Goal: Task Accomplishment & Management: Manage account settings

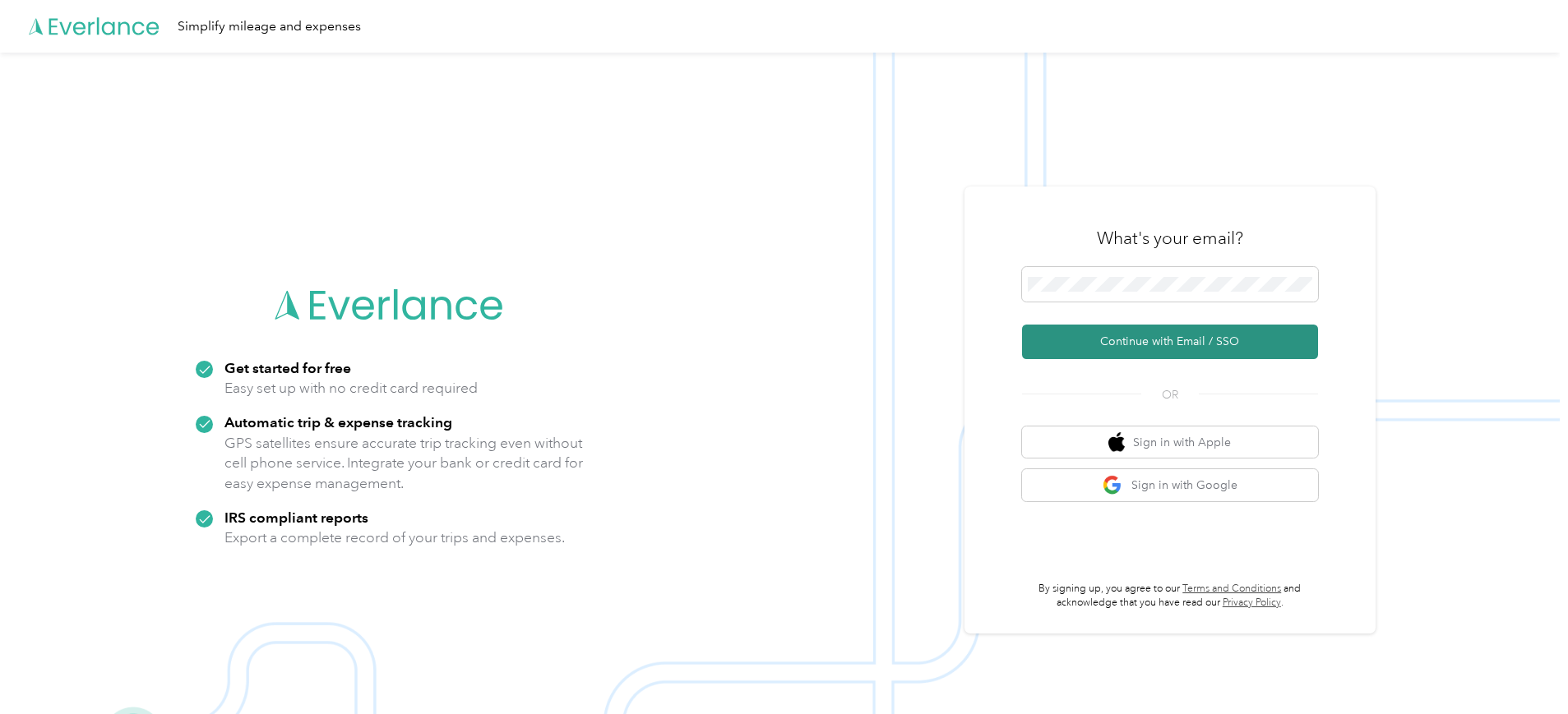
click at [1213, 339] on button "Continue with Email / SSO" at bounding box center [1169, 342] width 296 height 34
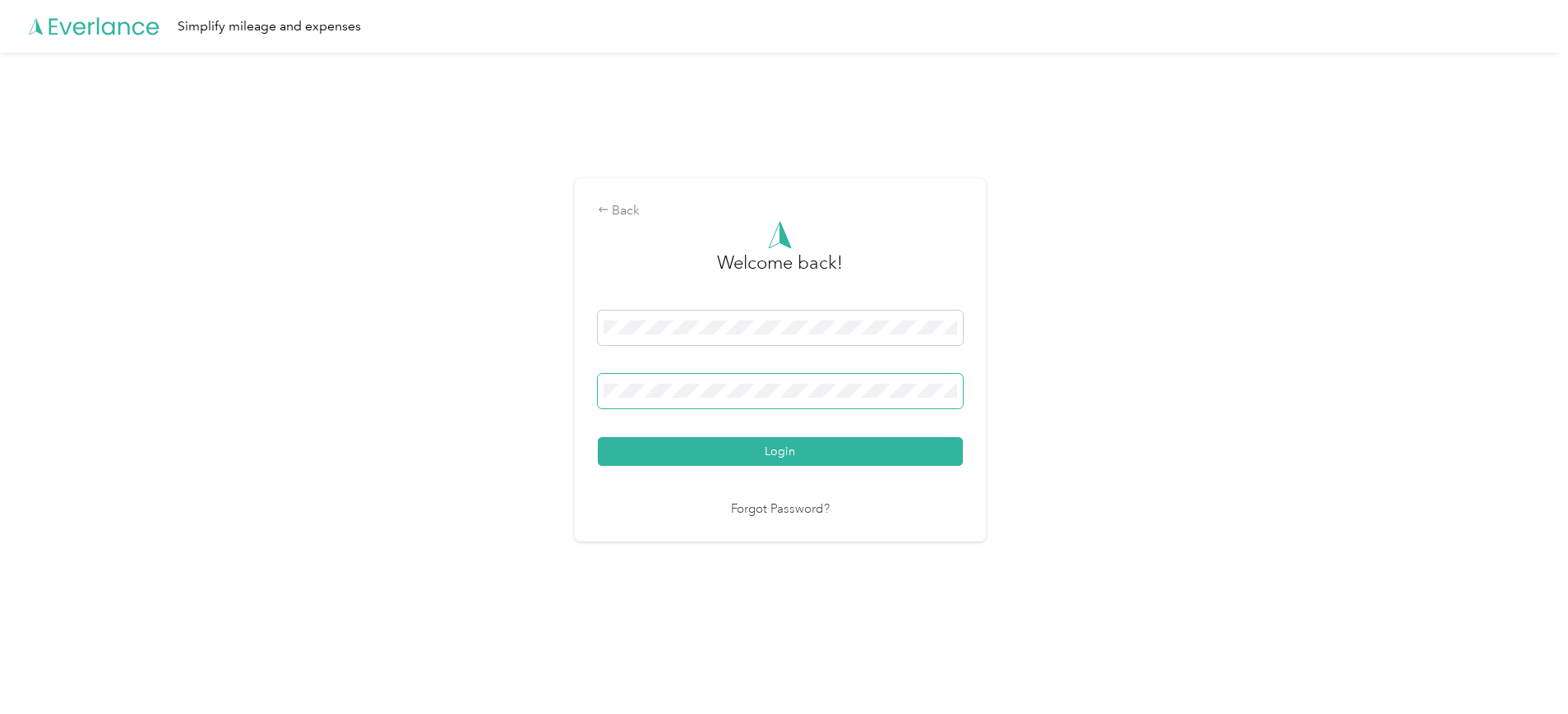
click at [598, 437] on button "Login" at bounding box center [780, 451] width 365 height 29
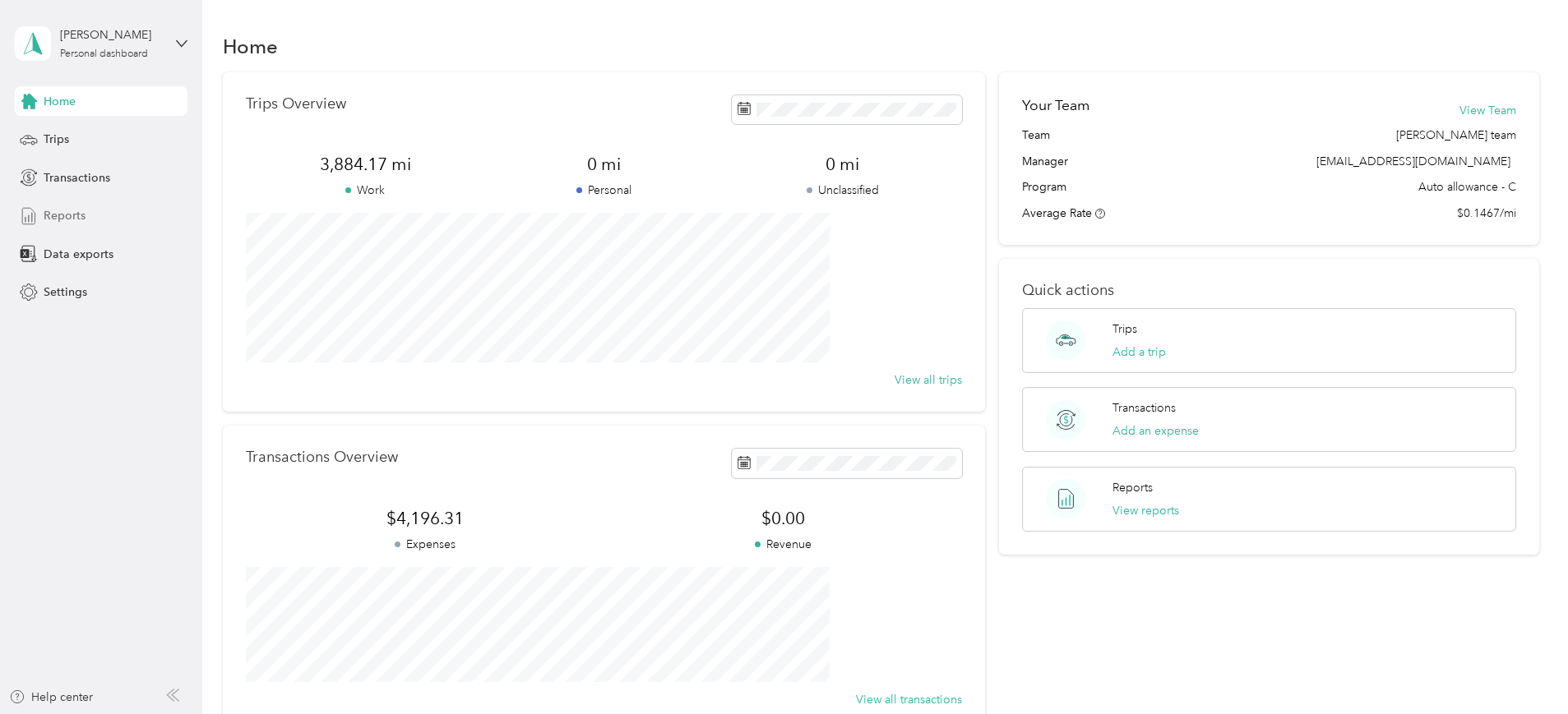
click at [54, 217] on span "Reports" at bounding box center [65, 215] width 42 height 17
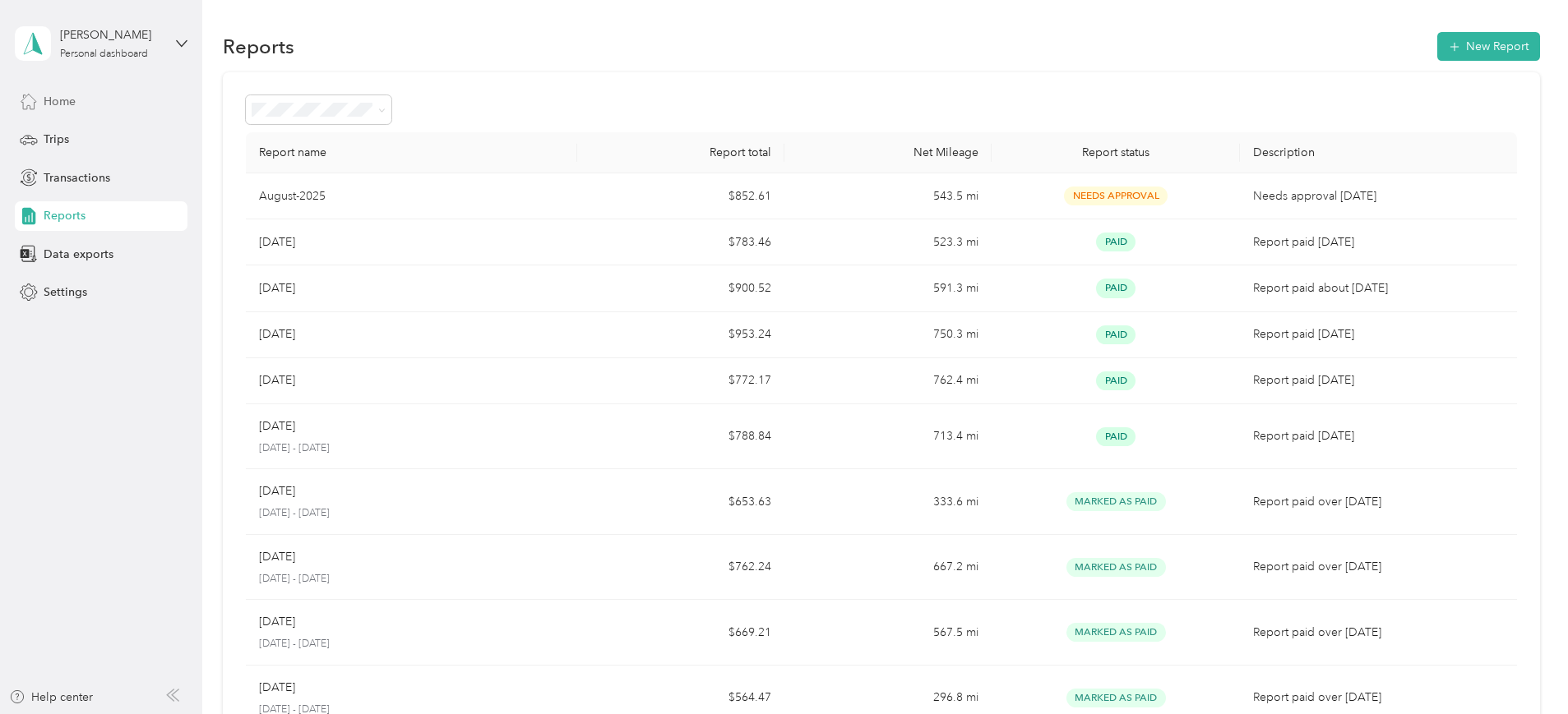
click at [45, 97] on span "Home" at bounding box center [60, 100] width 32 height 17
click at [1437, 52] on button "New Report" at bounding box center [1488, 47] width 102 height 29
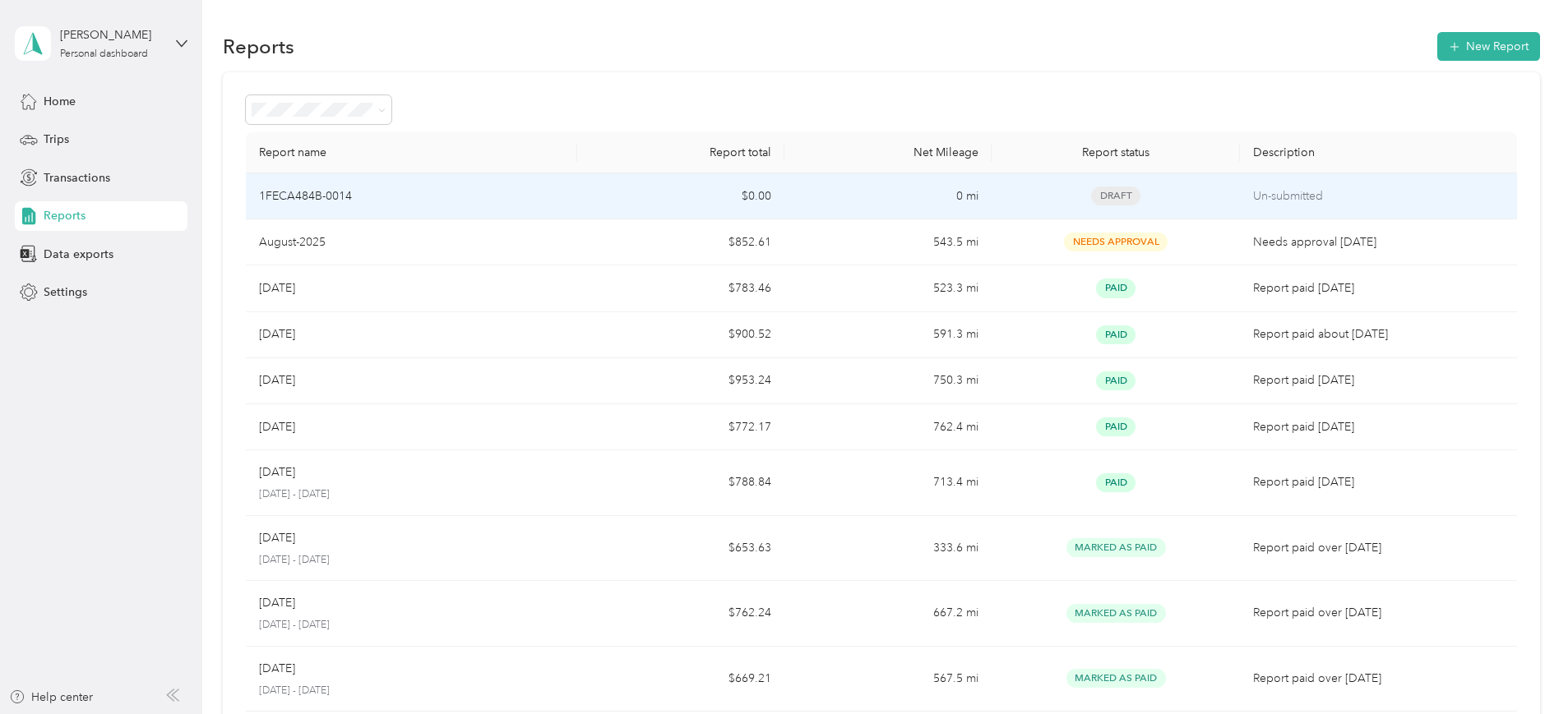
click at [473, 187] on div "1FECA484B-0014" at bounding box center [412, 196] width 305 height 18
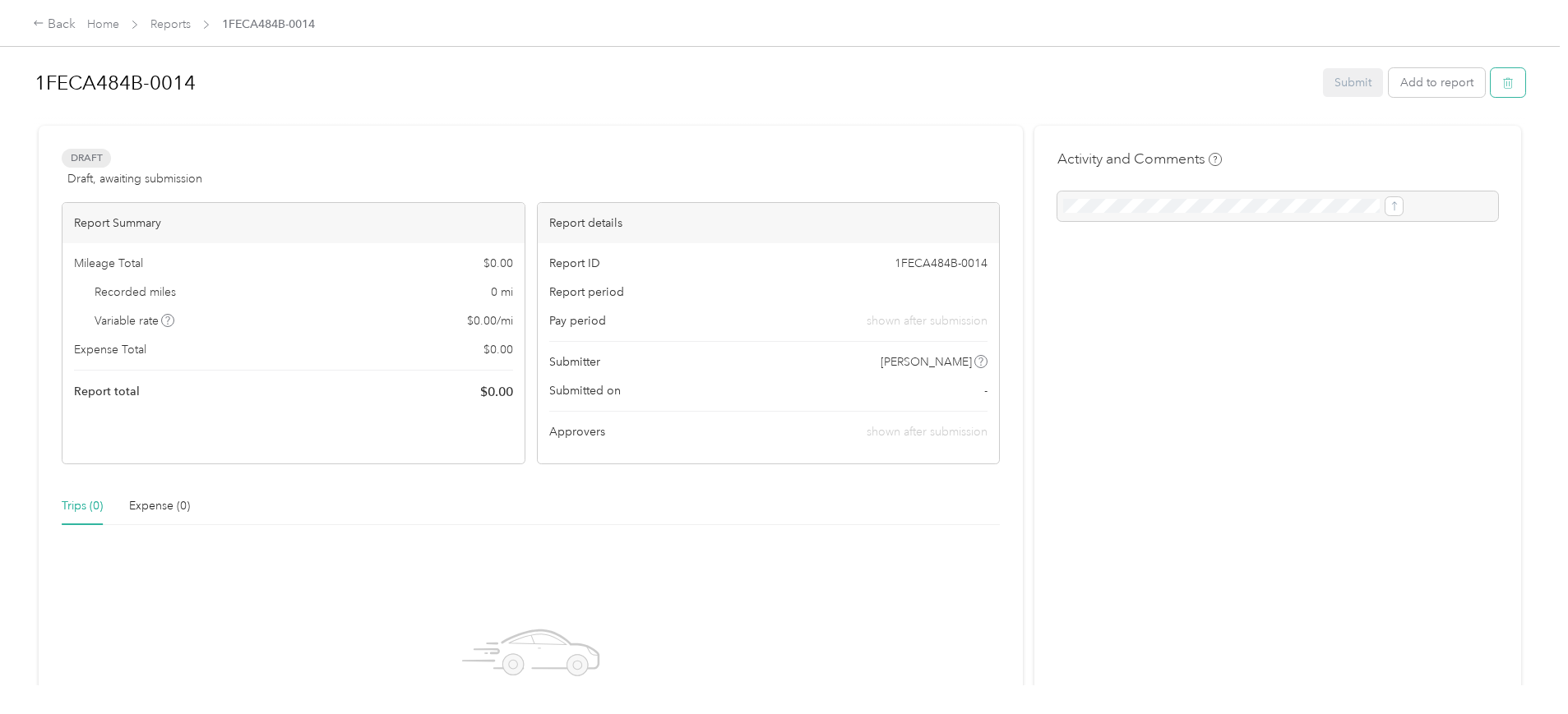
click at [1491, 78] on button "button" at bounding box center [1508, 83] width 34 height 29
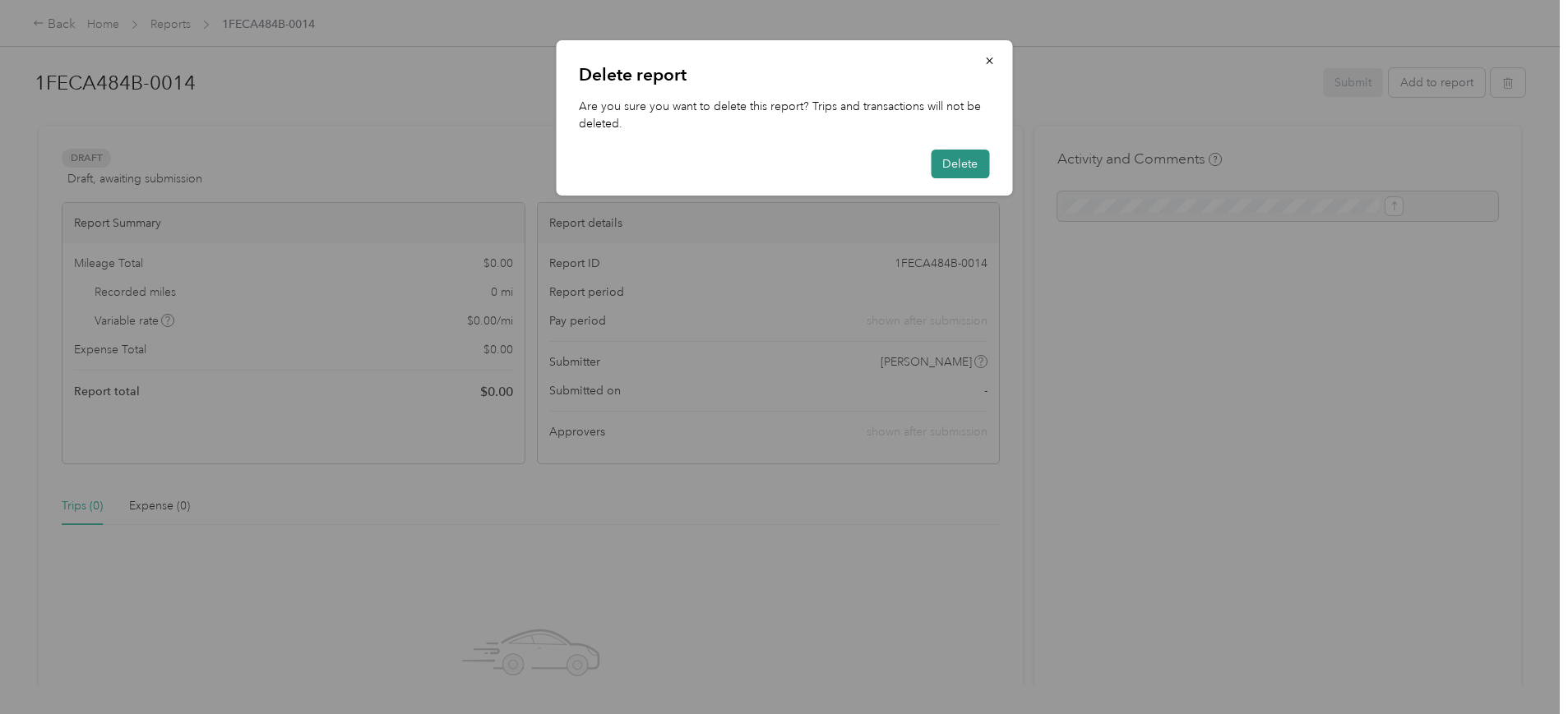
click at [965, 167] on button "Delete" at bounding box center [959, 164] width 58 height 29
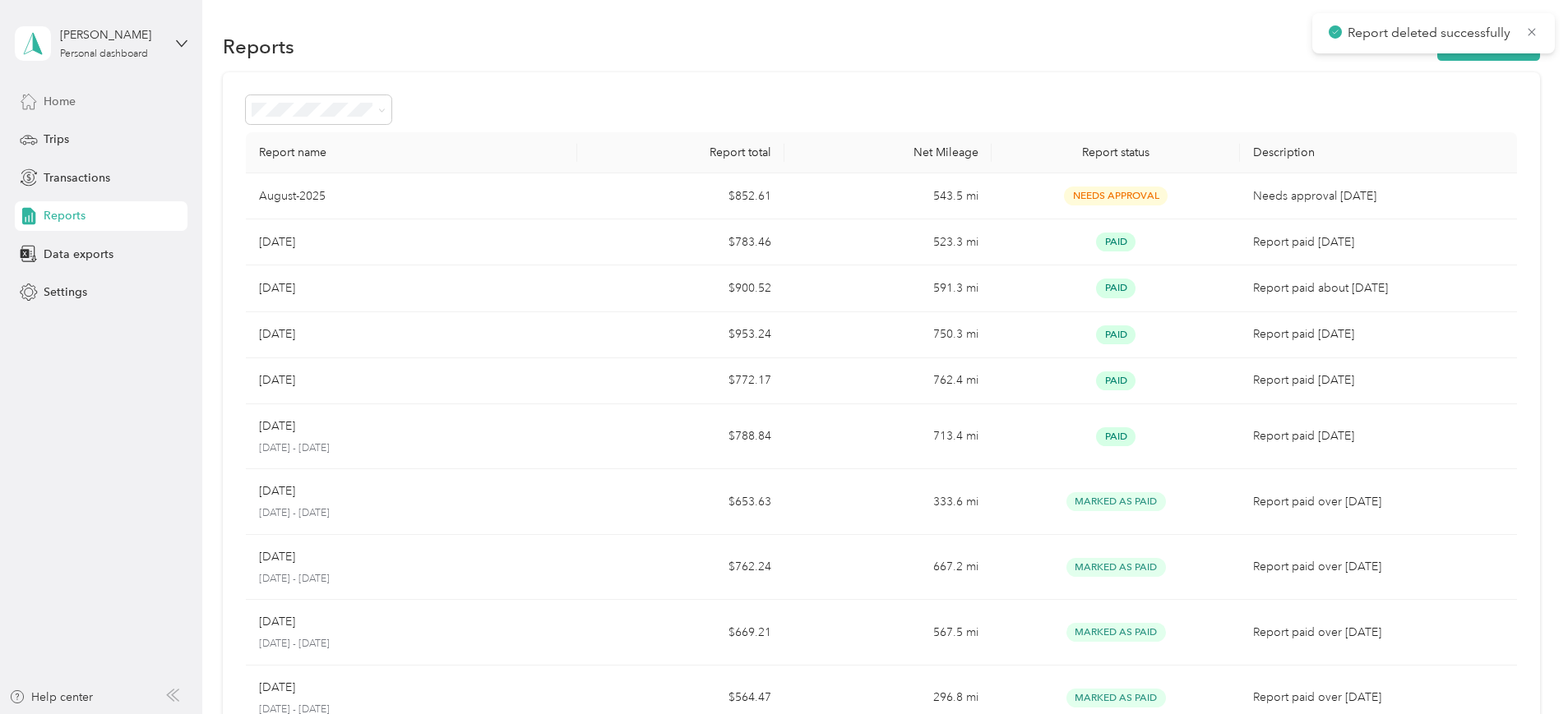
click at [65, 97] on span "Home" at bounding box center [60, 100] width 32 height 17
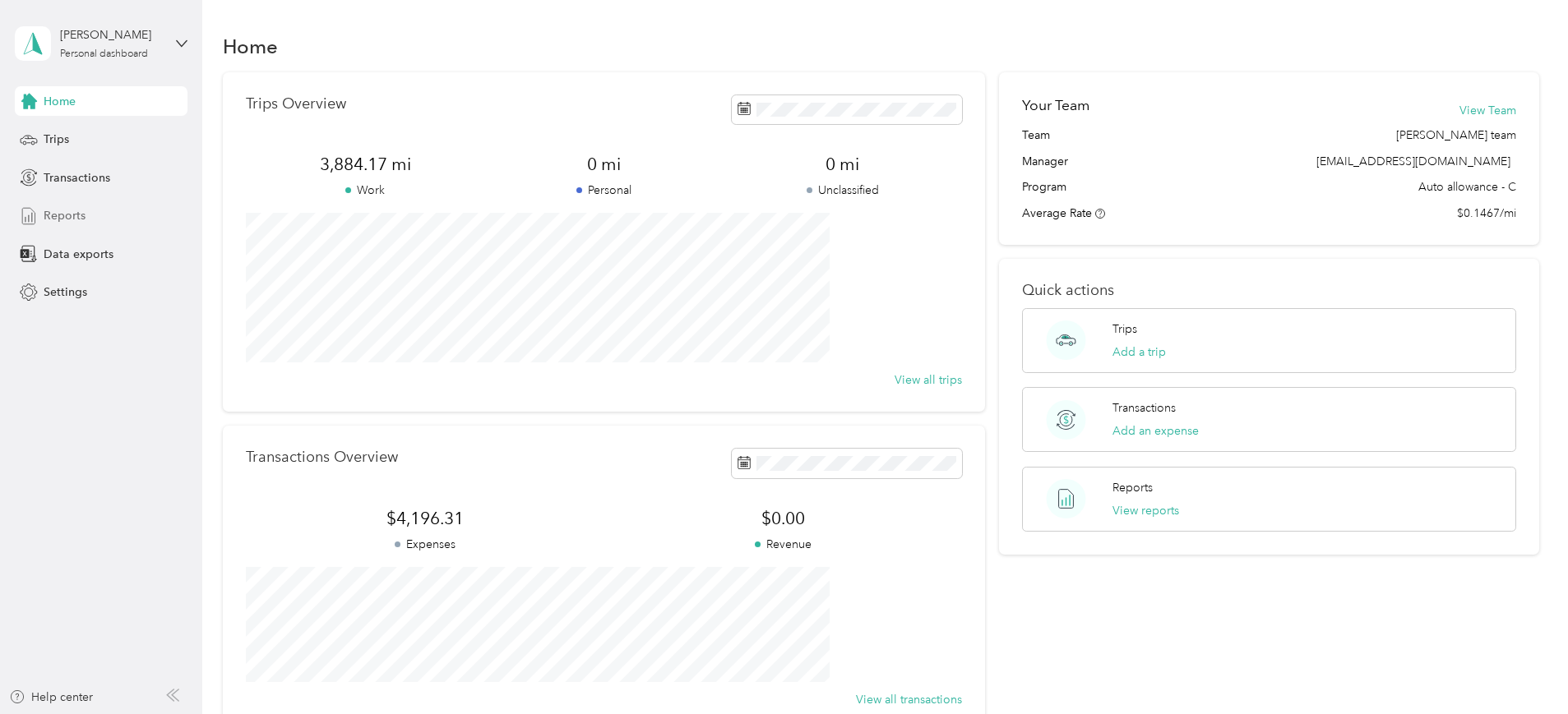
click at [72, 222] on span "Reports" at bounding box center [65, 215] width 42 height 17
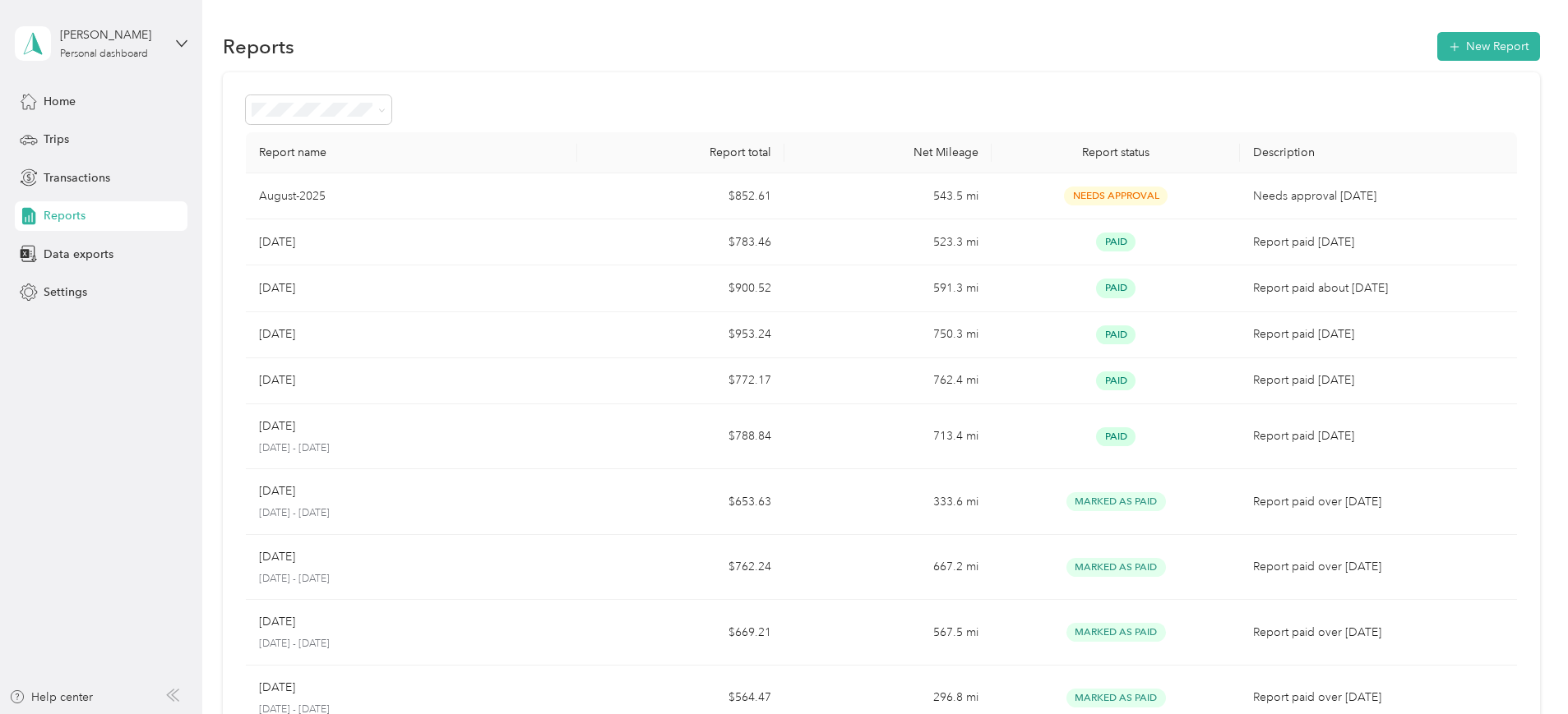
click at [1374, 30] on div "Reports New Report" at bounding box center [880, 46] width 1317 height 34
click at [1437, 38] on button "New Report" at bounding box center [1488, 47] width 102 height 29
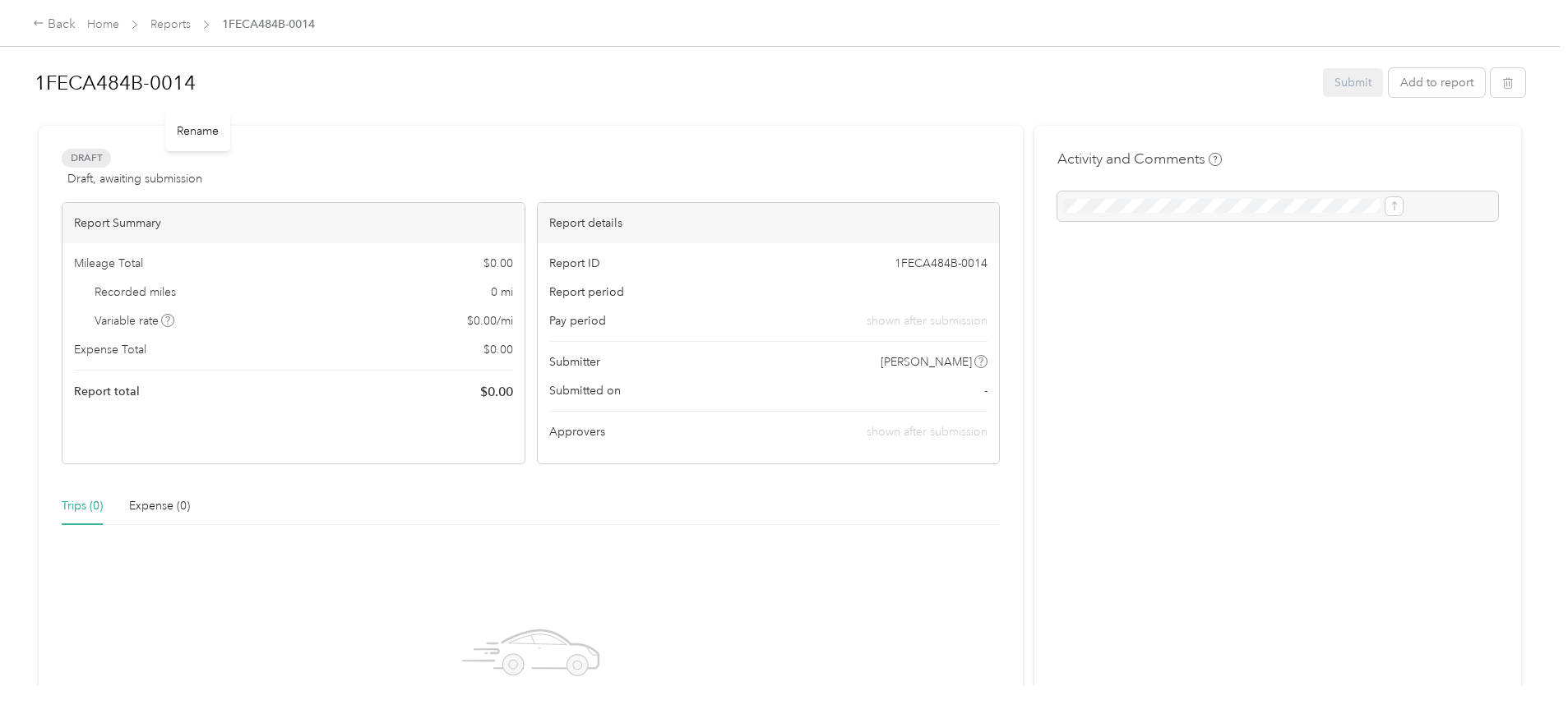
click at [360, 78] on h1 "1FECA484B-0014" at bounding box center [672, 83] width 1276 height 39
click at [1075, 142] on div "Activity and Comments" at bounding box center [1277, 498] width 486 height 745
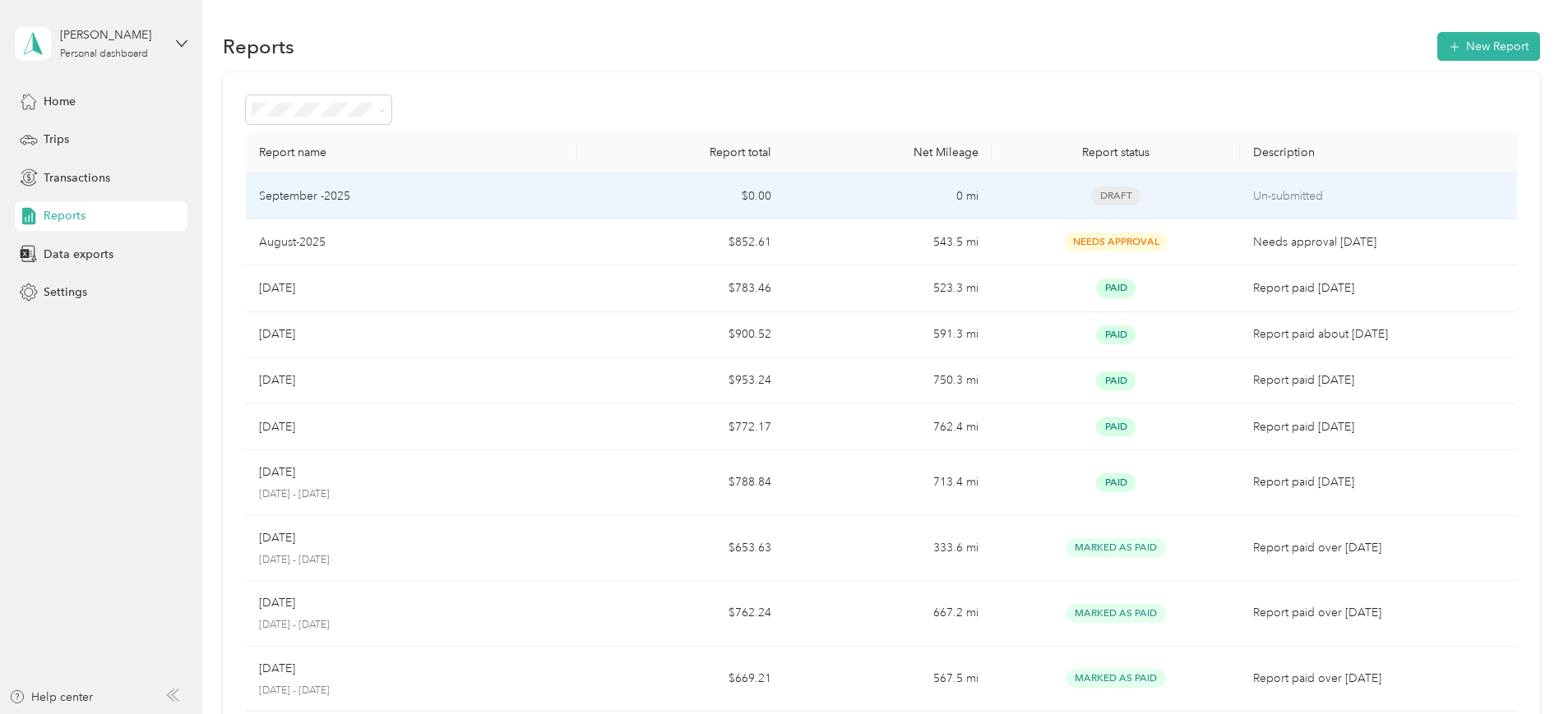
click at [896, 193] on td "0 mi" at bounding box center [888, 196] width 207 height 46
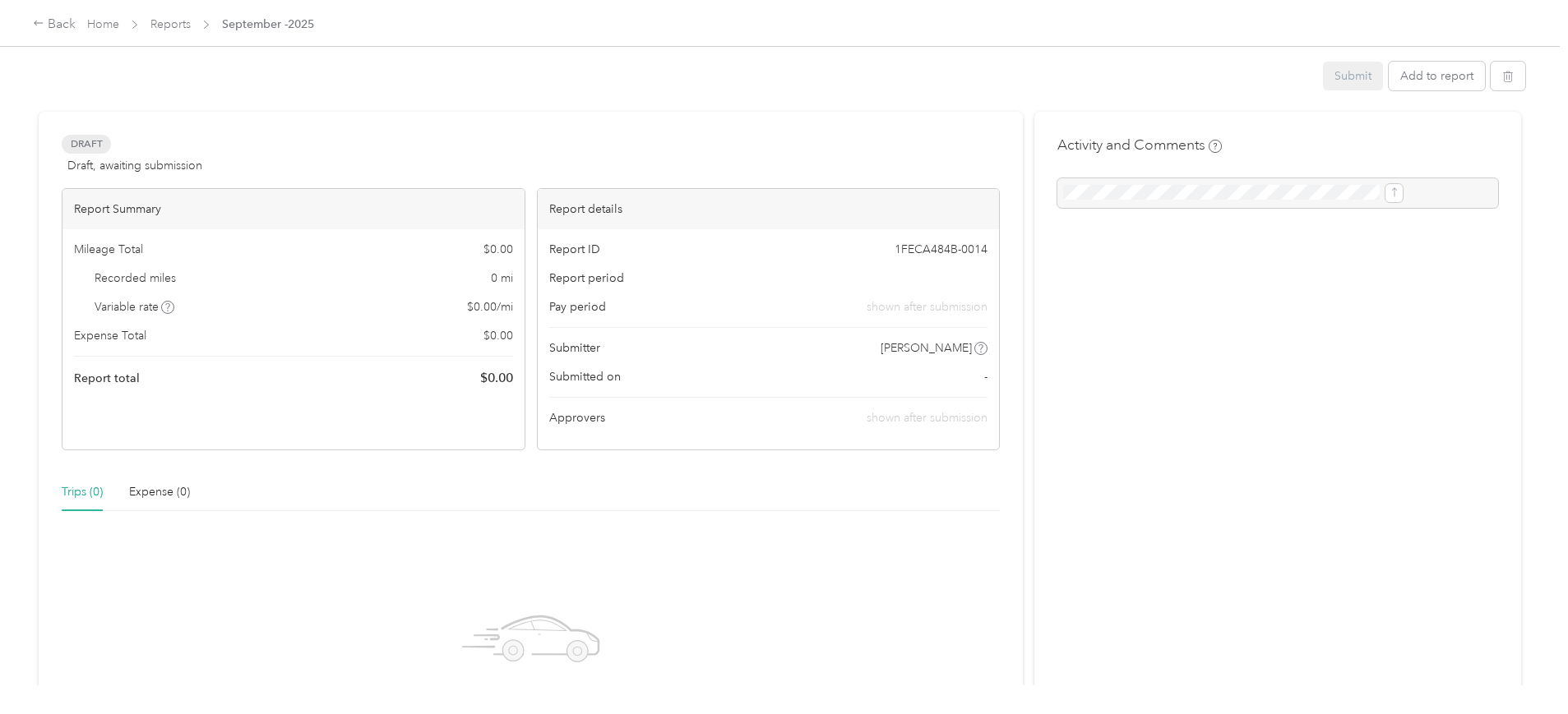
click at [896, 193] on div "Report details" at bounding box center [768, 209] width 462 height 40
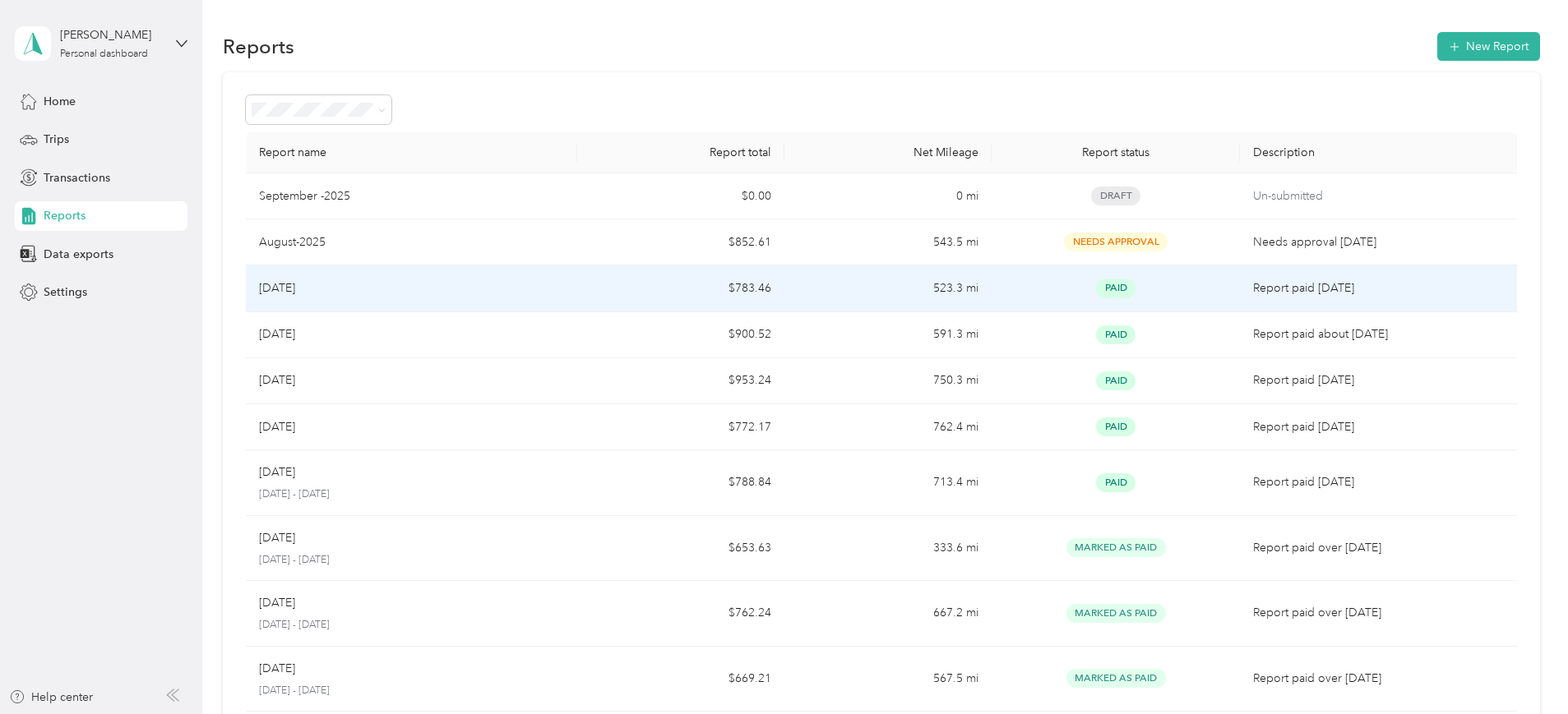
click at [1008, 295] on div "Paid" at bounding box center [1115, 287] width 222 height 19
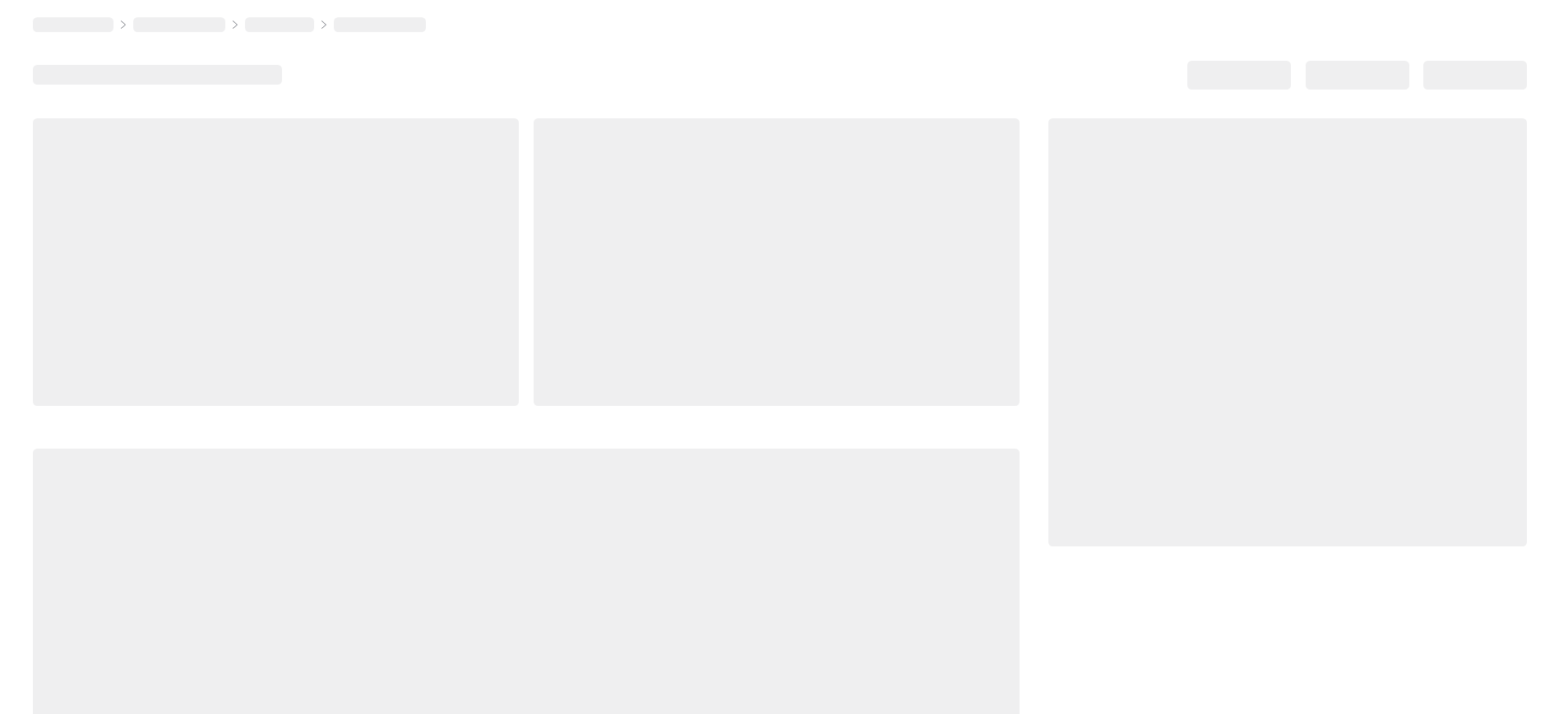
click at [1008, 295] on div at bounding box center [780, 426] width 1494 height 616
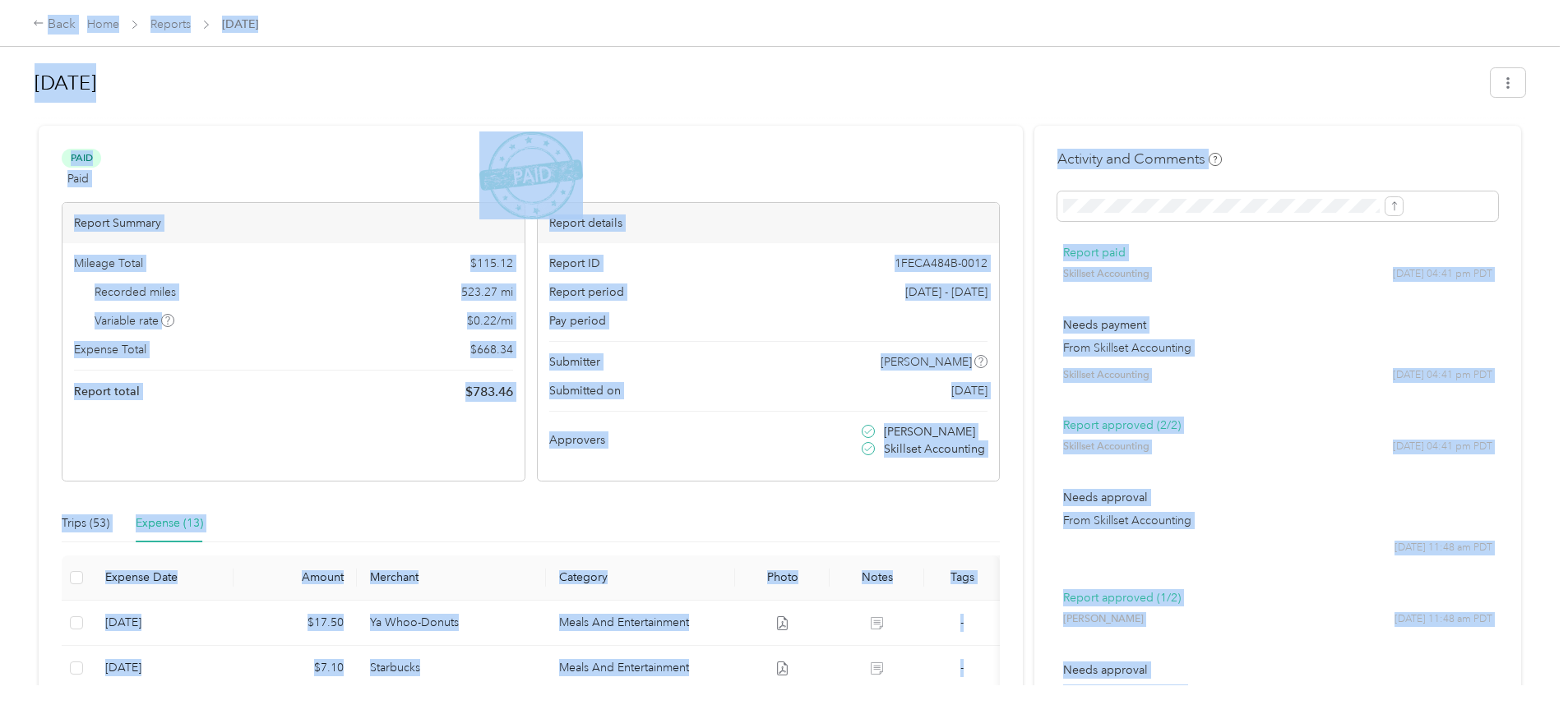
click at [687, 527] on div "Trips (53) Expense (13)" at bounding box center [530, 523] width 938 height 38
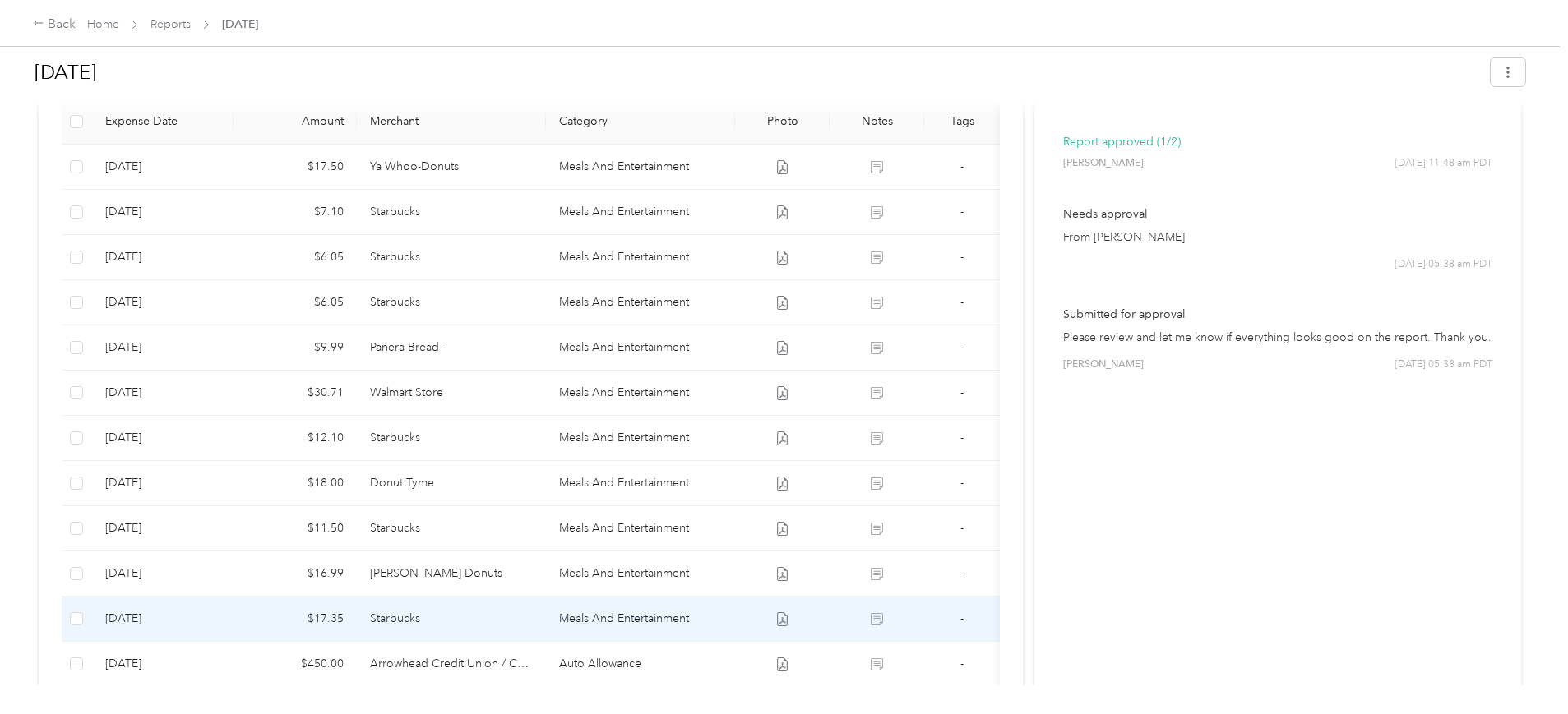
scroll to position [616, 0]
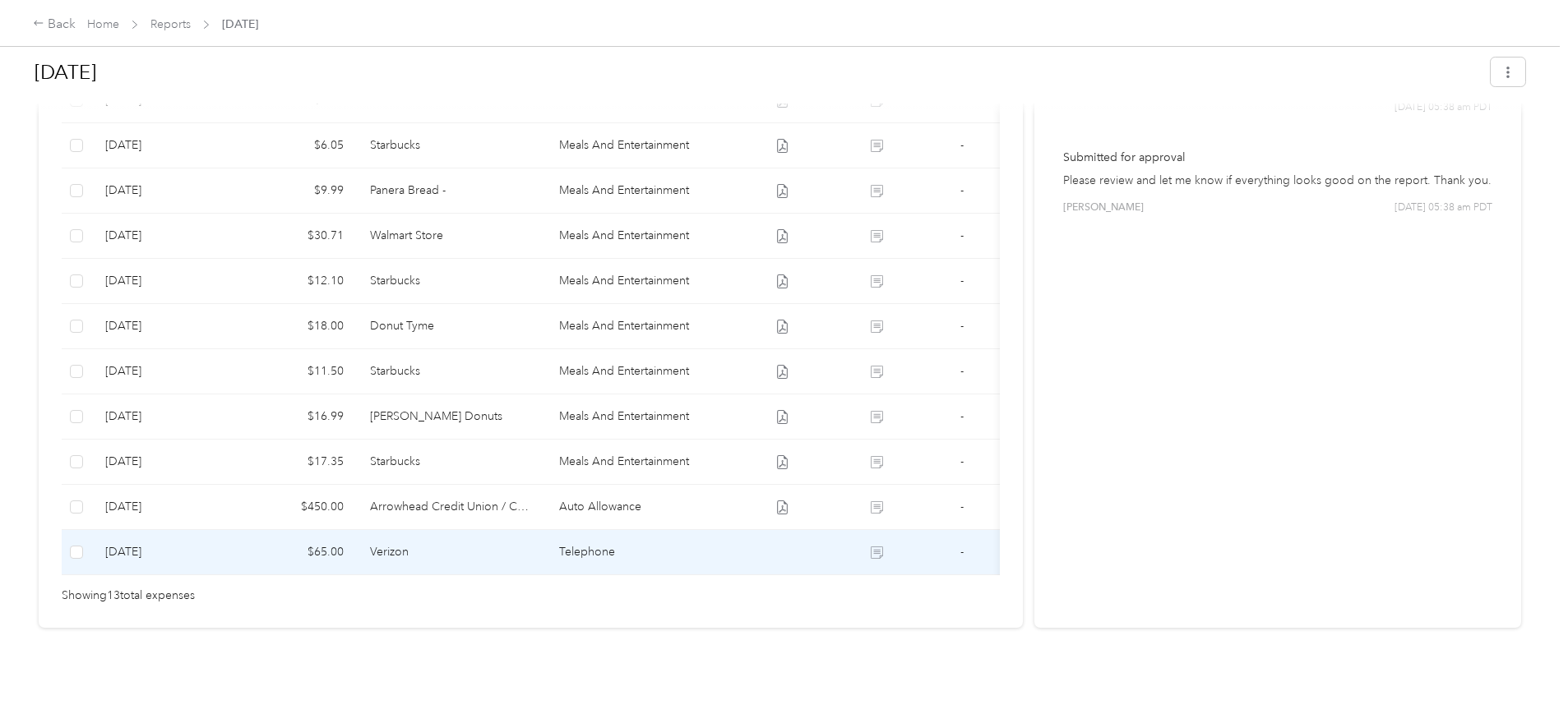
click at [502, 545] on td "Verizon" at bounding box center [451, 553] width 189 height 45
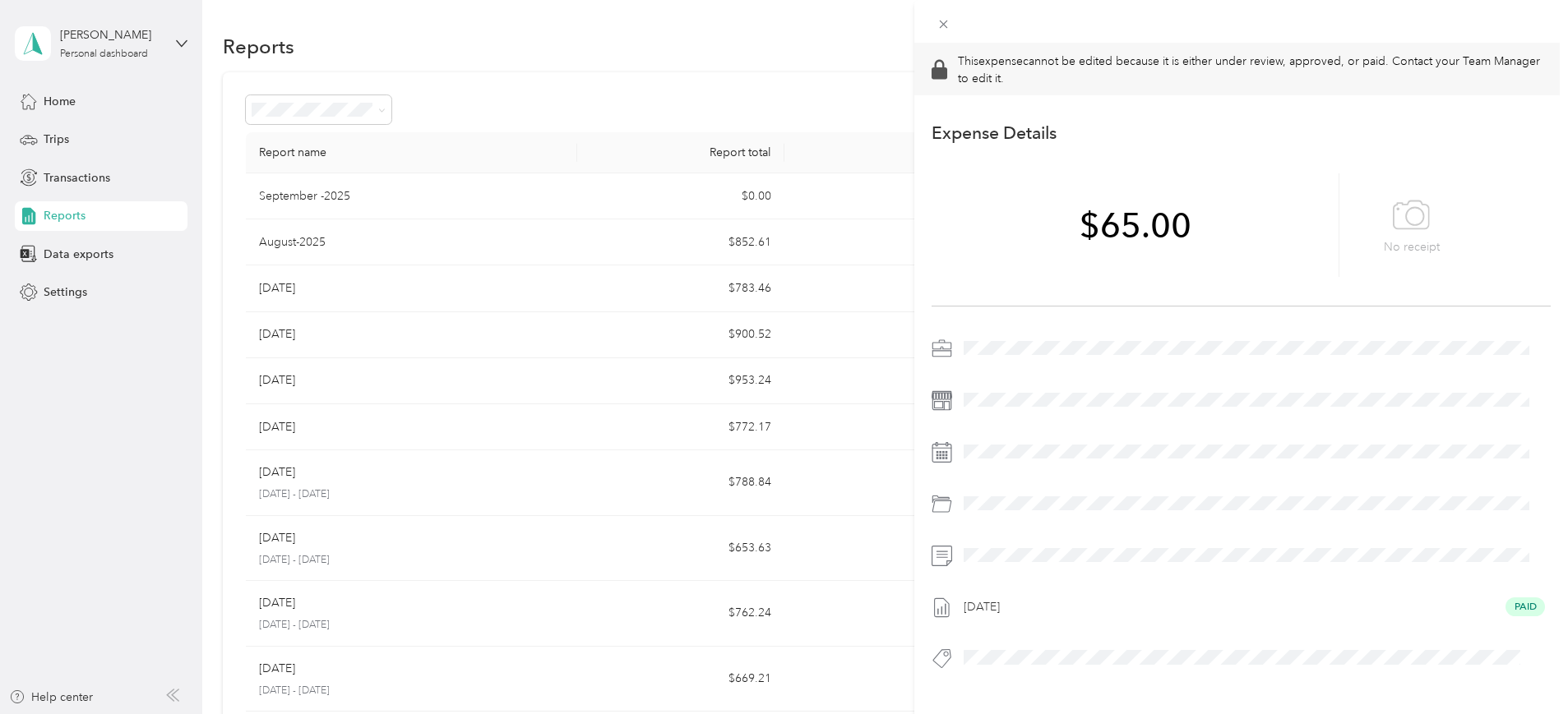
click at [65, 92] on div "This expense cannot be edited because it is either under review, approved, or p…" at bounding box center [784, 357] width 1568 height 714
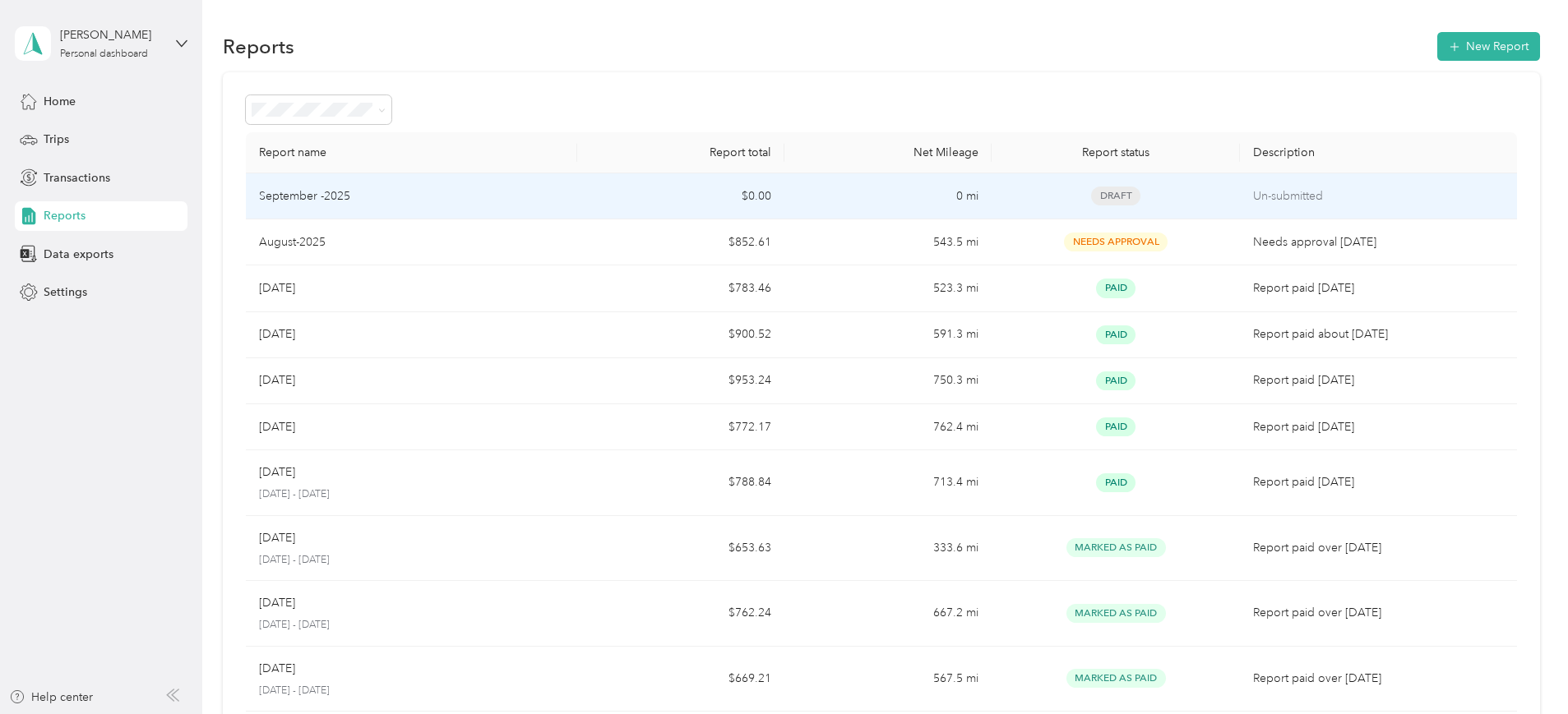
click at [829, 211] on td "0 mi" at bounding box center [888, 196] width 207 height 46
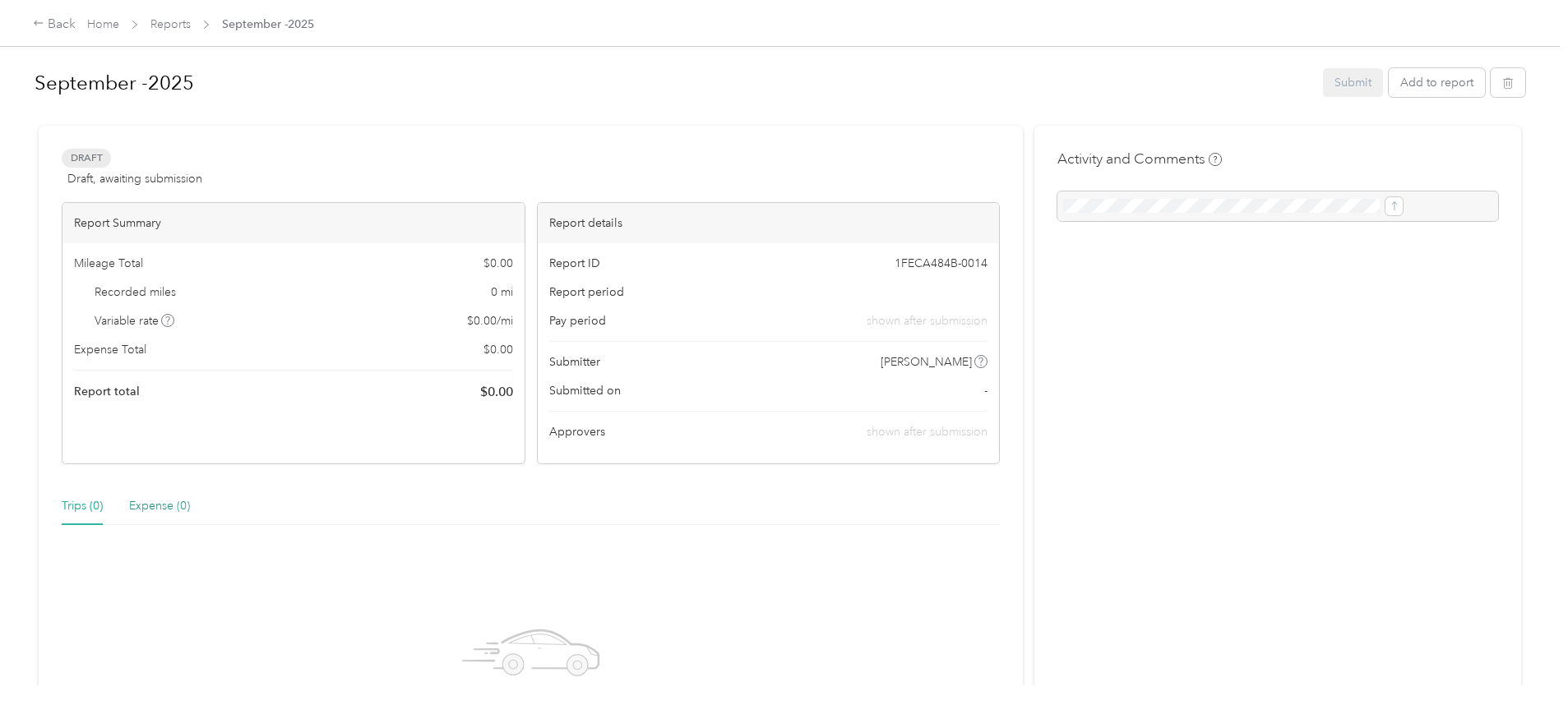
click at [190, 503] on div "Expense (0)" at bounding box center [160, 506] width 61 height 18
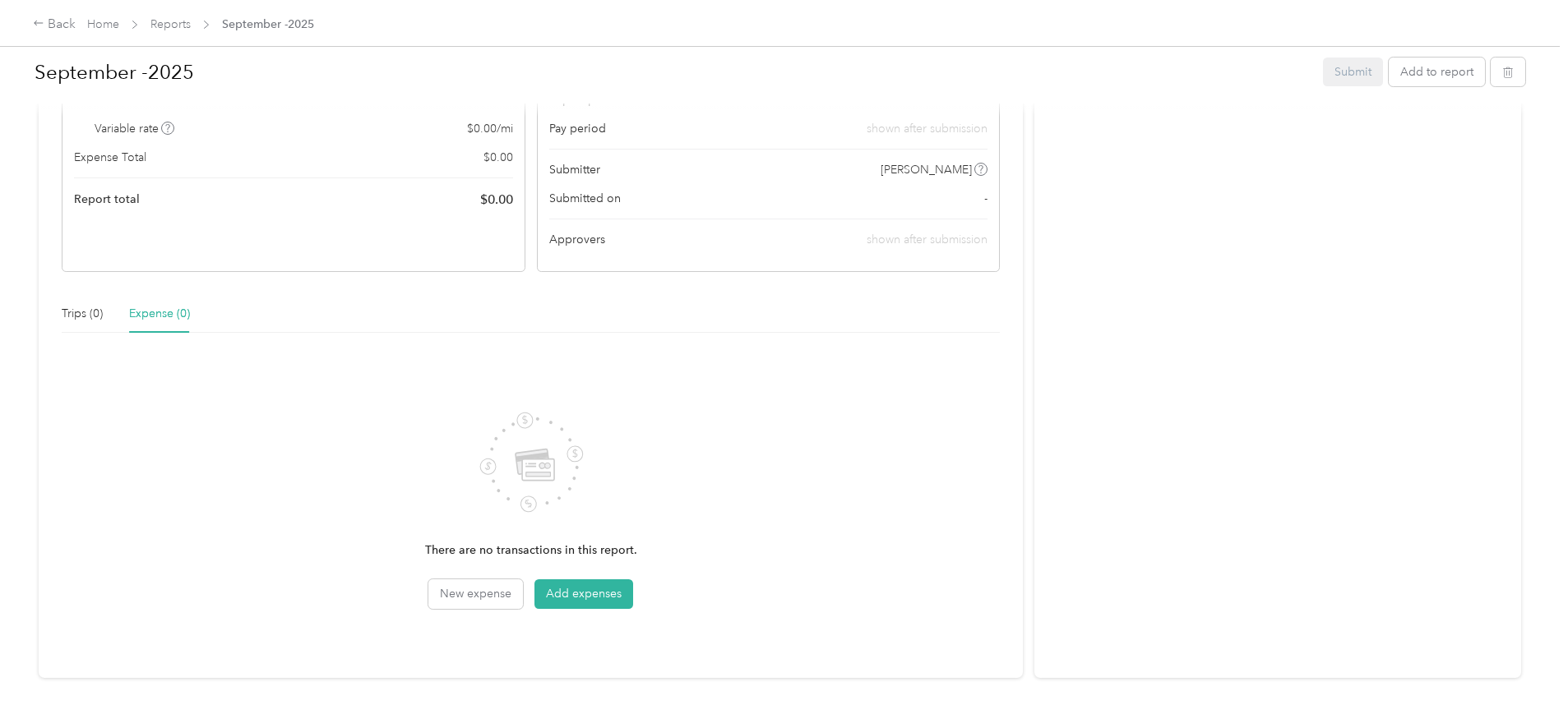
scroll to position [205, 0]
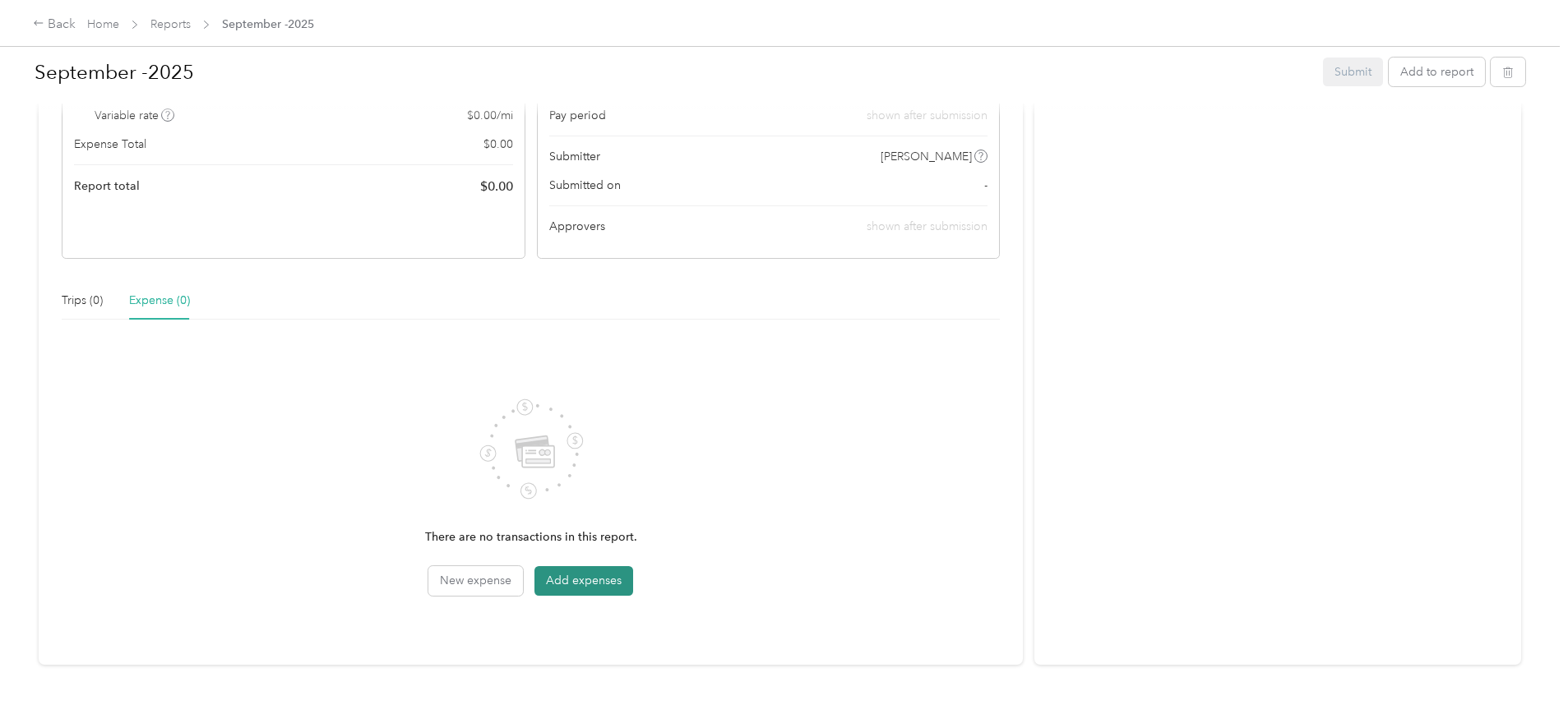
click at [633, 590] on button "Add expenses" at bounding box center [583, 580] width 99 height 30
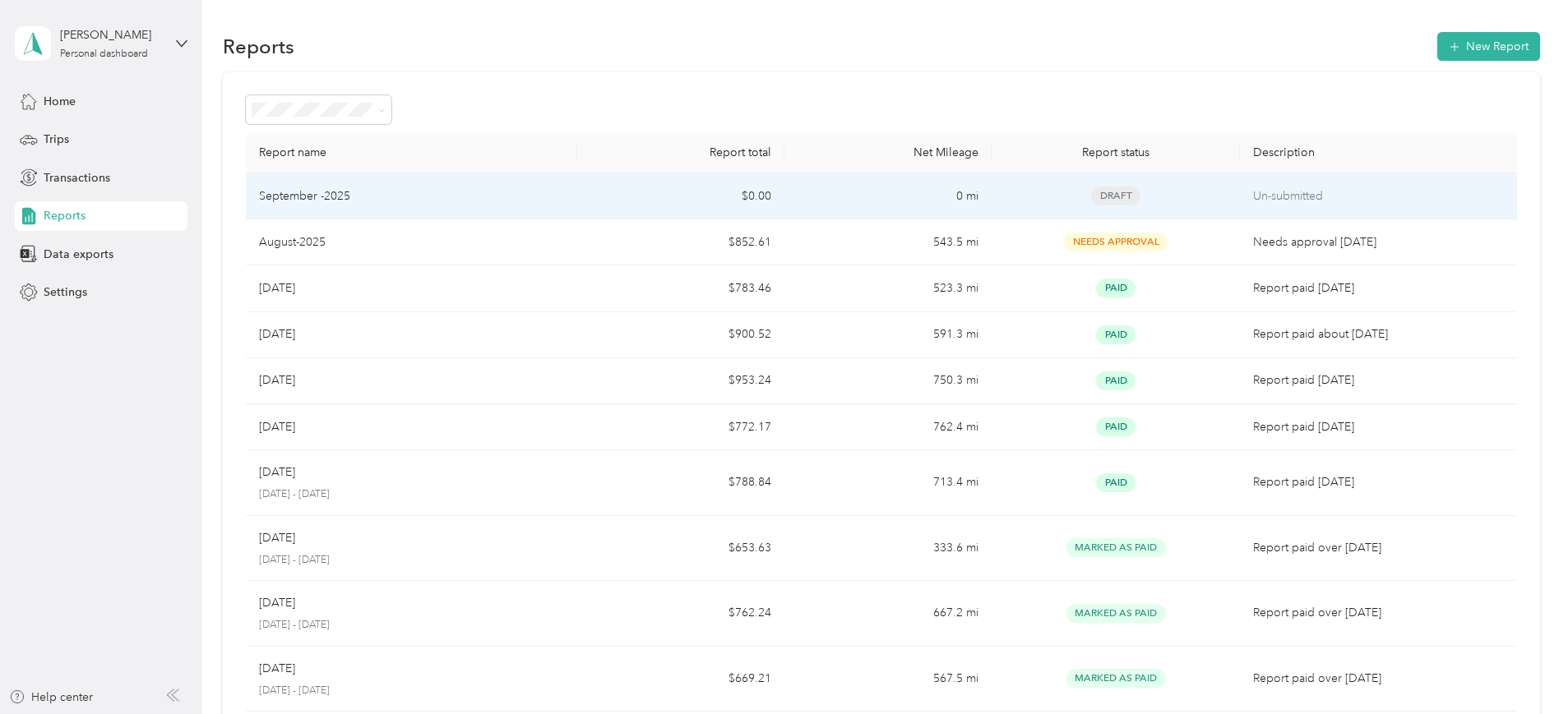
click at [686, 200] on td "$0.00" at bounding box center [680, 196] width 207 height 46
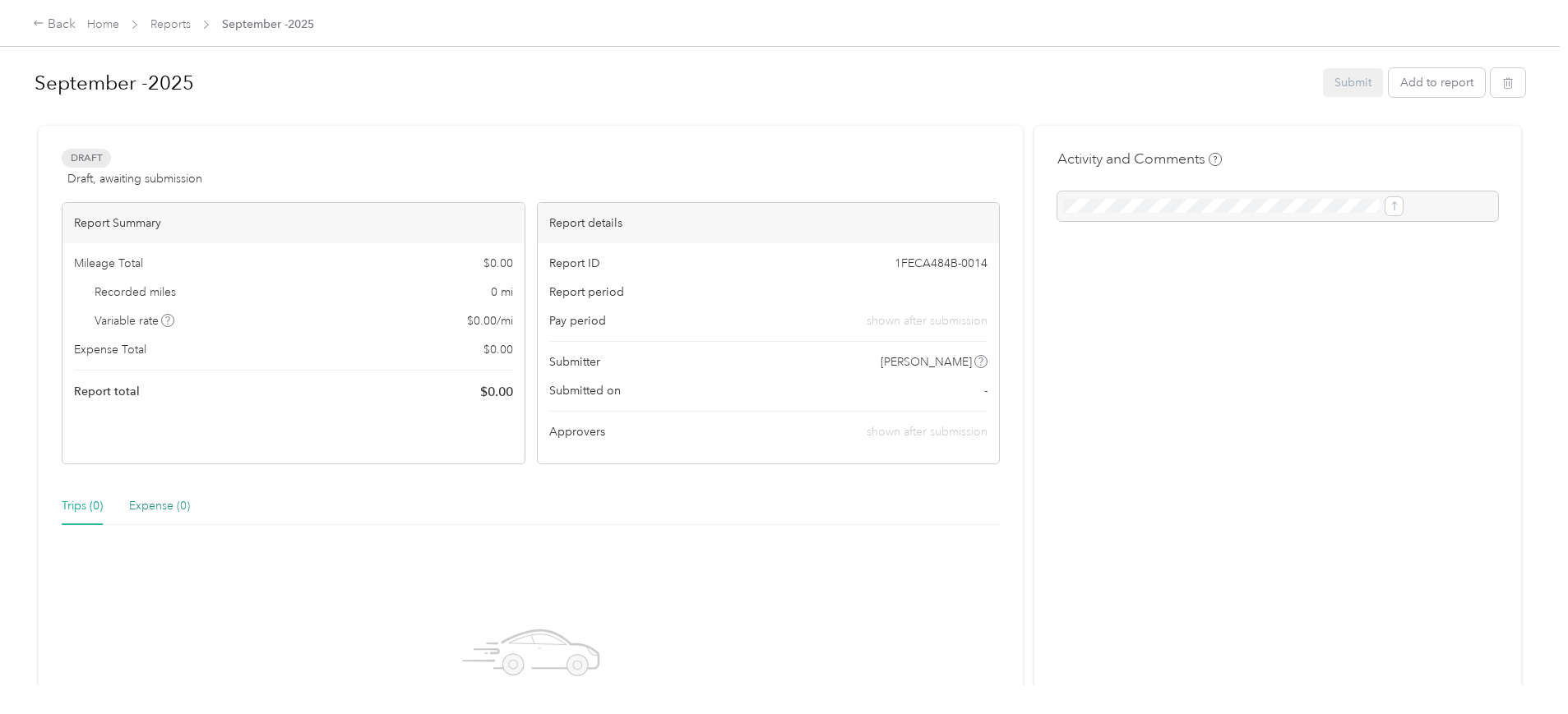
click at [190, 504] on div "Expense (0)" at bounding box center [160, 506] width 61 height 18
click at [1175, 209] on div at bounding box center [1277, 205] width 441 height 30
click at [102, 504] on div "Trips (0)" at bounding box center [83, 506] width 41 height 18
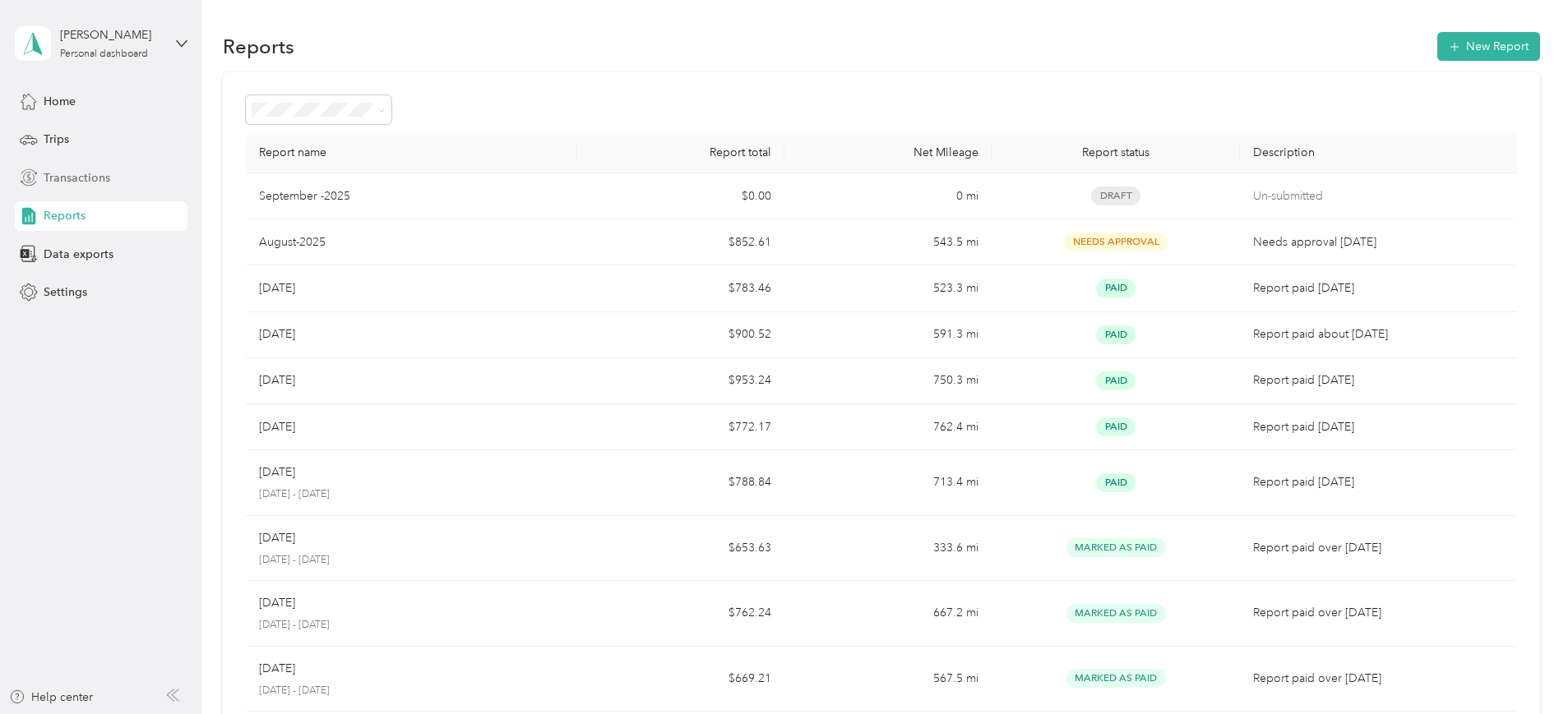
click at [78, 176] on span "Transactions" at bounding box center [77, 178] width 66 height 17
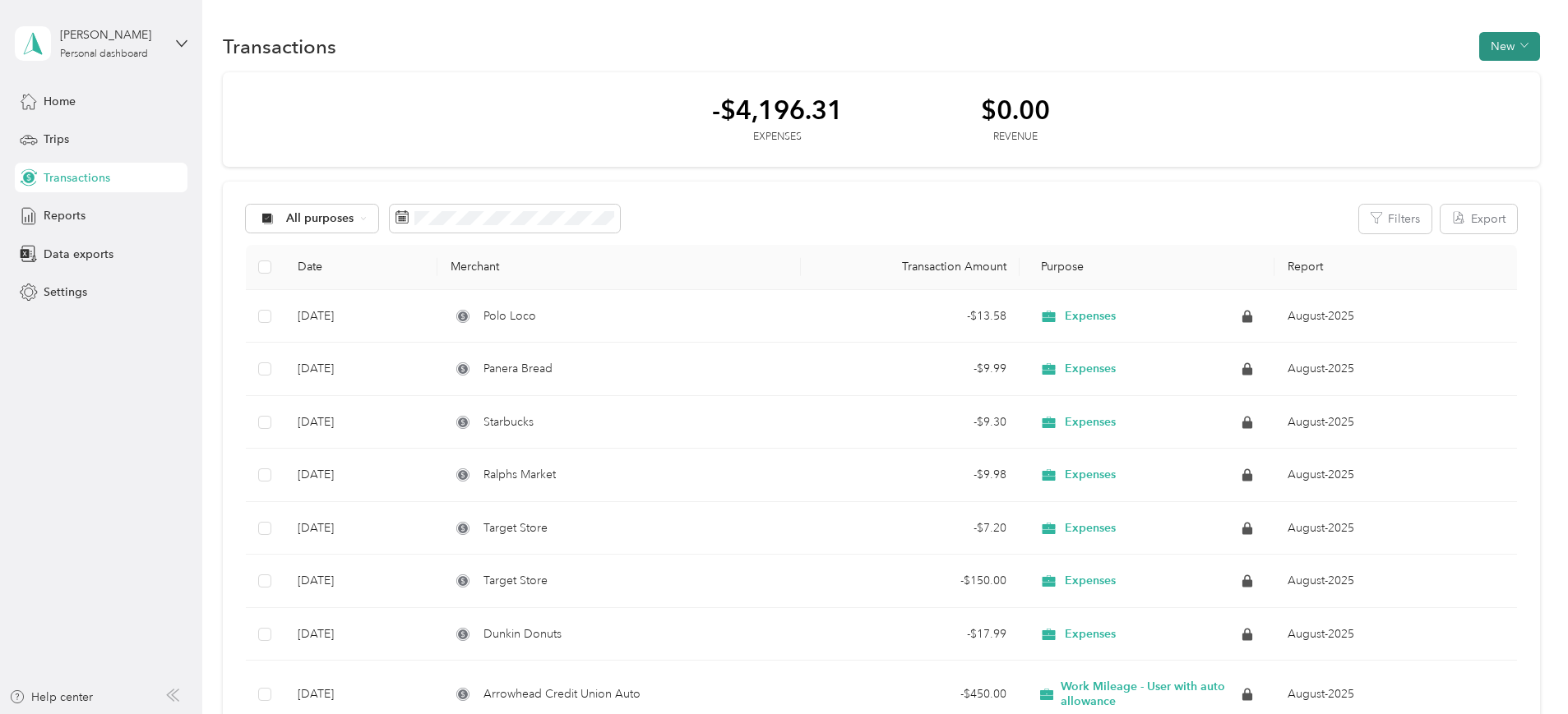
click at [1479, 38] on button "New" at bounding box center [1510, 47] width 61 height 29
click at [1379, 83] on span "Expense" at bounding box center [1388, 77] width 44 height 17
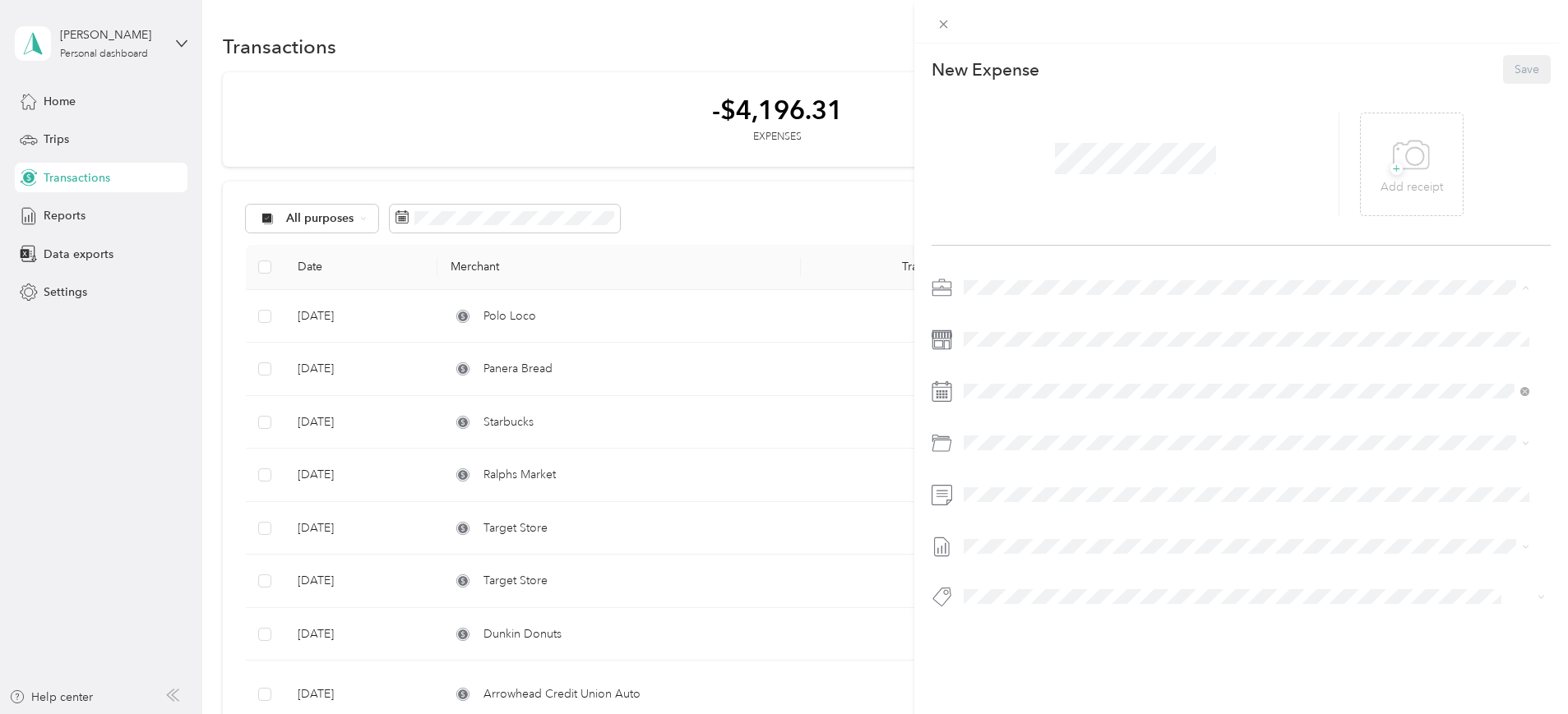
click at [987, 344] on span "Expenses" at bounding box center [994, 345] width 49 height 14
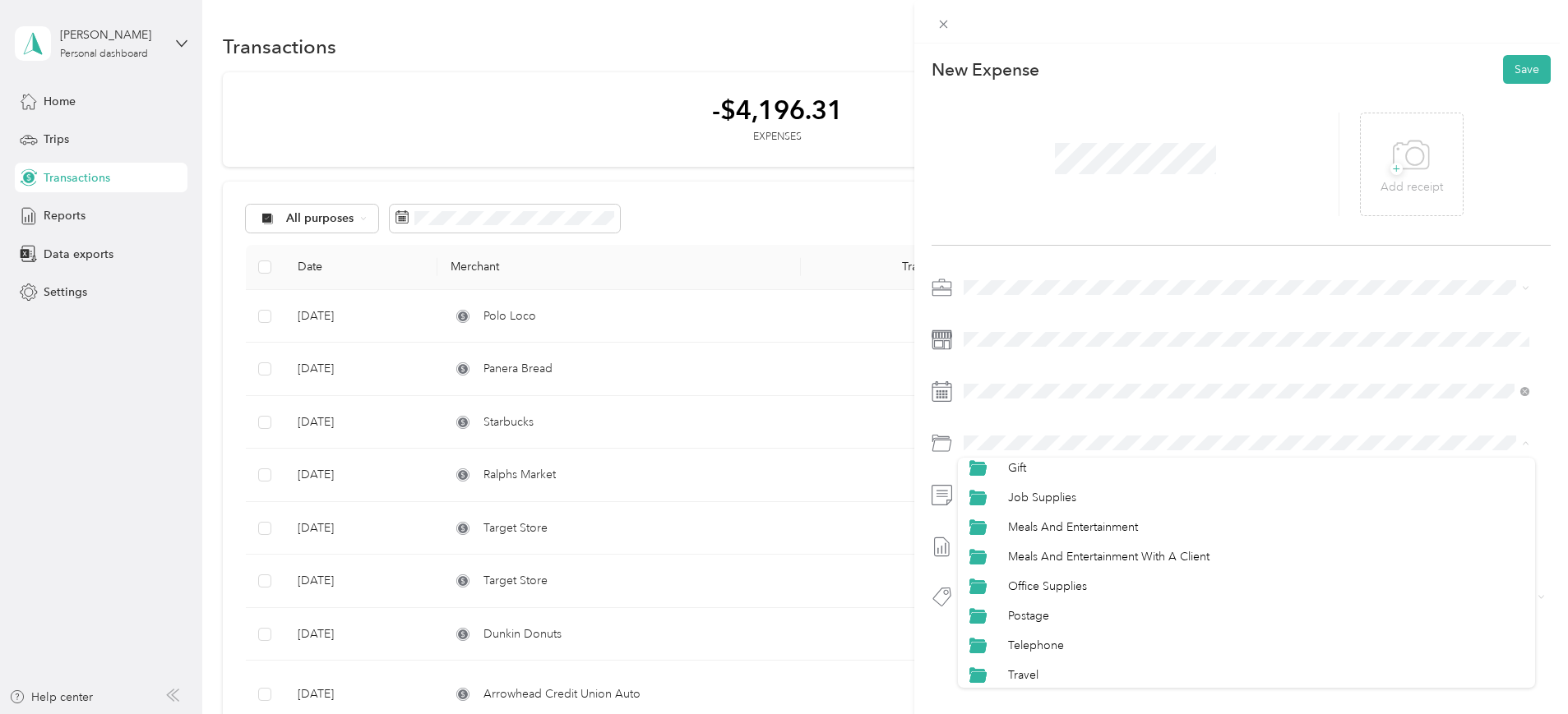
scroll to position [189, 0]
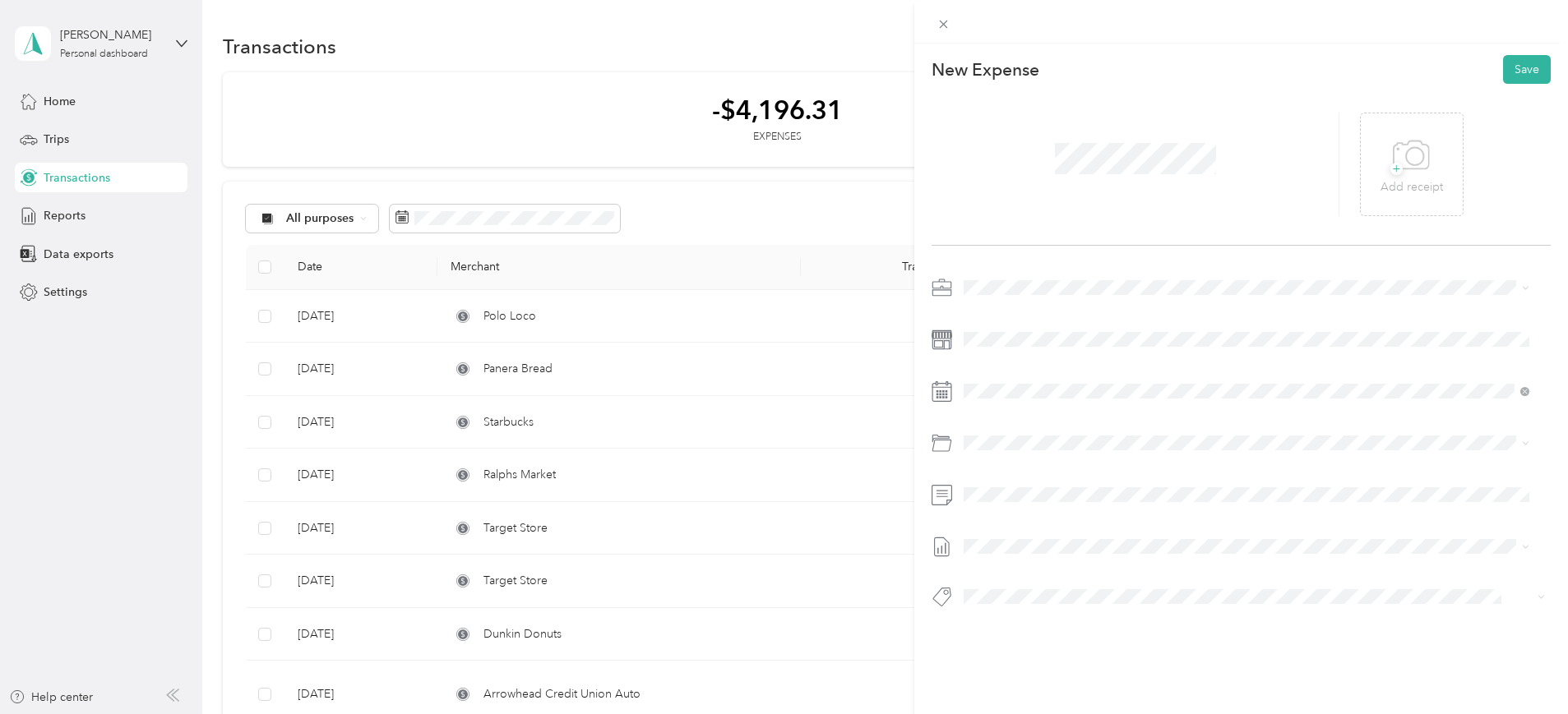
click at [1042, 643] on span "Telephone" at bounding box center [1036, 638] width 56 height 14
click at [1020, 605] on li "September -2025 Draft" at bounding box center [1246, 600] width 577 height 26
click at [1511, 76] on button "Save" at bounding box center [1526, 69] width 48 height 29
click at [1106, 129] on span at bounding box center [1135, 149] width 172 height 43
click at [1502, 72] on button "Save" at bounding box center [1526, 69] width 48 height 29
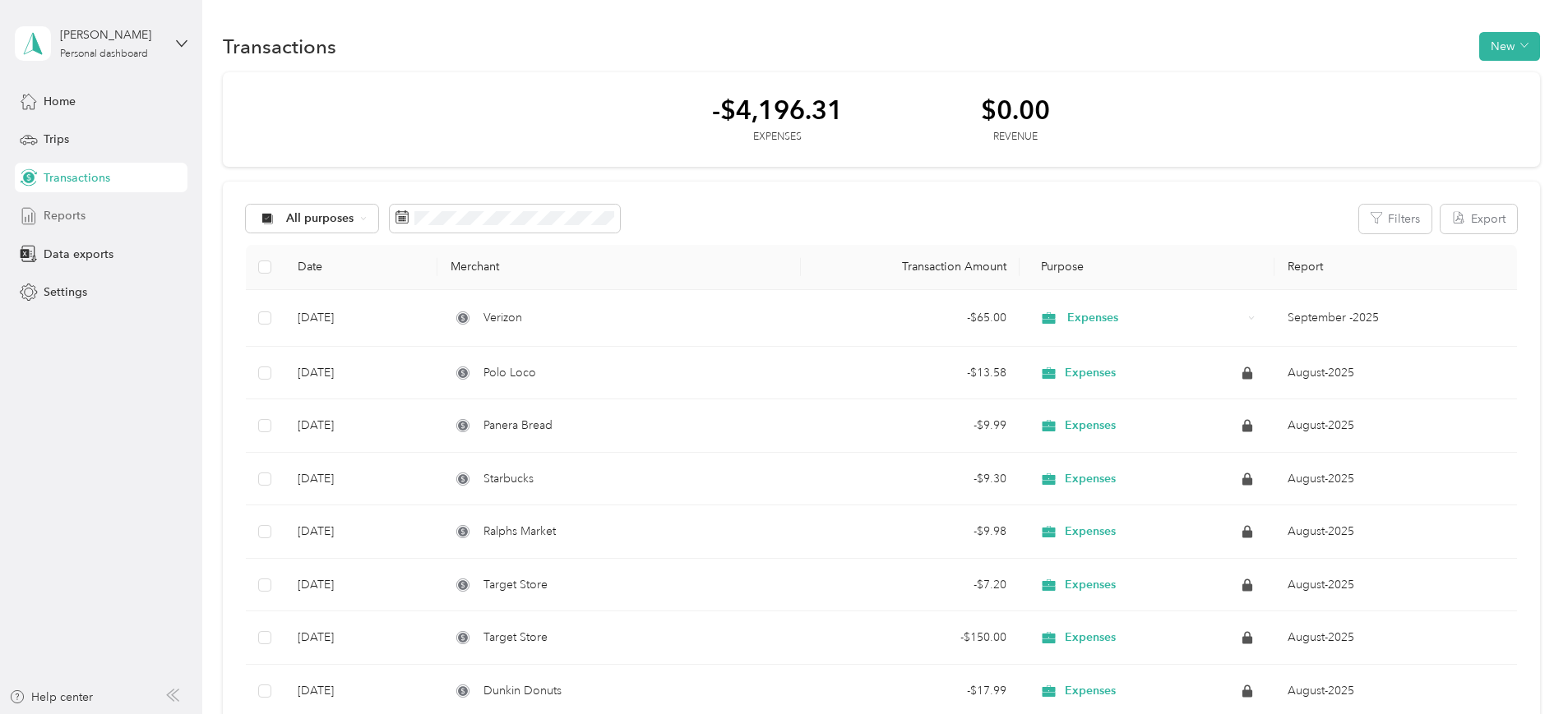
click at [66, 212] on span "Reports" at bounding box center [65, 215] width 42 height 17
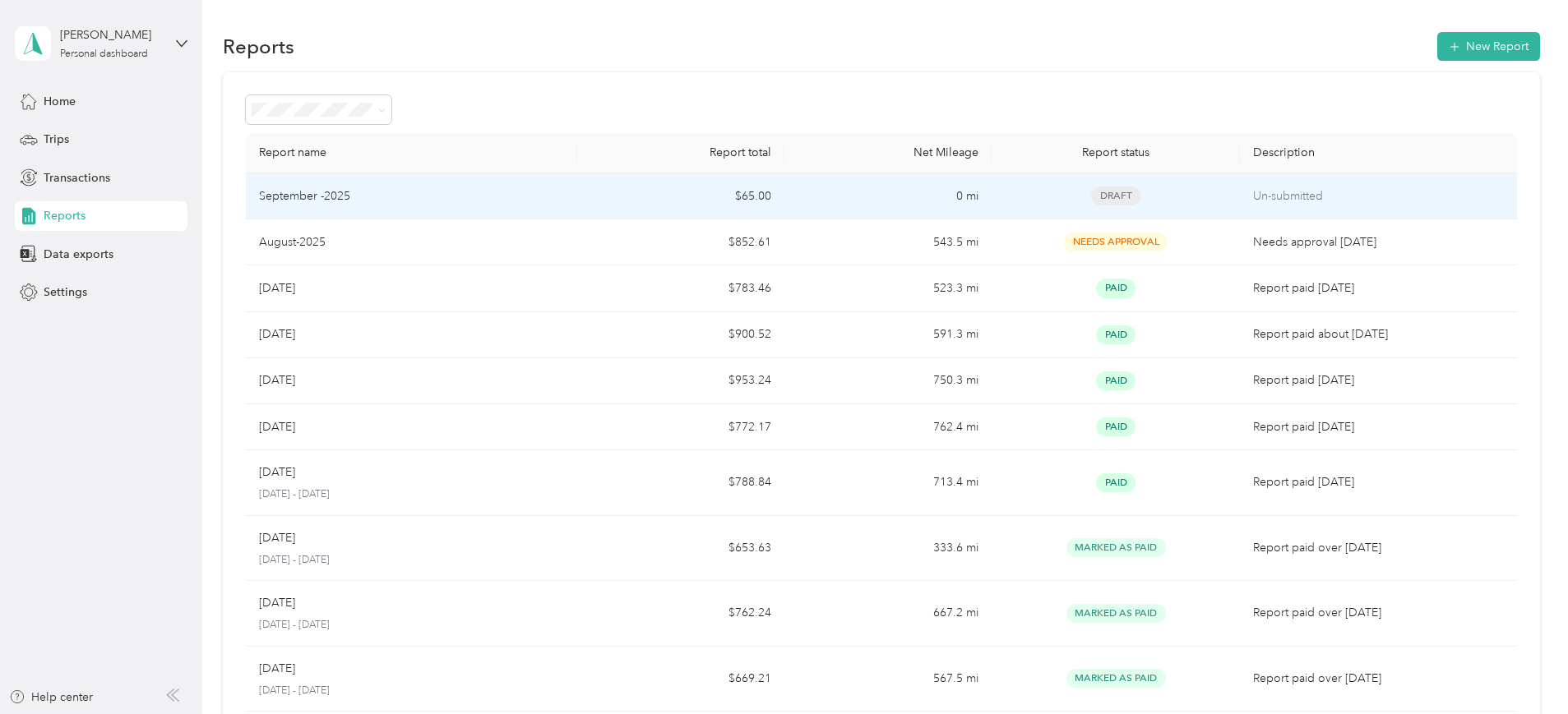
click at [549, 196] on div "September -2025" at bounding box center [412, 196] width 305 height 18
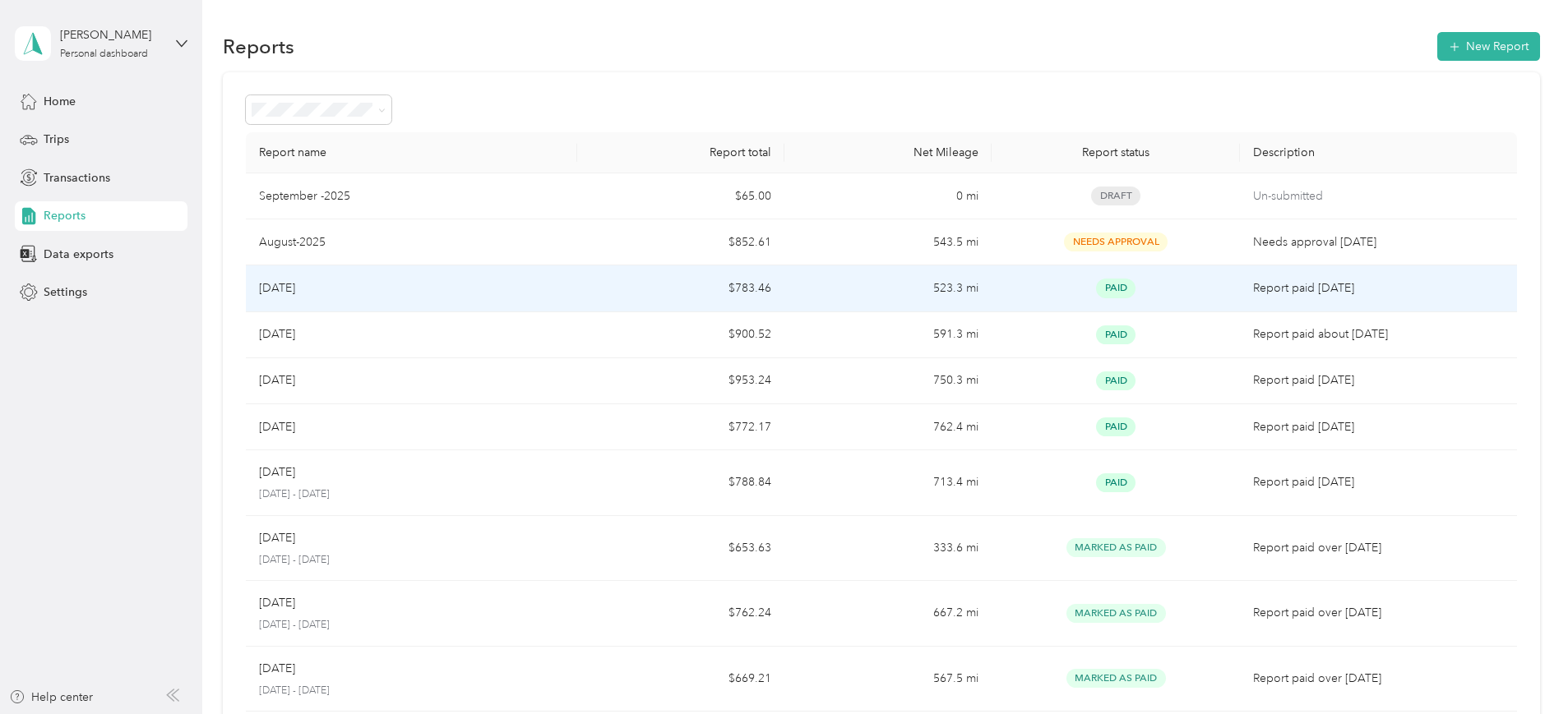
click at [677, 303] on td "$783.46" at bounding box center [680, 288] width 207 height 46
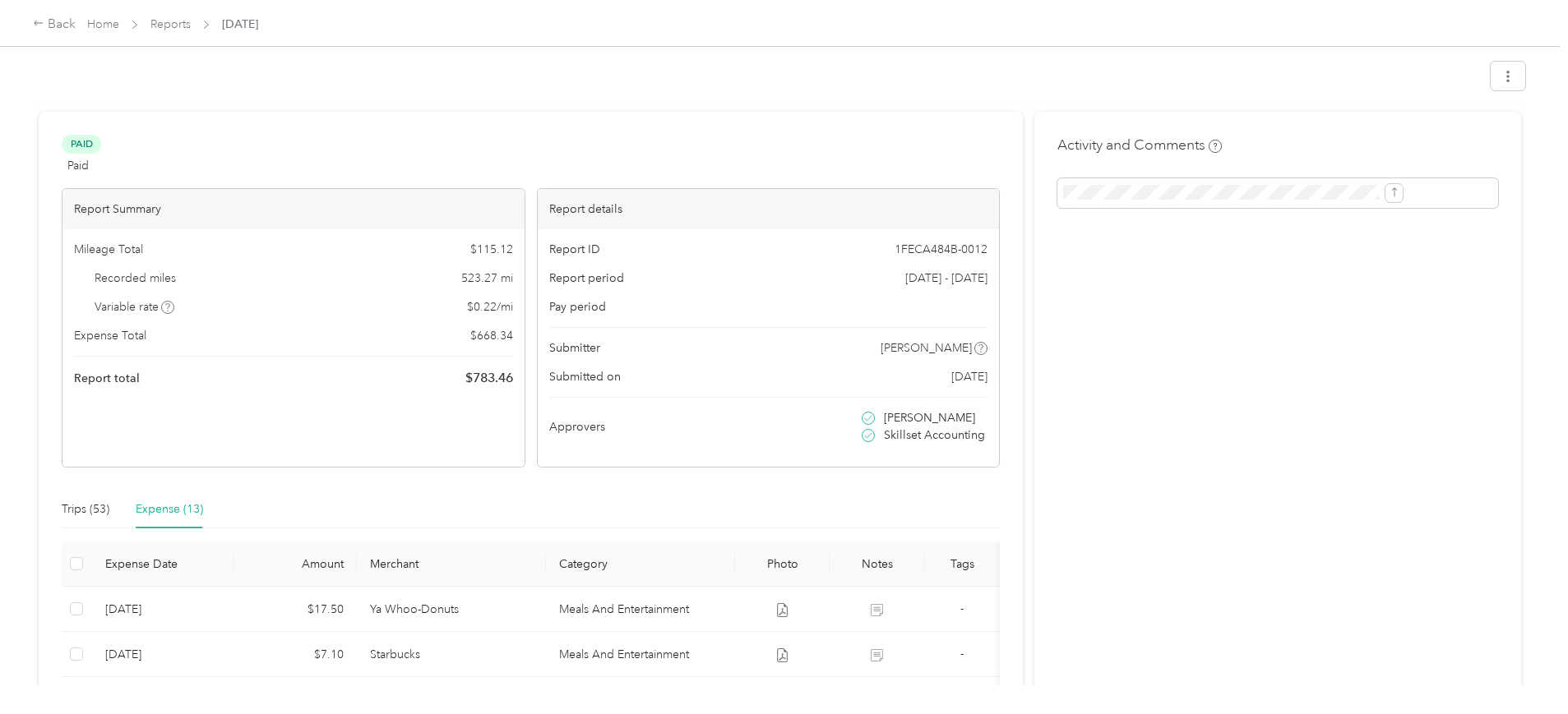
click at [677, 303] on div "Pay period" at bounding box center [768, 306] width 439 height 17
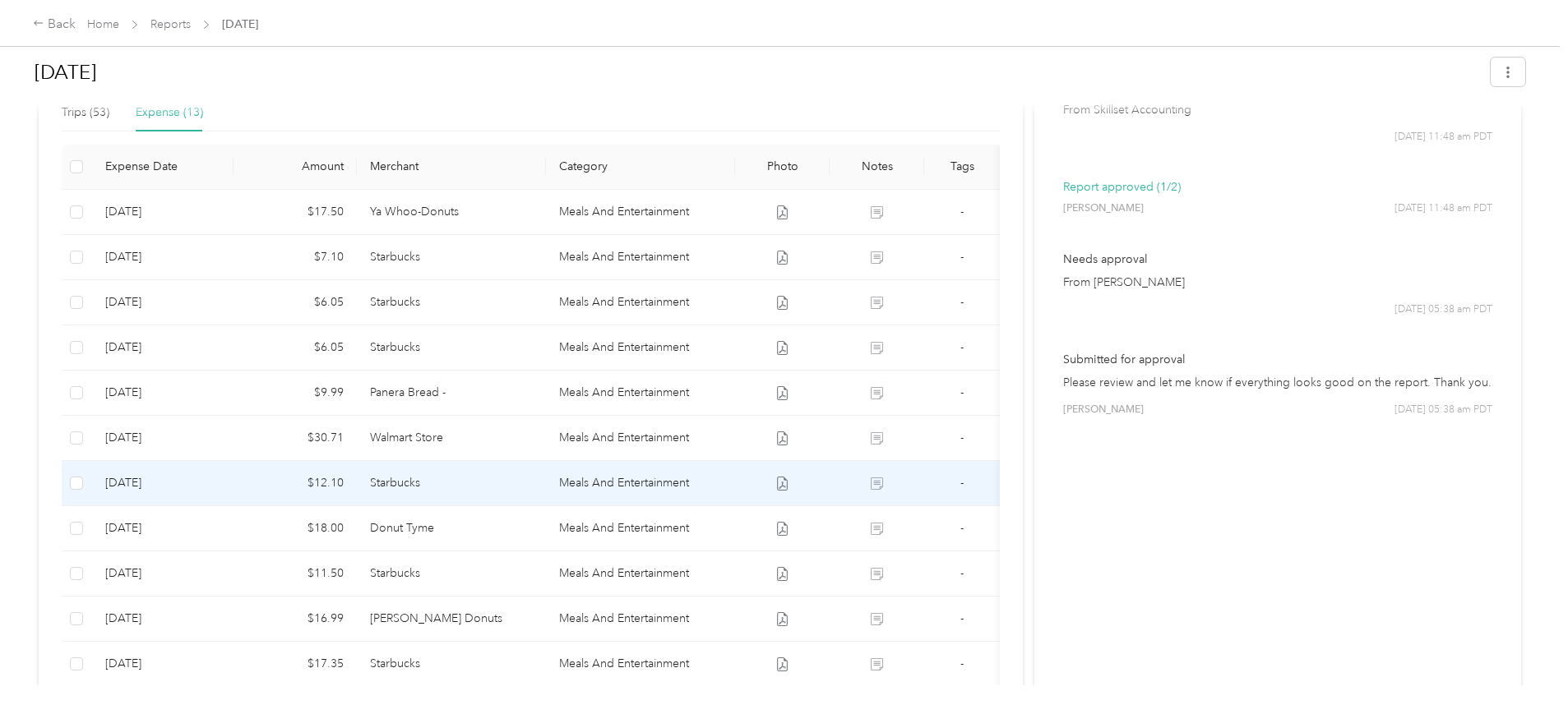
scroll to position [644, 0]
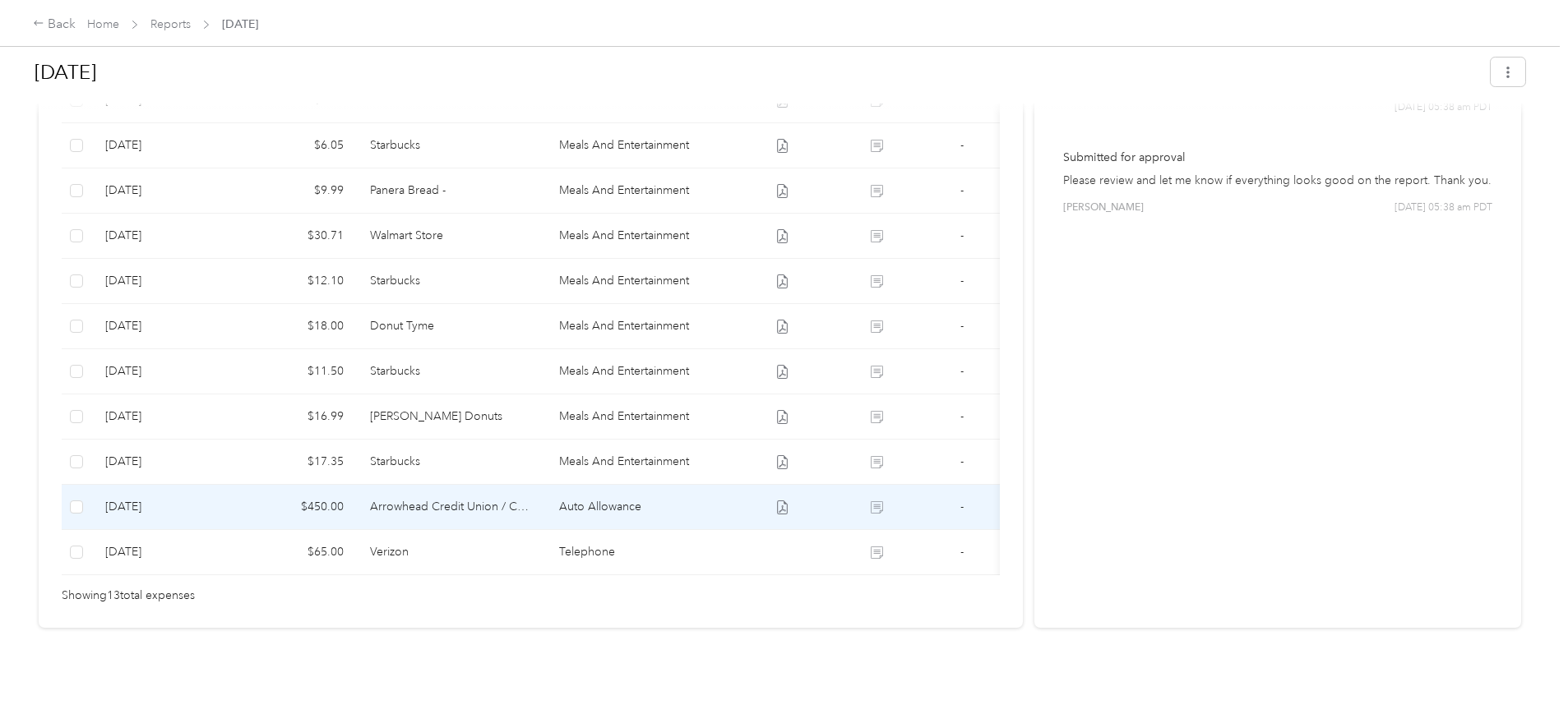
click at [490, 484] on td "Arrowhead Credit Union / Car Note" at bounding box center [451, 507] width 189 height 45
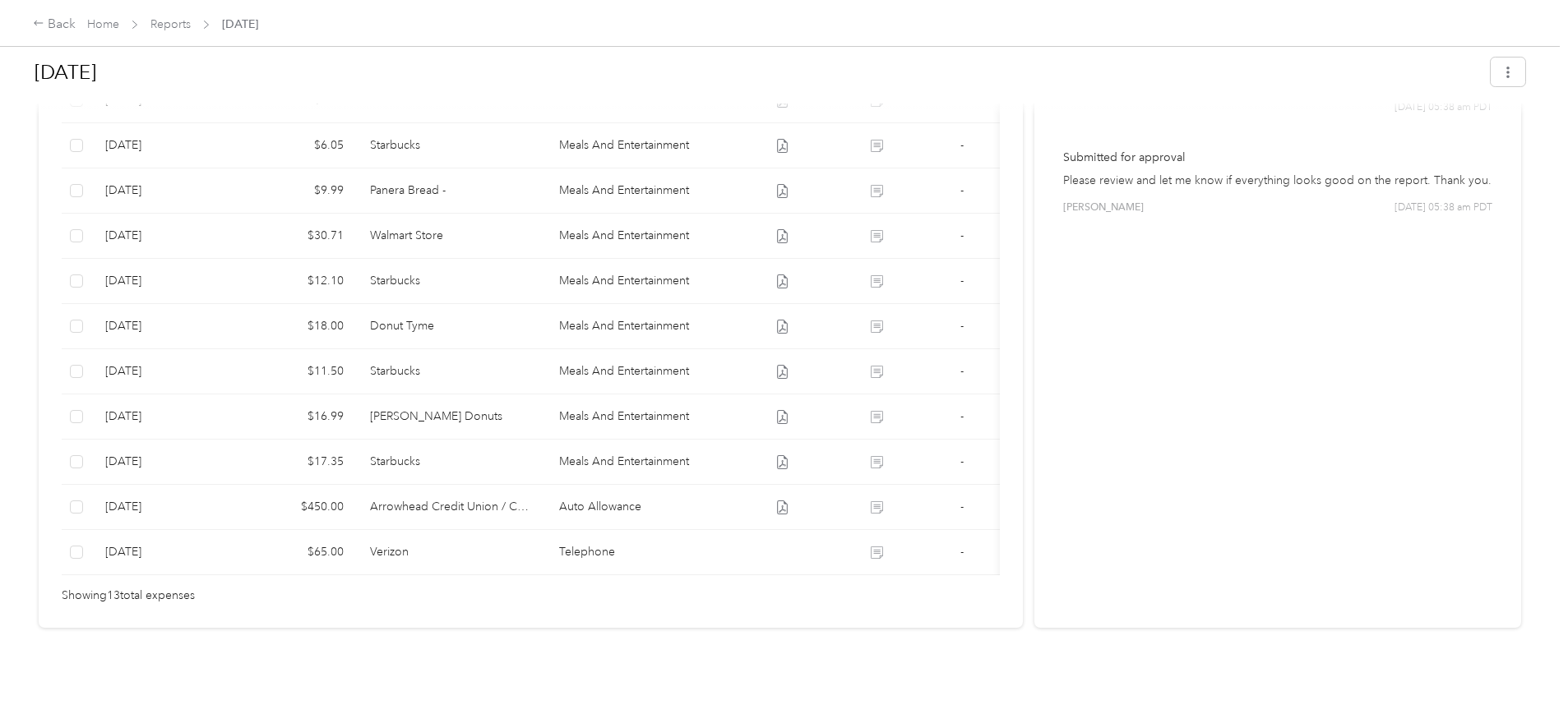
click at [490, 713] on div "Loading the revenue" at bounding box center [780, 714] width 1560 height 0
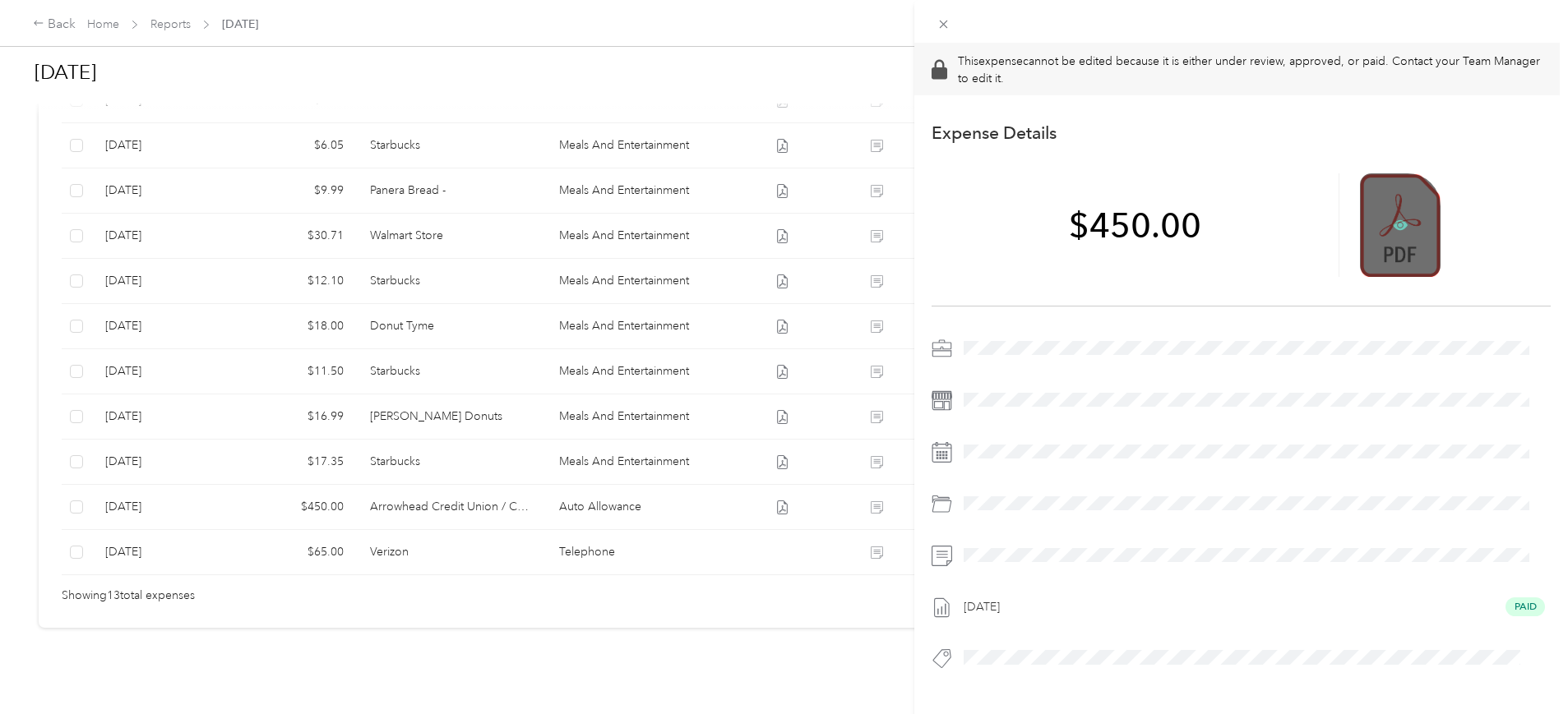
click at [1397, 223] on icon at bounding box center [1399, 224] width 4 height 4
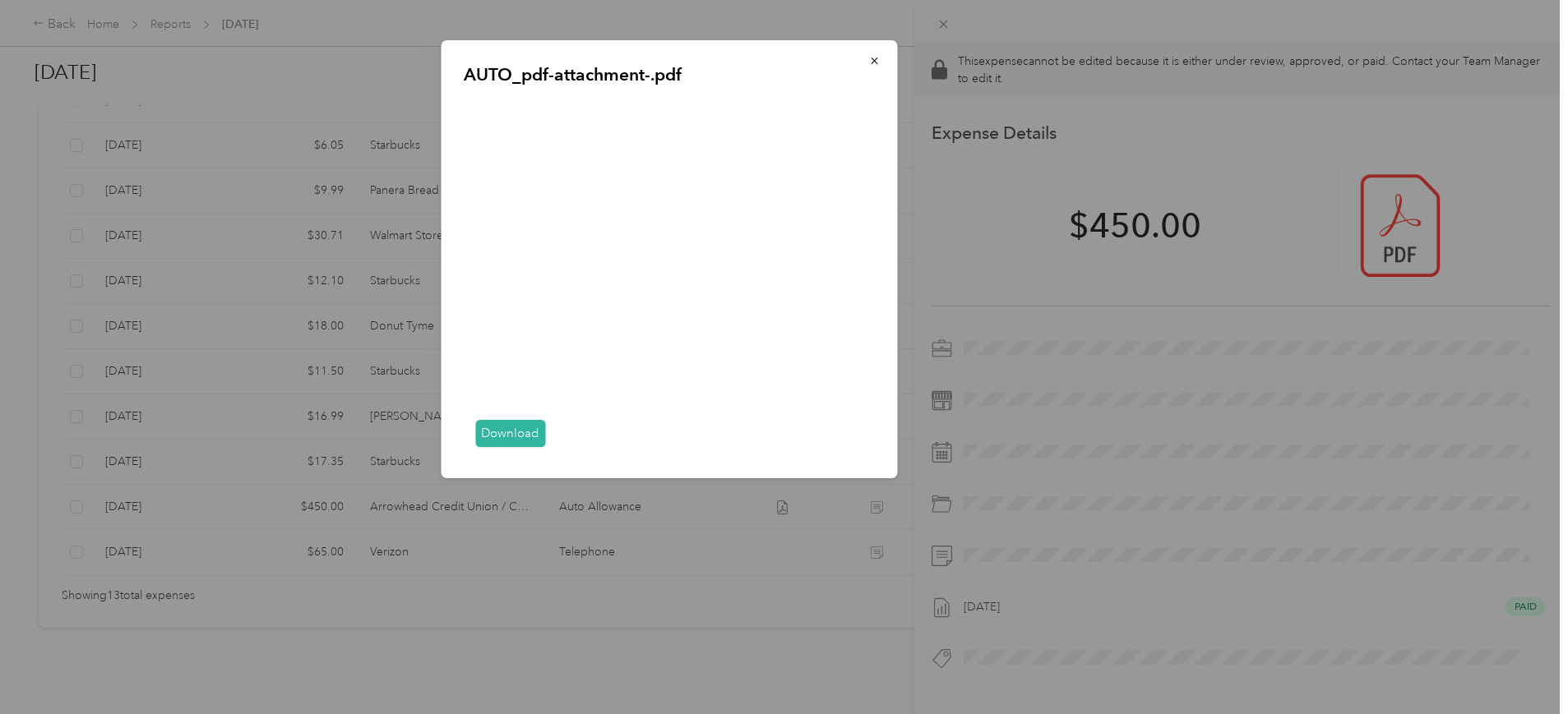
click at [494, 425] on link "Download" at bounding box center [510, 433] width 70 height 27
click at [521, 429] on link "Download" at bounding box center [510, 433] width 70 height 27
click at [876, 65] on icon "button" at bounding box center [873, 60] width 12 height 12
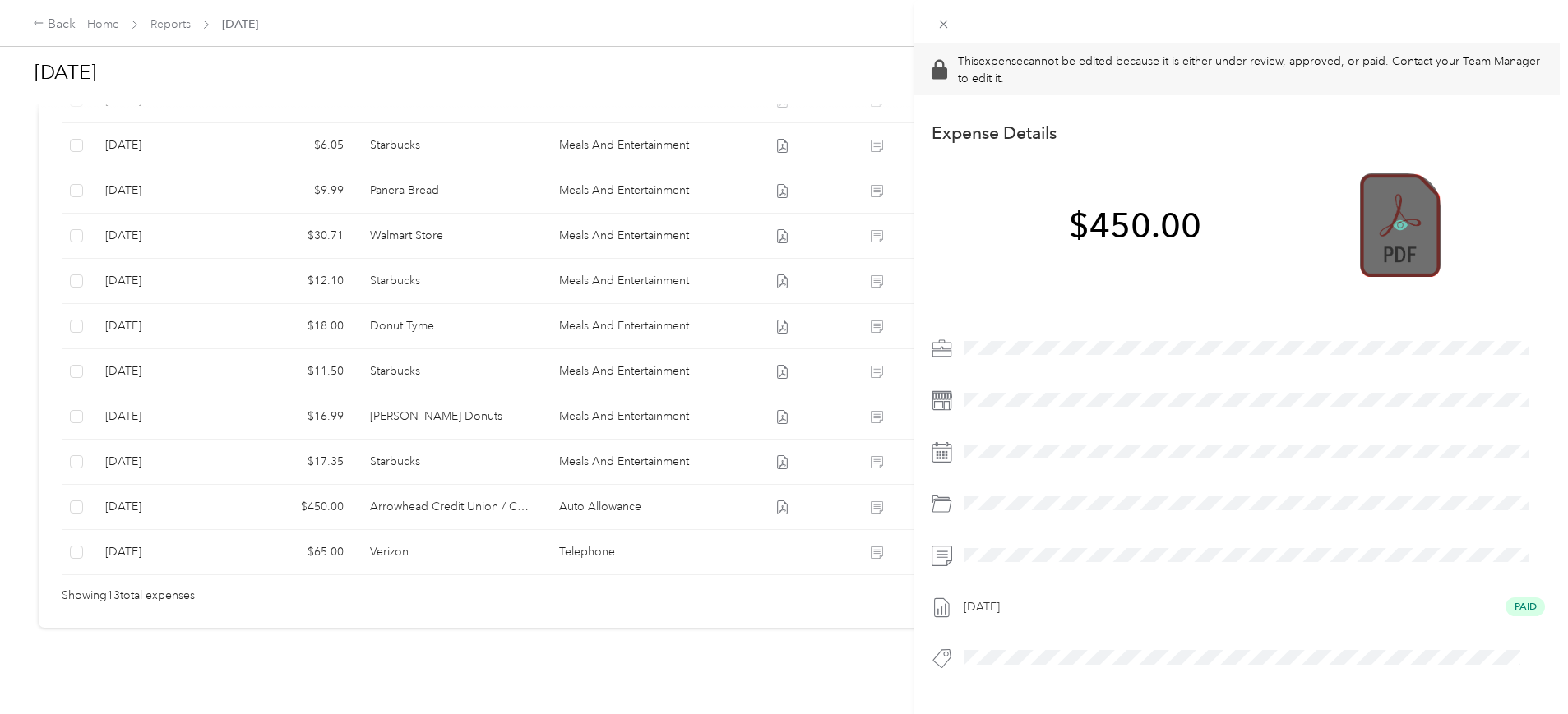
click at [1397, 225] on icon at bounding box center [1399, 224] width 4 height 4
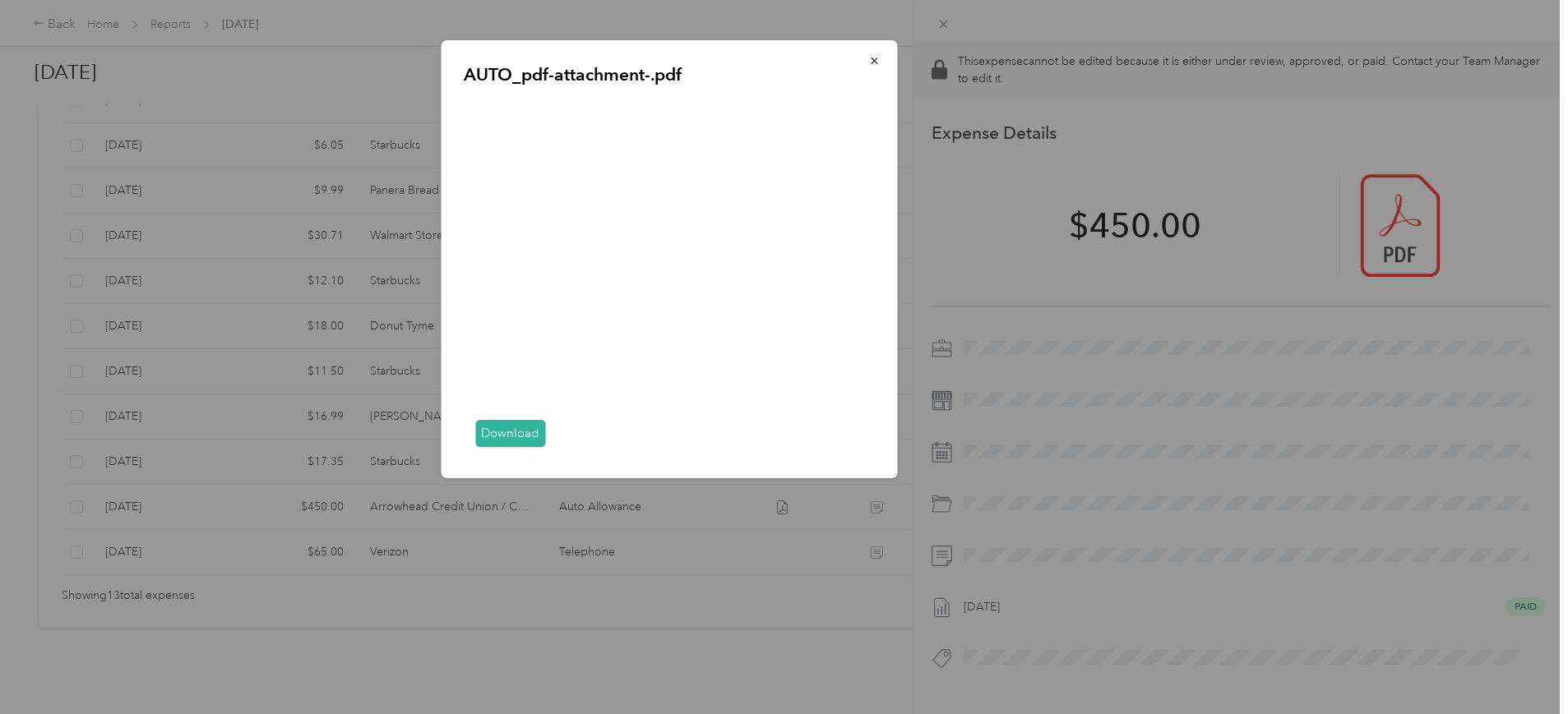
click at [515, 435] on link "Download" at bounding box center [510, 433] width 70 height 27
drag, startPoint x: 891, startPoint y: 258, endPoint x: 872, endPoint y: 57, distance: 201.9
click at [867, 55] on button "button" at bounding box center [873, 60] width 34 height 29
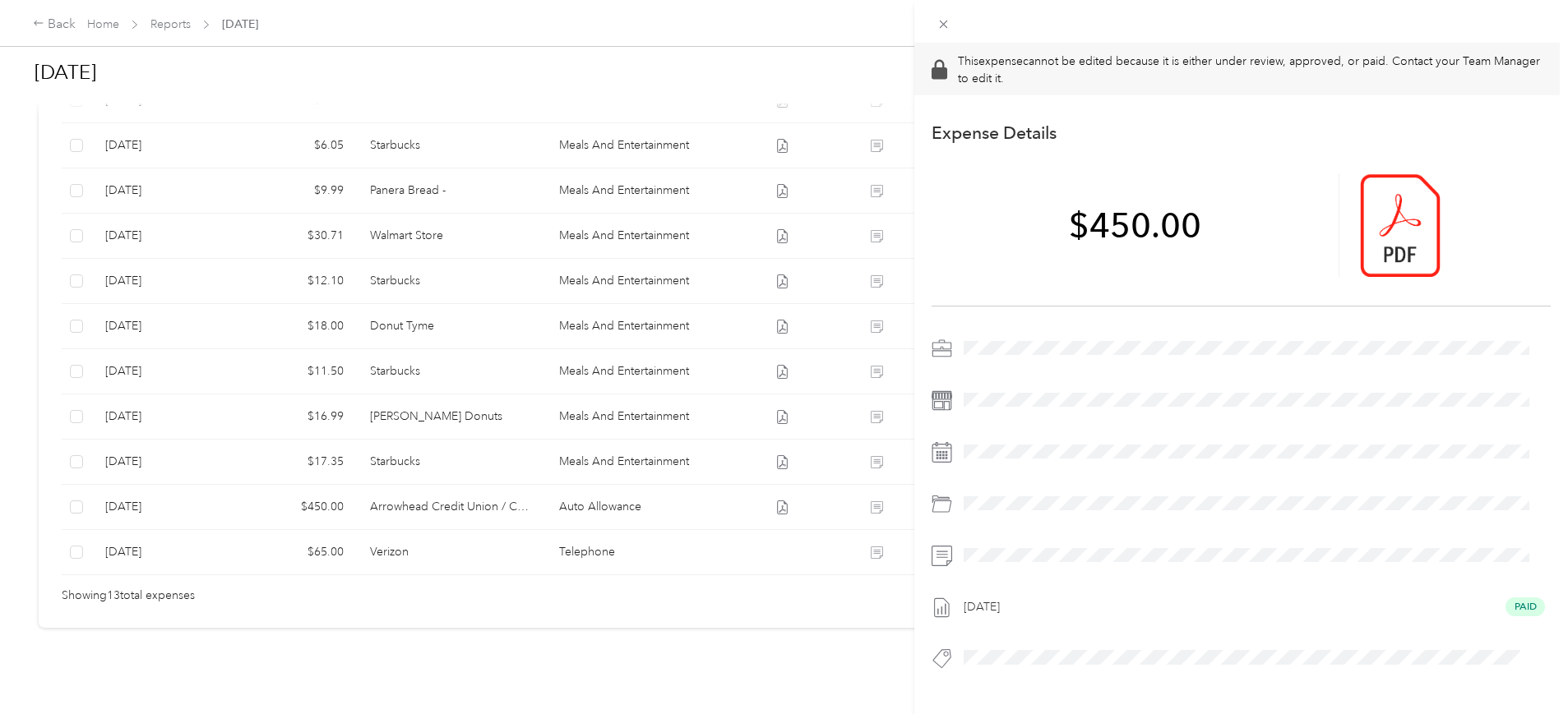
click at [1459, 304] on div "$450.00" at bounding box center [1241, 225] width 619 height 161
click at [1134, 274] on div "$450.00" at bounding box center [1135, 224] width 407 height 103
click at [477, 118] on div "This expense cannot be edited because it is either under review, approved, or p…" at bounding box center [784, 357] width 1568 height 714
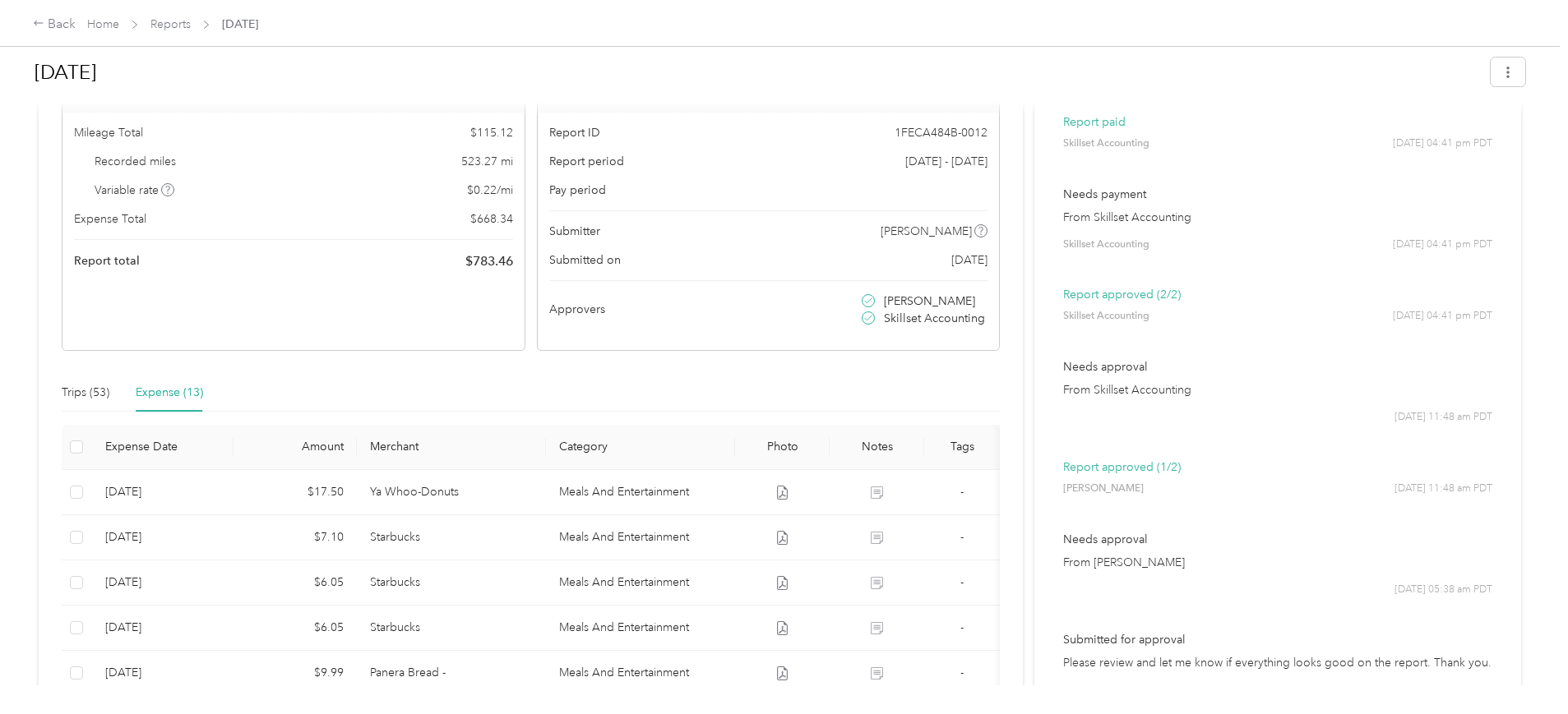
scroll to position [0, 0]
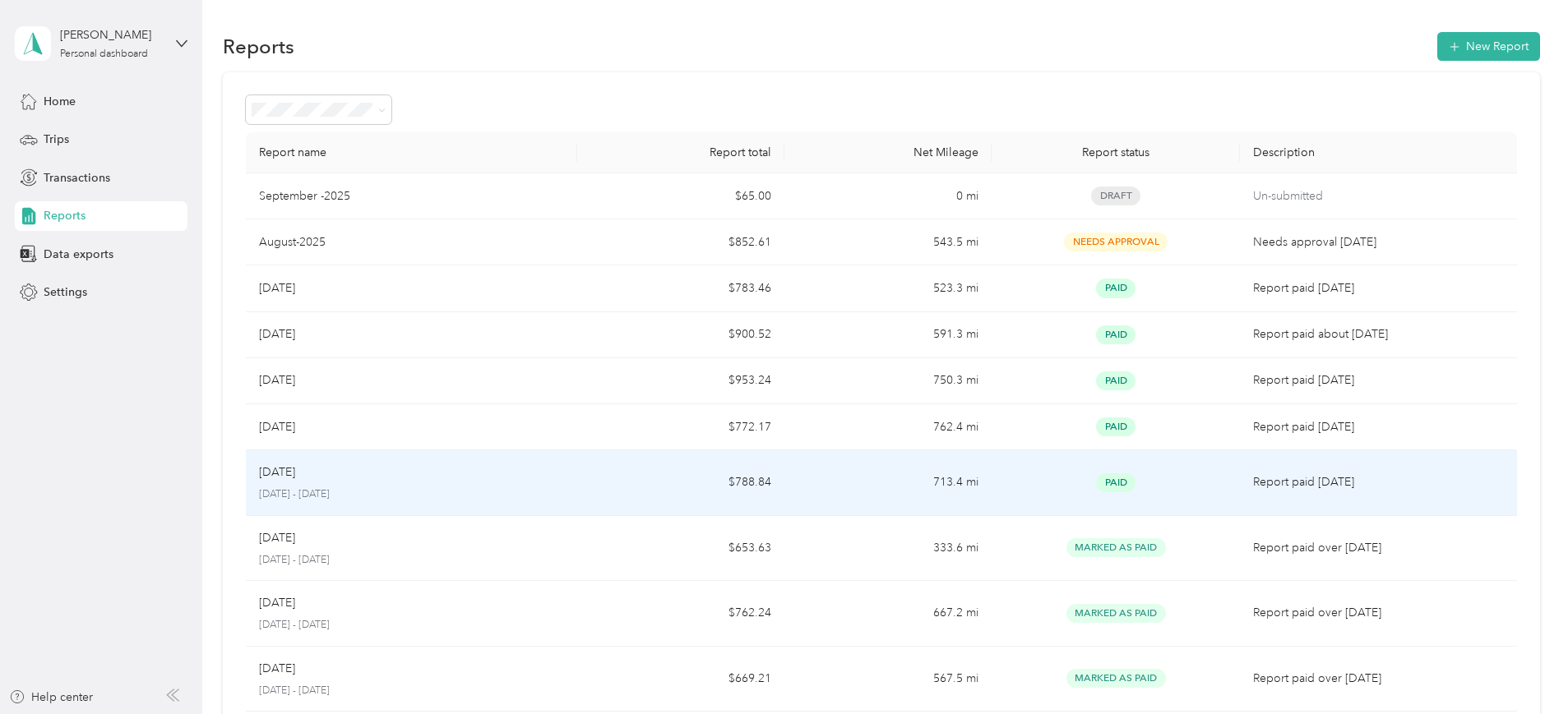
click at [486, 488] on p "[DATE] - [DATE]" at bounding box center [412, 494] width 305 height 14
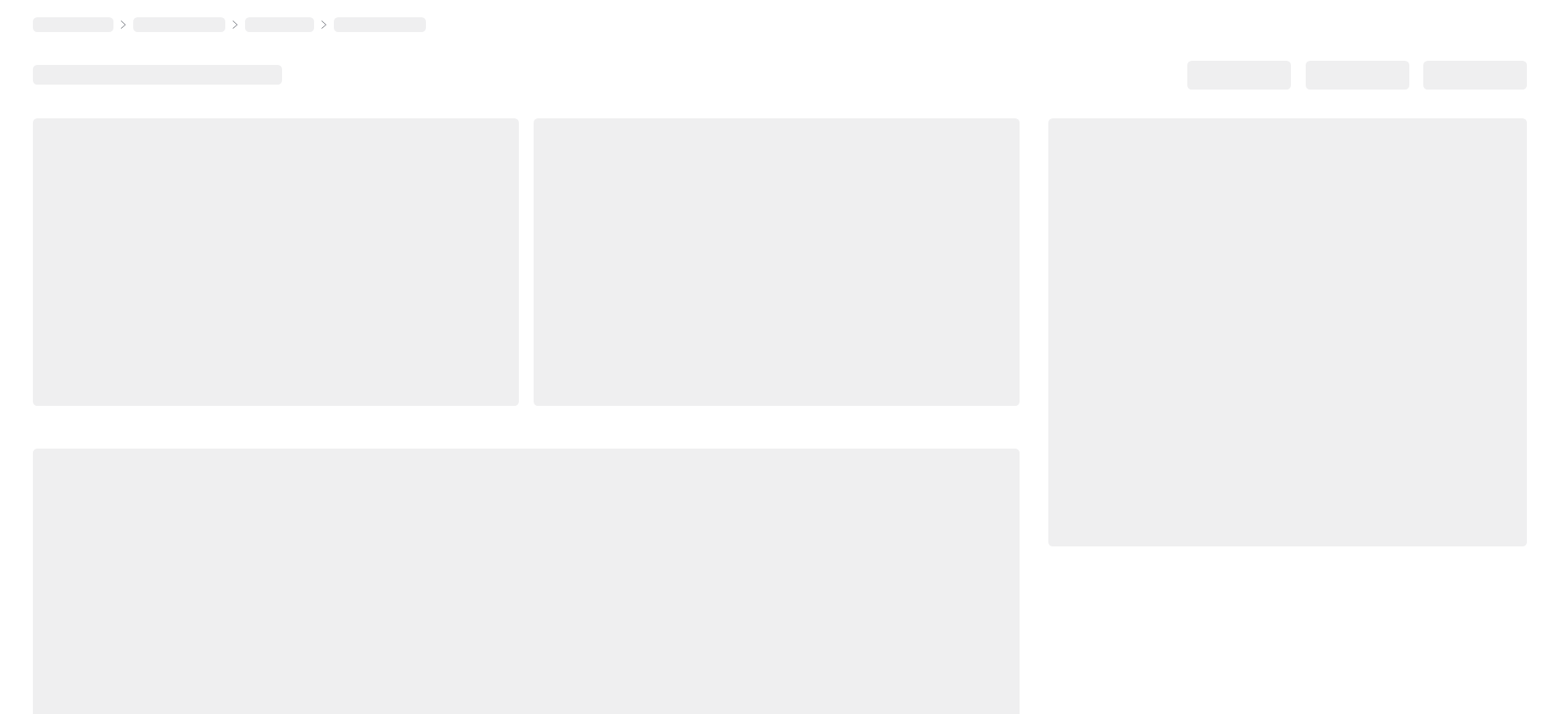
click at [486, 488] on div at bounding box center [526, 591] width 986 height 286
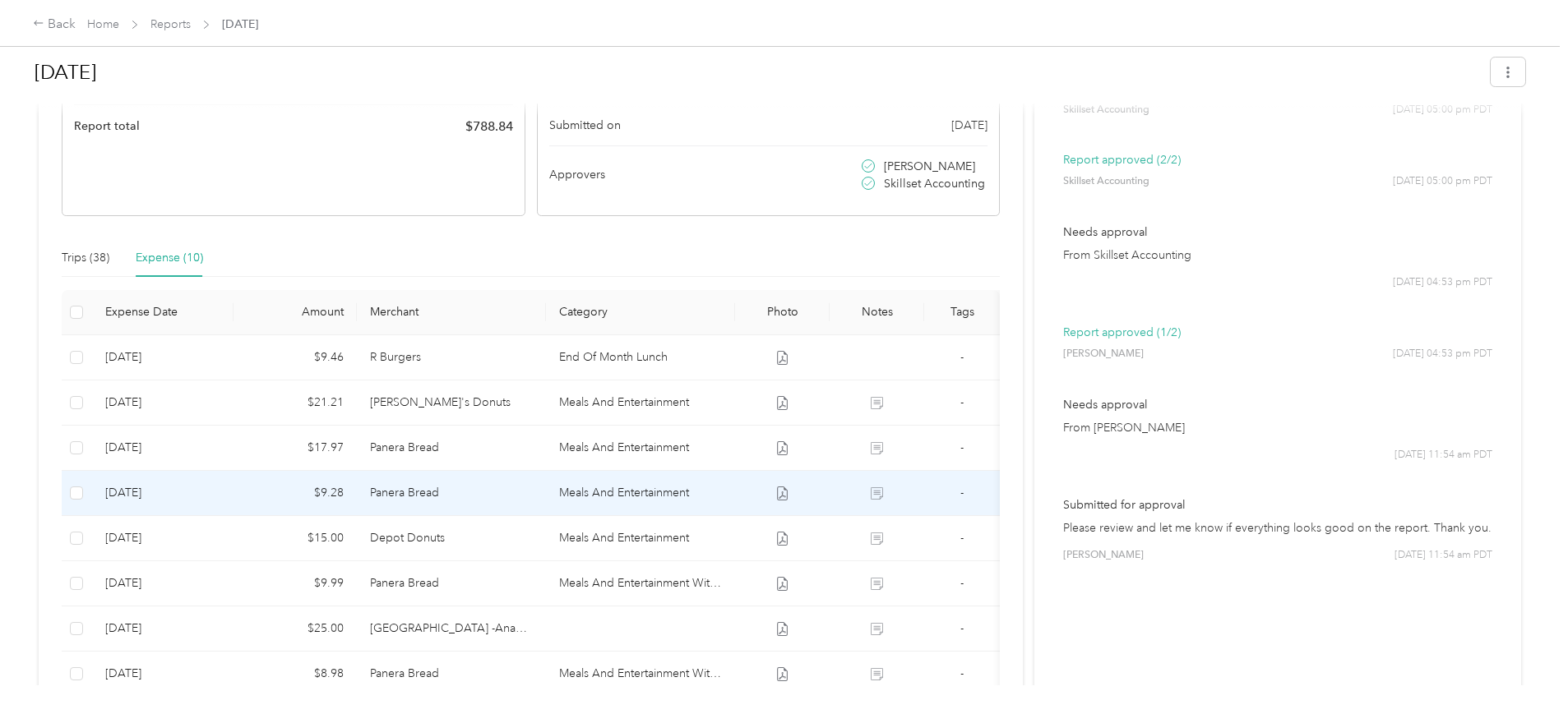
scroll to position [411, 0]
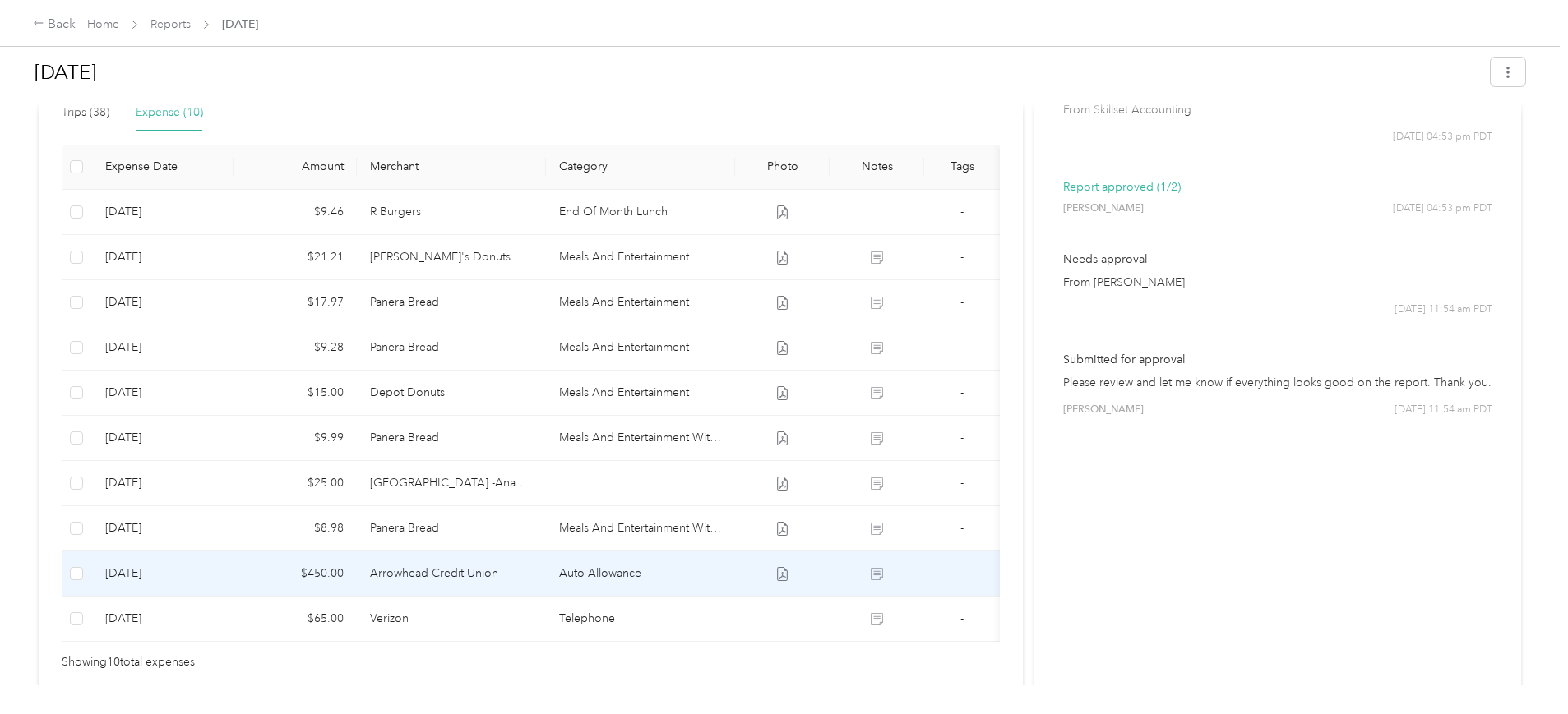
click at [542, 574] on td "Arrowhead Credit Union" at bounding box center [451, 574] width 189 height 45
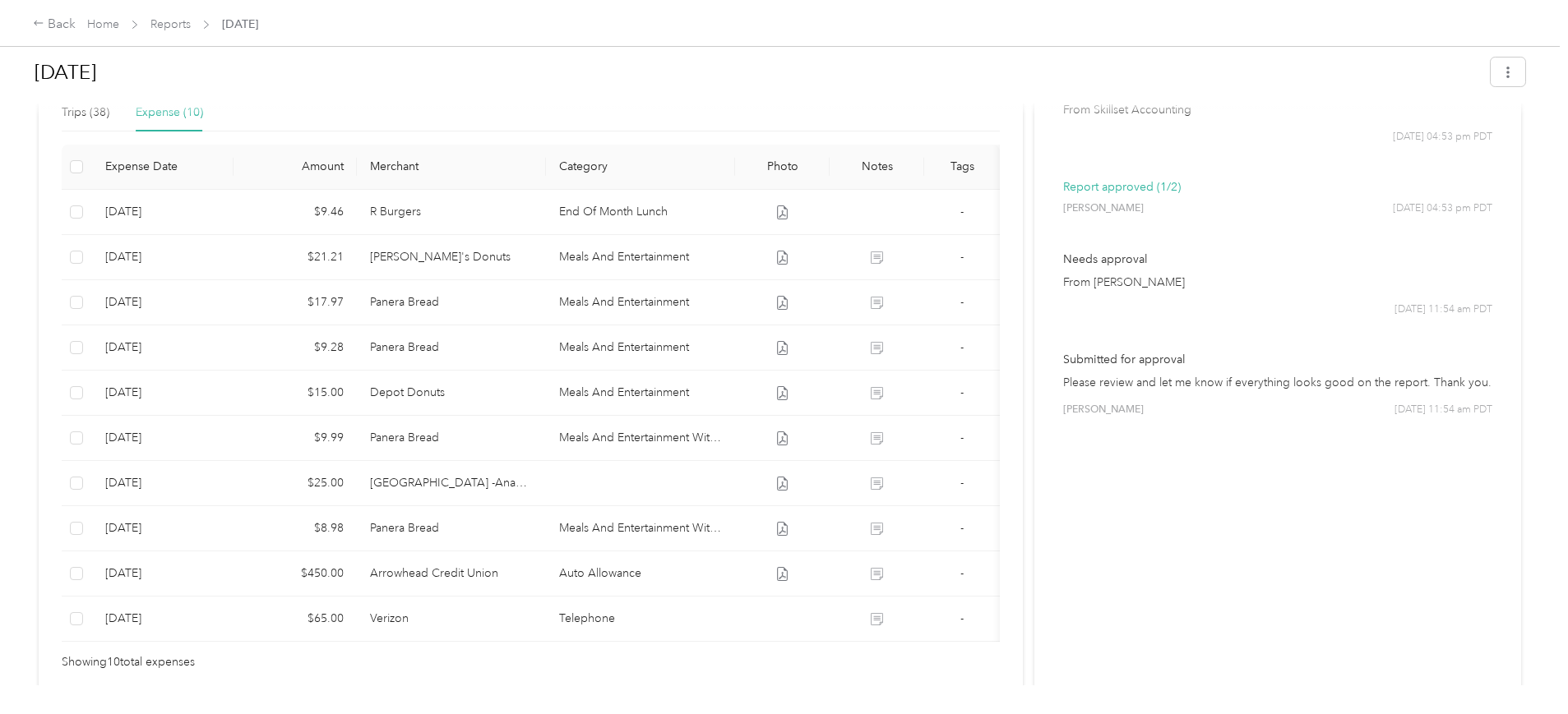
click at [542, 713] on div "Loading the revenue" at bounding box center [780, 714] width 1560 height 0
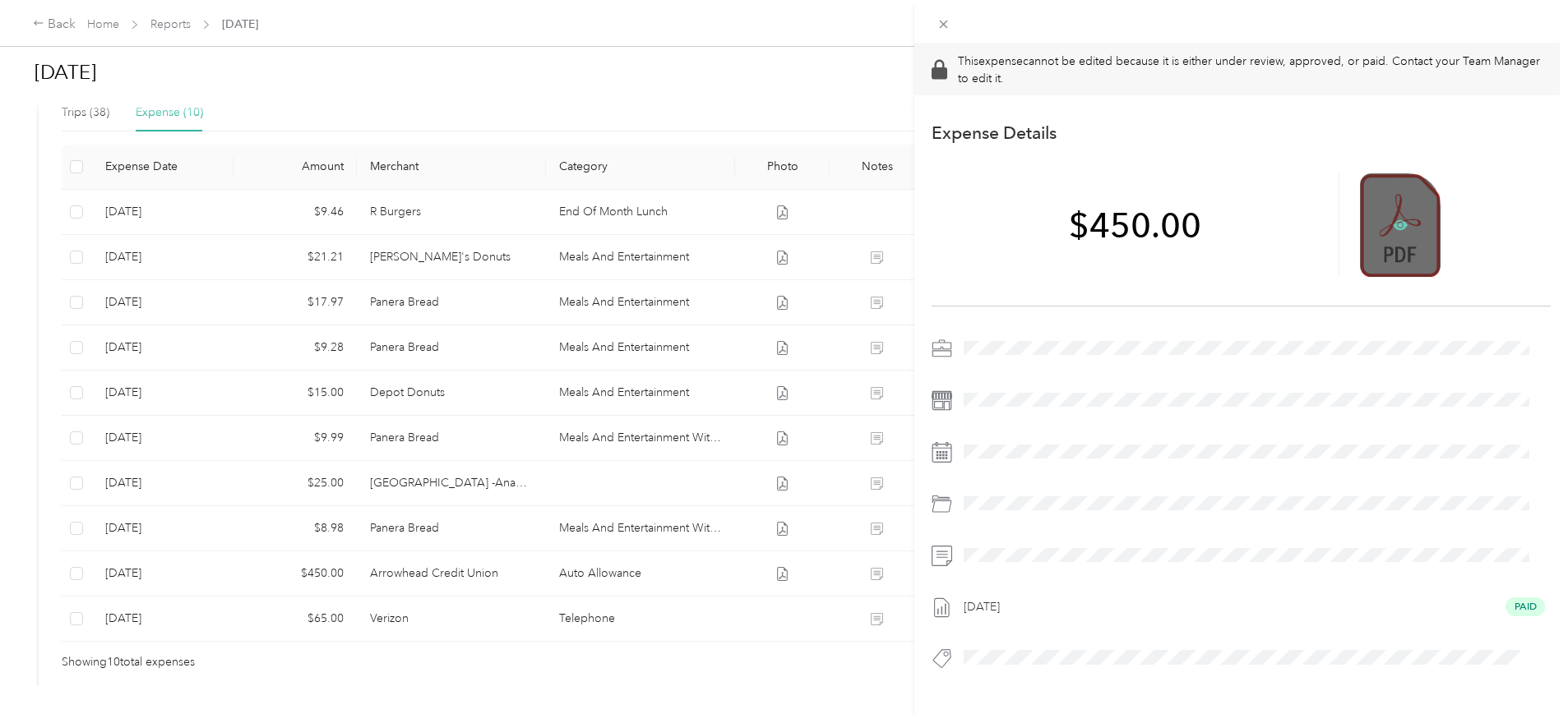
click at [1395, 222] on icon at bounding box center [1400, 224] width 14 height 10
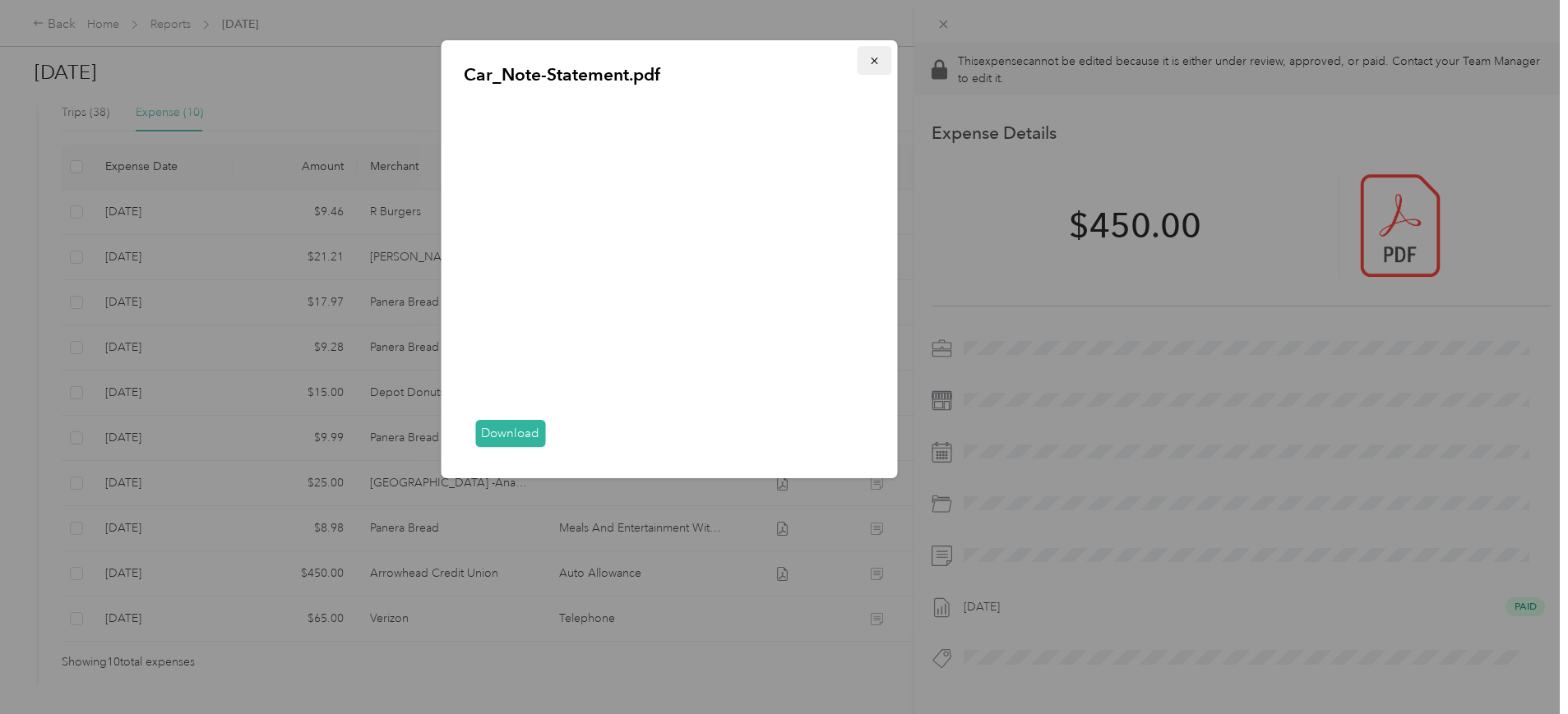
click at [867, 54] on button "button" at bounding box center [873, 60] width 34 height 29
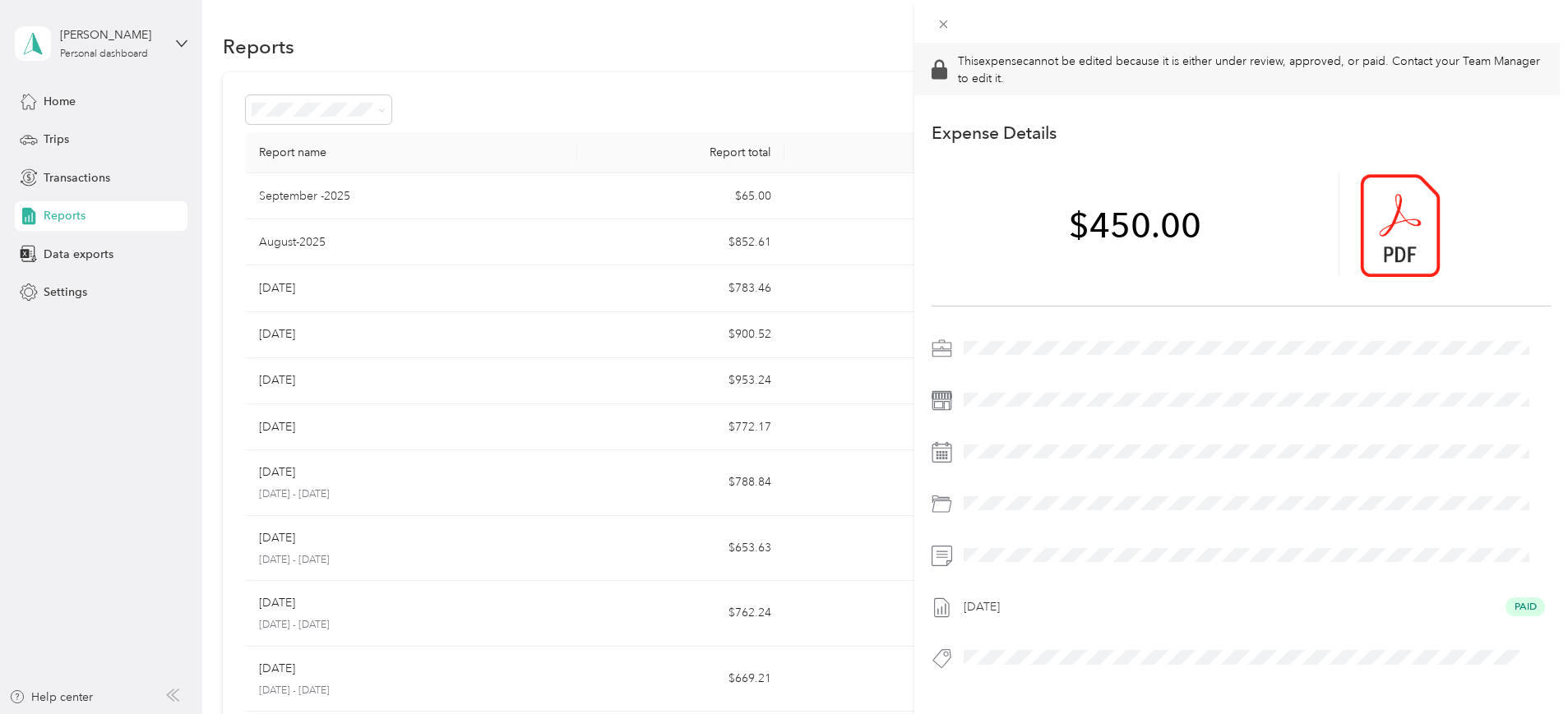
click at [594, 349] on div "This expense cannot be edited because it is either under review, approved, or p…" at bounding box center [784, 357] width 1568 height 714
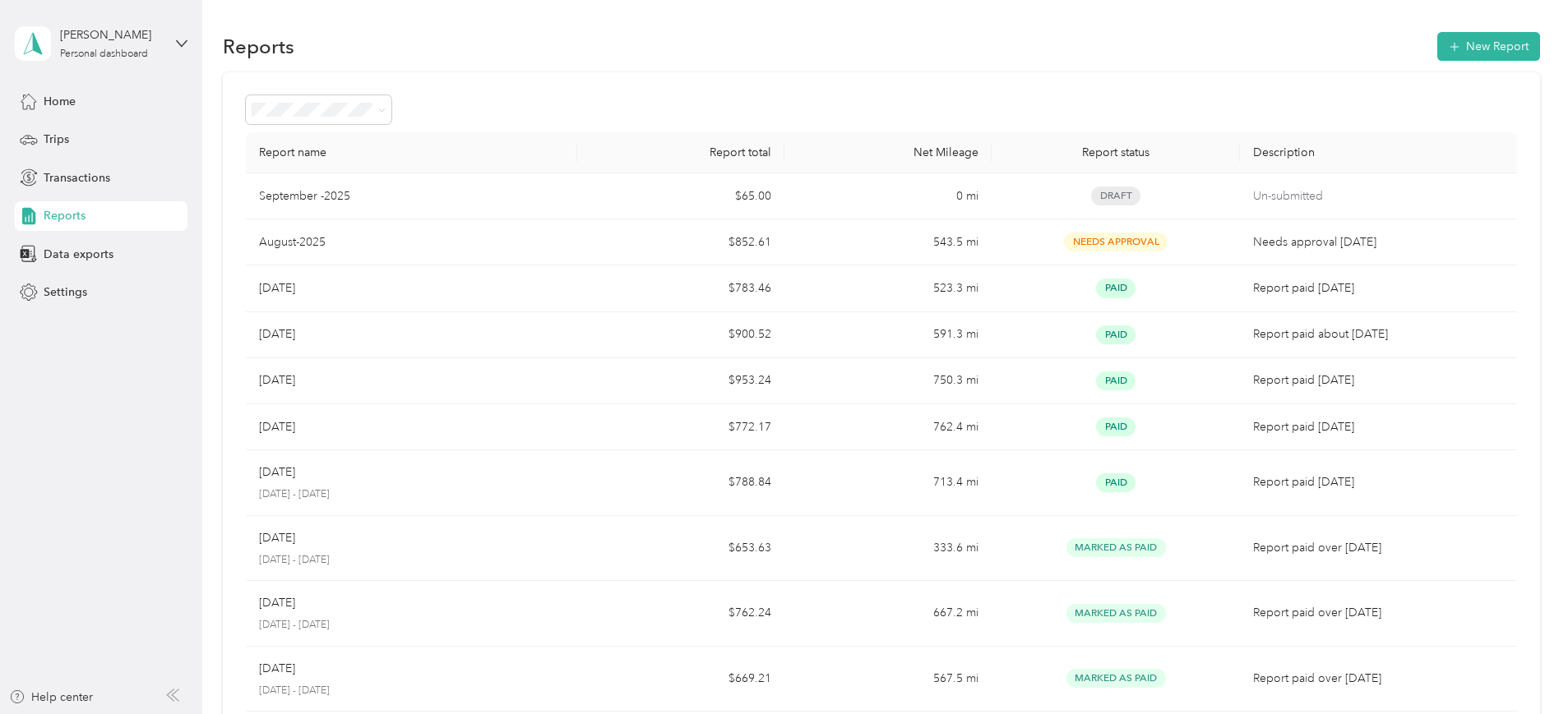
click at [594, 349] on div at bounding box center [784, 357] width 1568 height 714
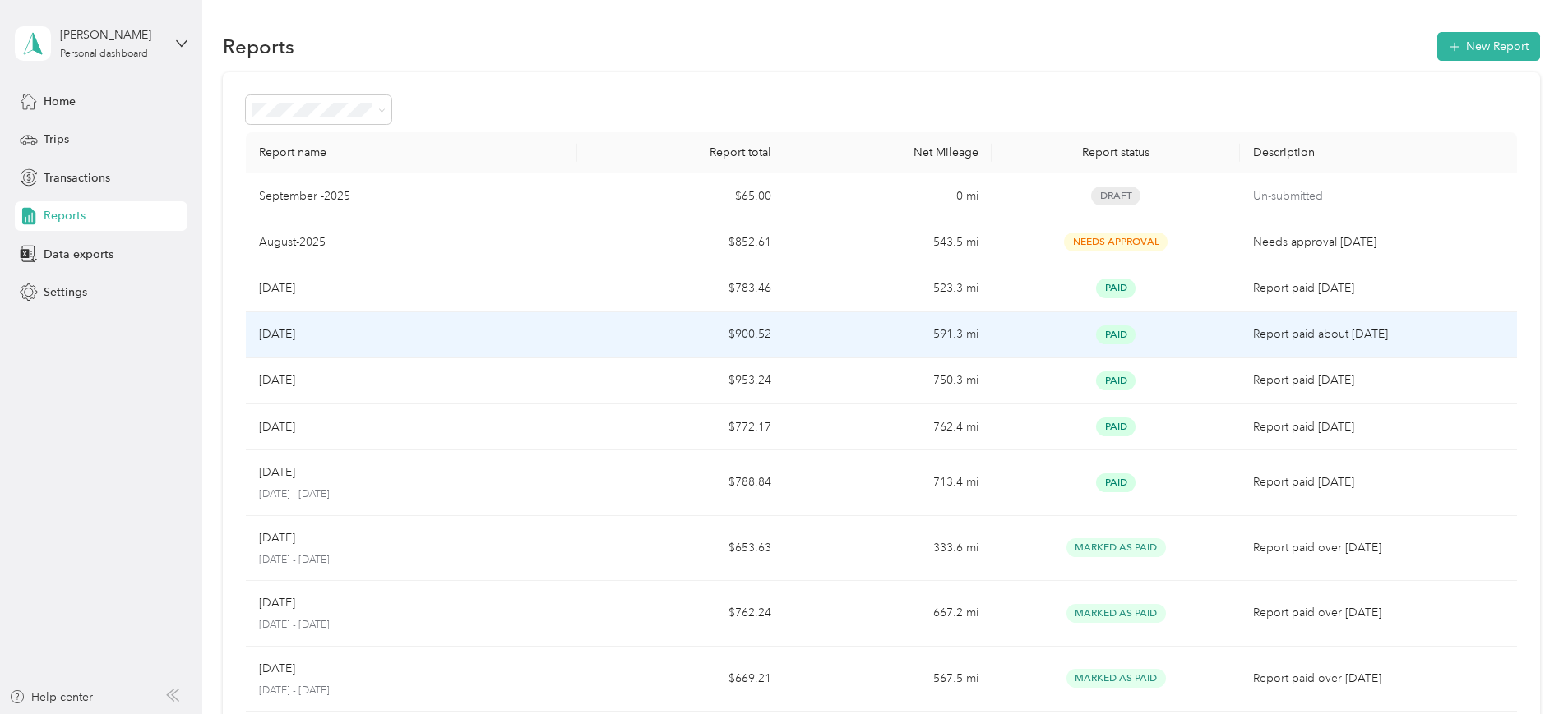
click at [1280, 338] on p "Report paid about [DATE]" at bounding box center [1378, 335] width 250 height 18
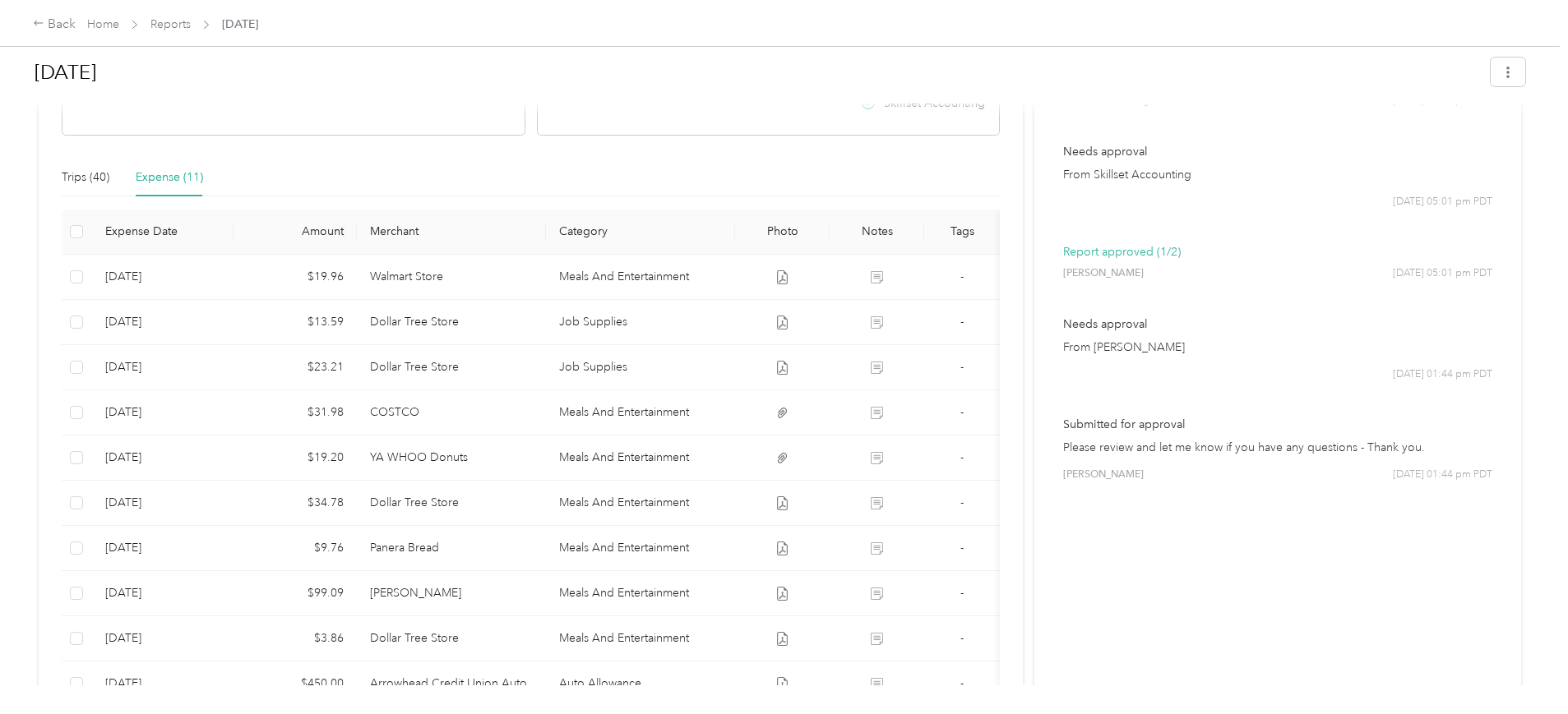
scroll to position [513, 0]
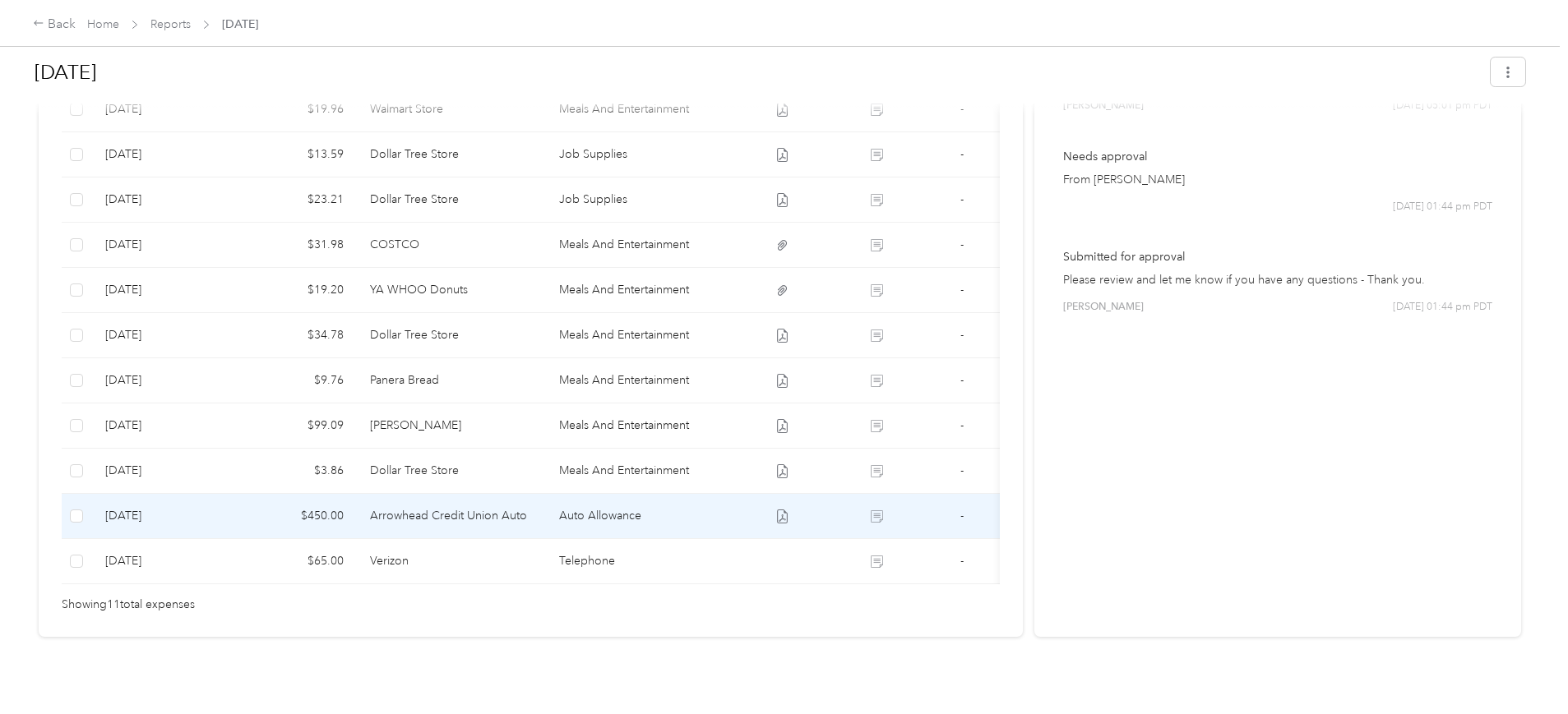
click at [546, 517] on td "Arrowhead Credit Union Auto" at bounding box center [451, 516] width 189 height 45
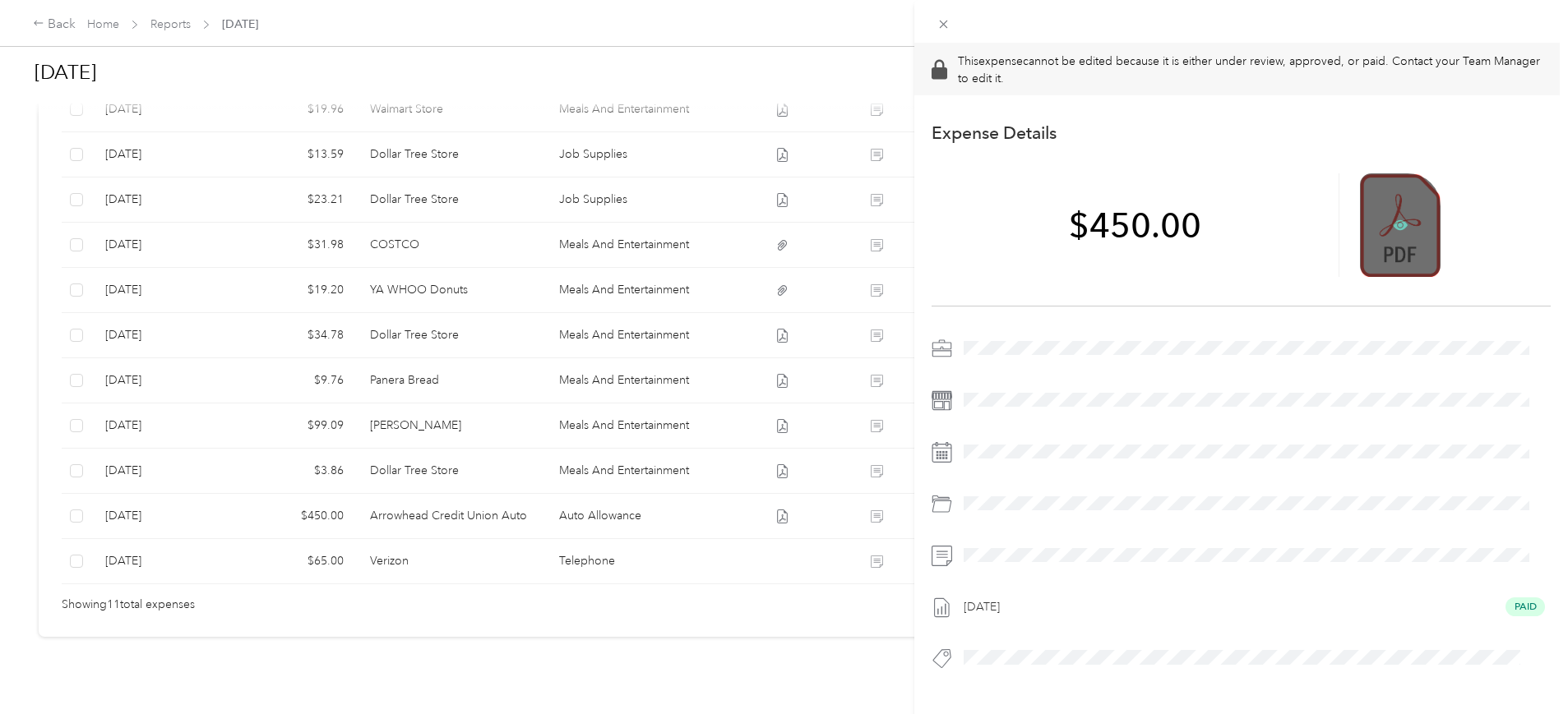
click at [1393, 221] on icon at bounding box center [1400, 224] width 14 height 10
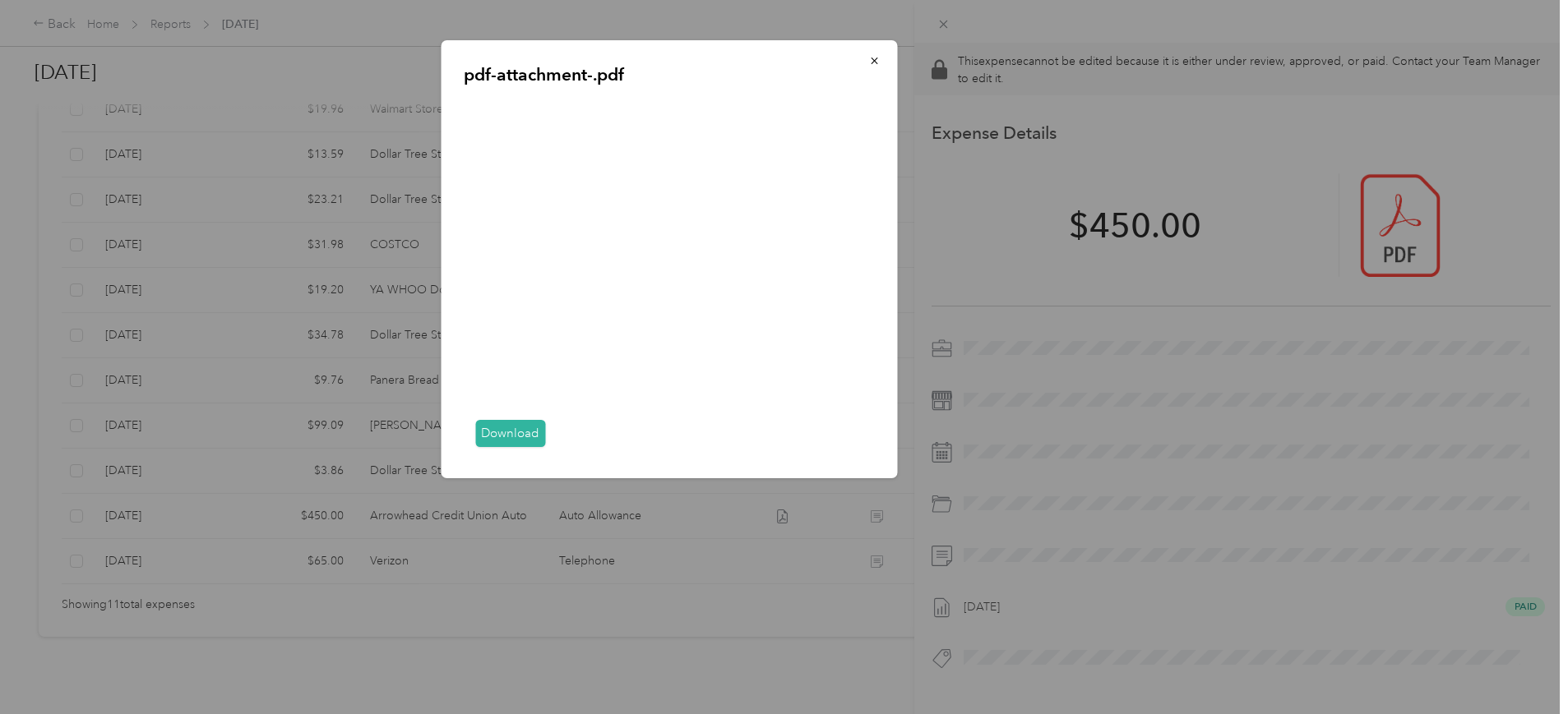
drag, startPoint x: 503, startPoint y: 441, endPoint x: 500, endPoint y: 433, distance: 8.5
click at [503, 441] on link "Download" at bounding box center [510, 433] width 70 height 27
click at [874, 54] on span "button" at bounding box center [873, 61] width 12 height 14
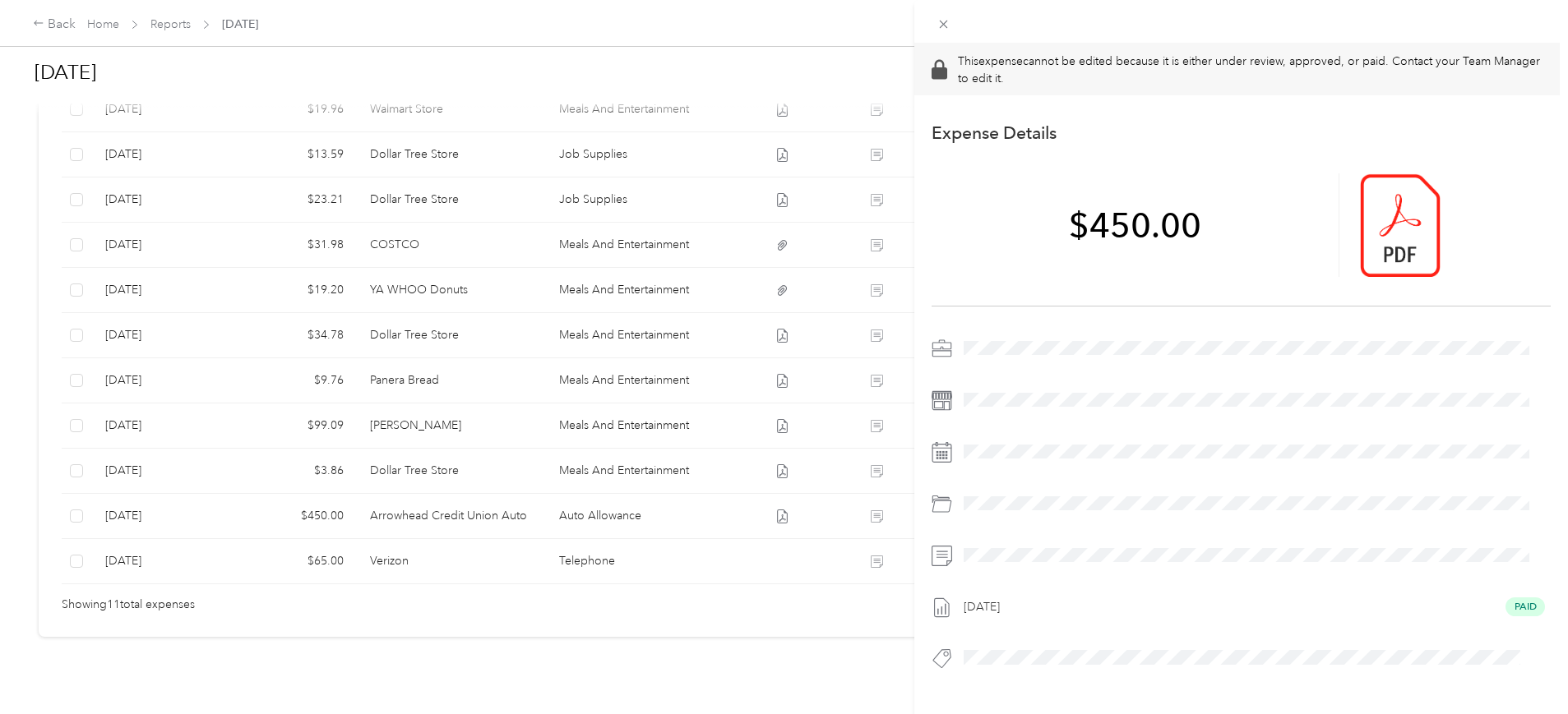
click at [223, 16] on div "This expense cannot be edited because it is either under review, approved, or p…" at bounding box center [784, 357] width 1568 height 714
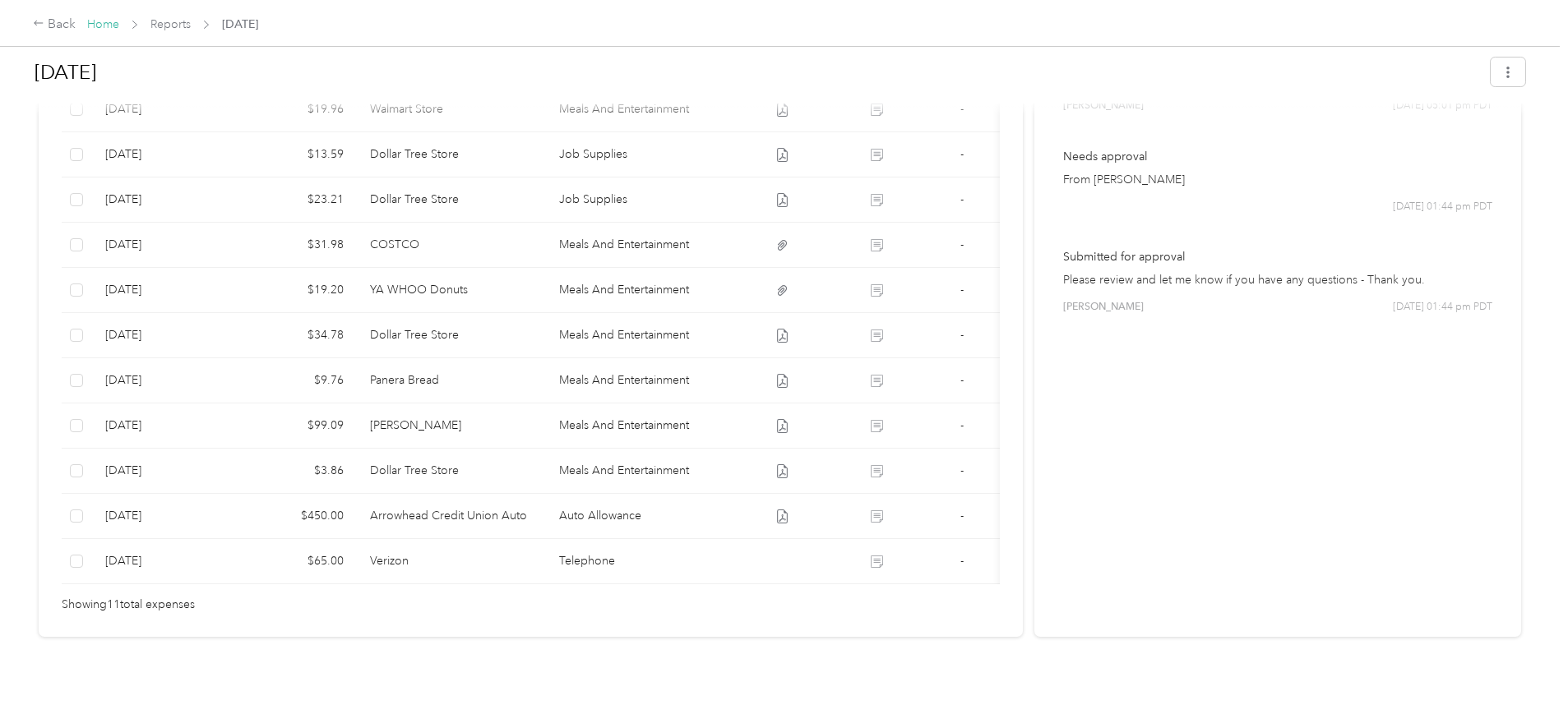
click at [119, 21] on link "Home" at bounding box center [103, 24] width 32 height 14
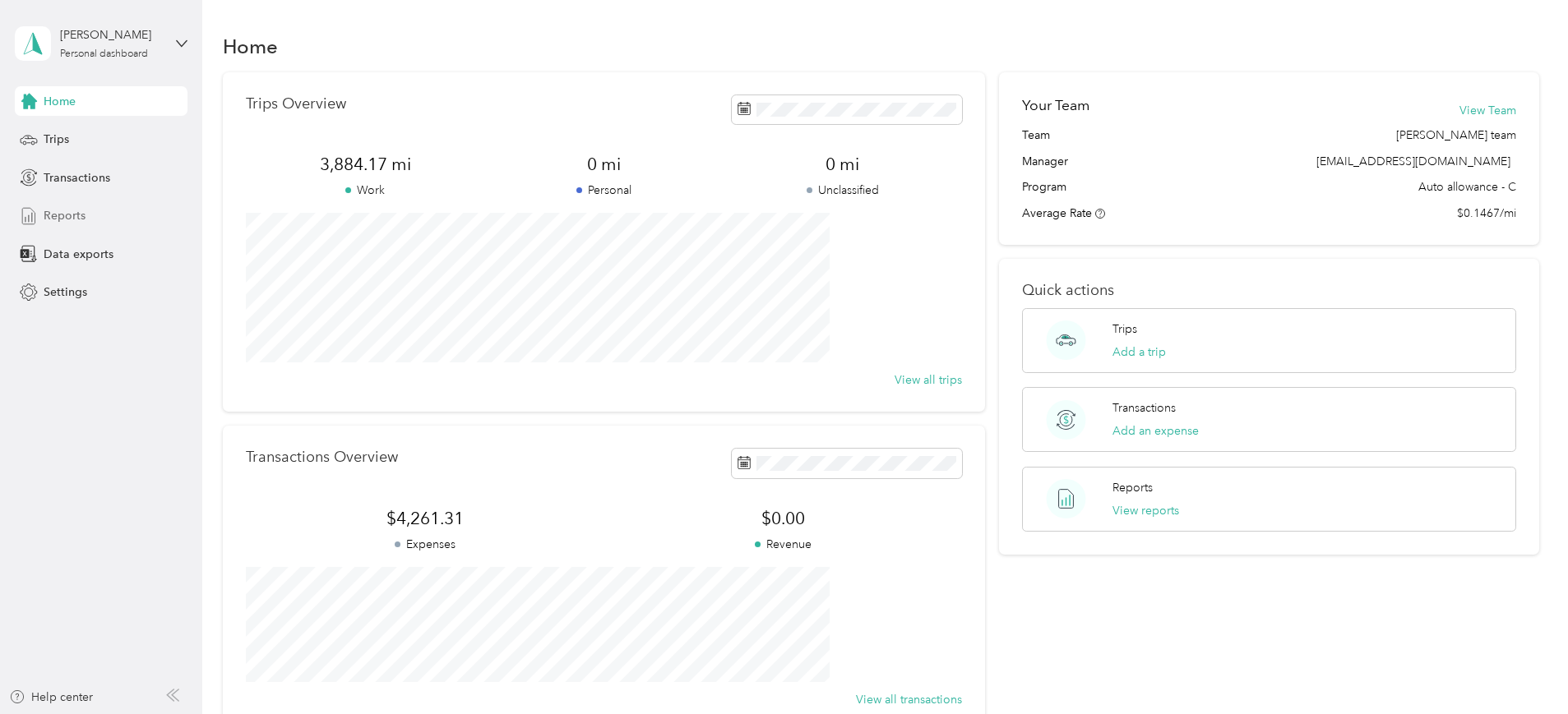
click at [77, 209] on span "Reports" at bounding box center [65, 215] width 42 height 17
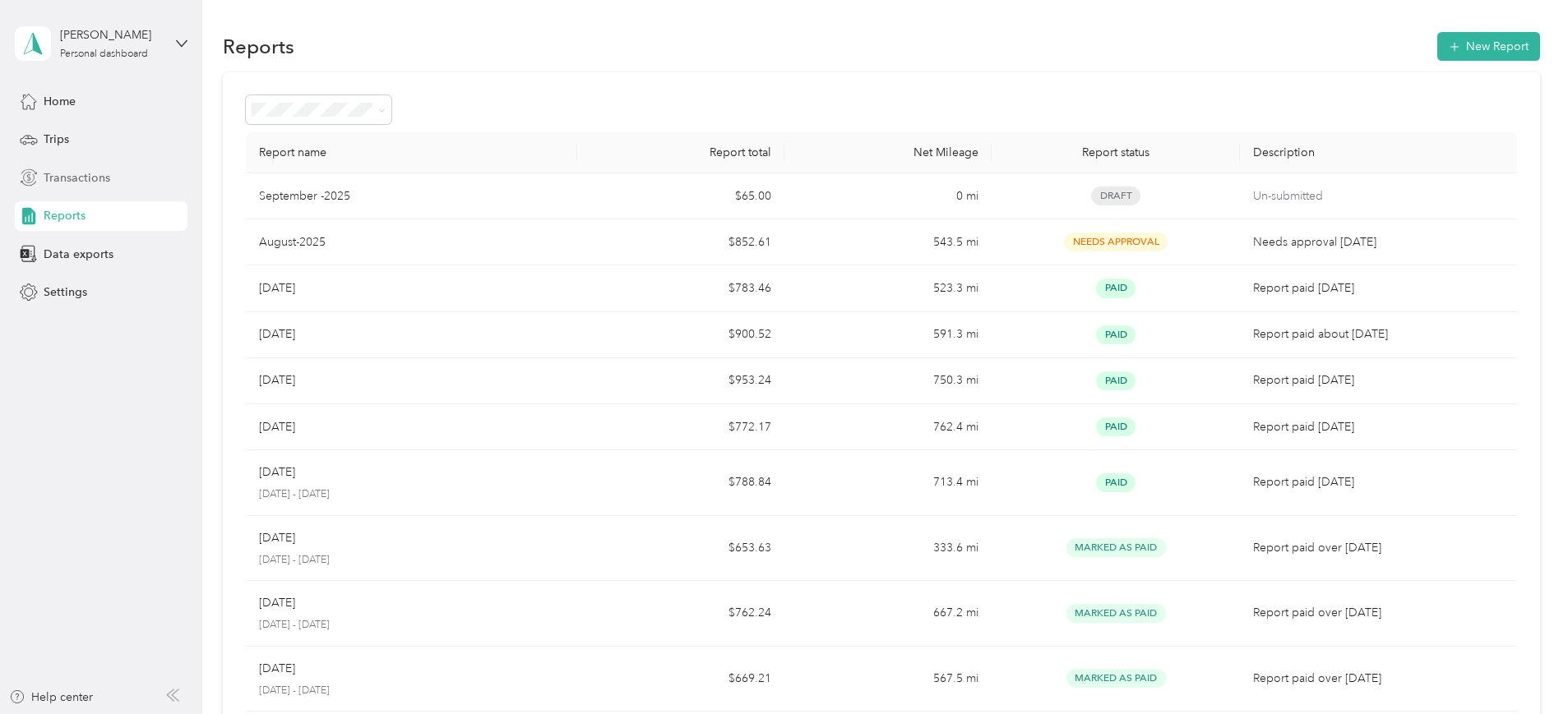
click at [74, 178] on span "Transactions" at bounding box center [77, 178] width 66 height 17
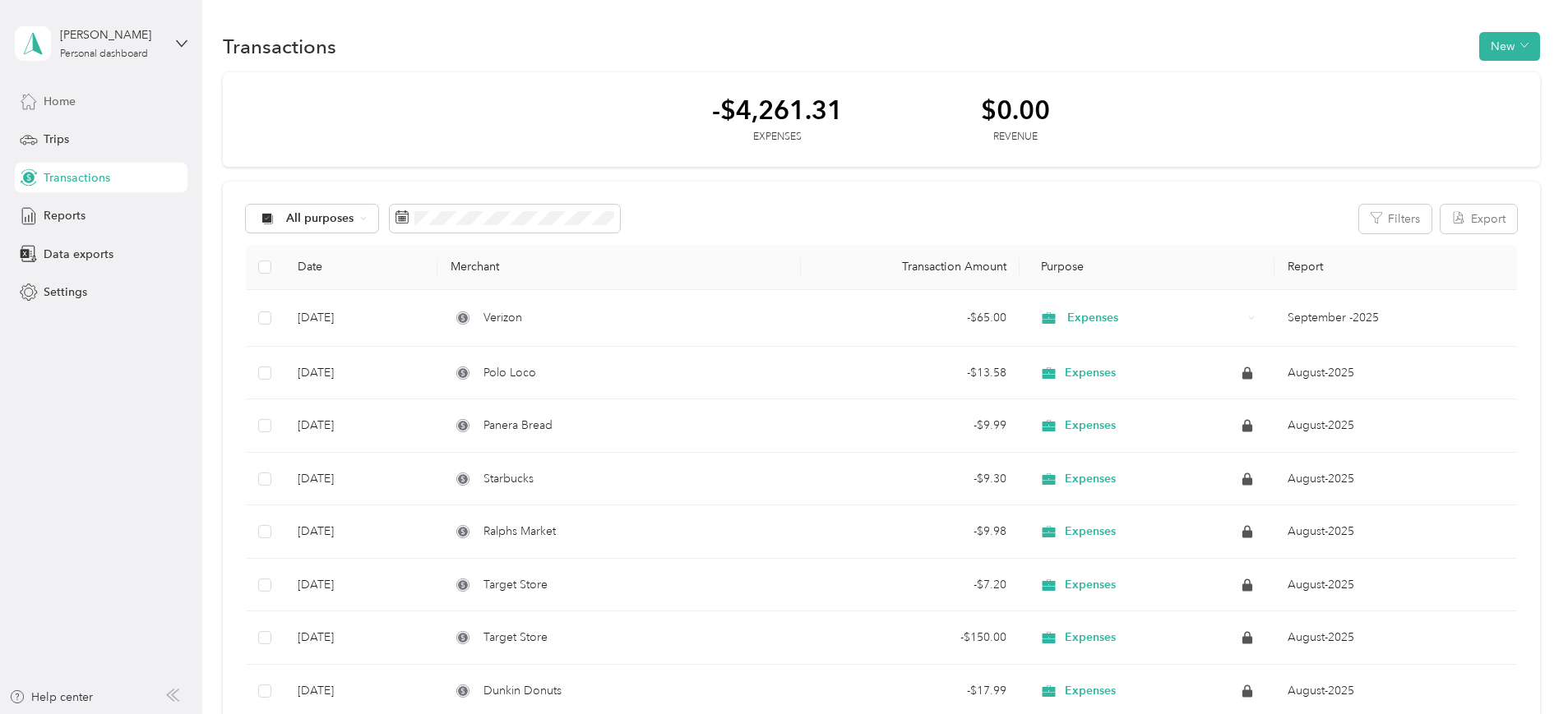
click at [57, 103] on span "Home" at bounding box center [60, 100] width 32 height 17
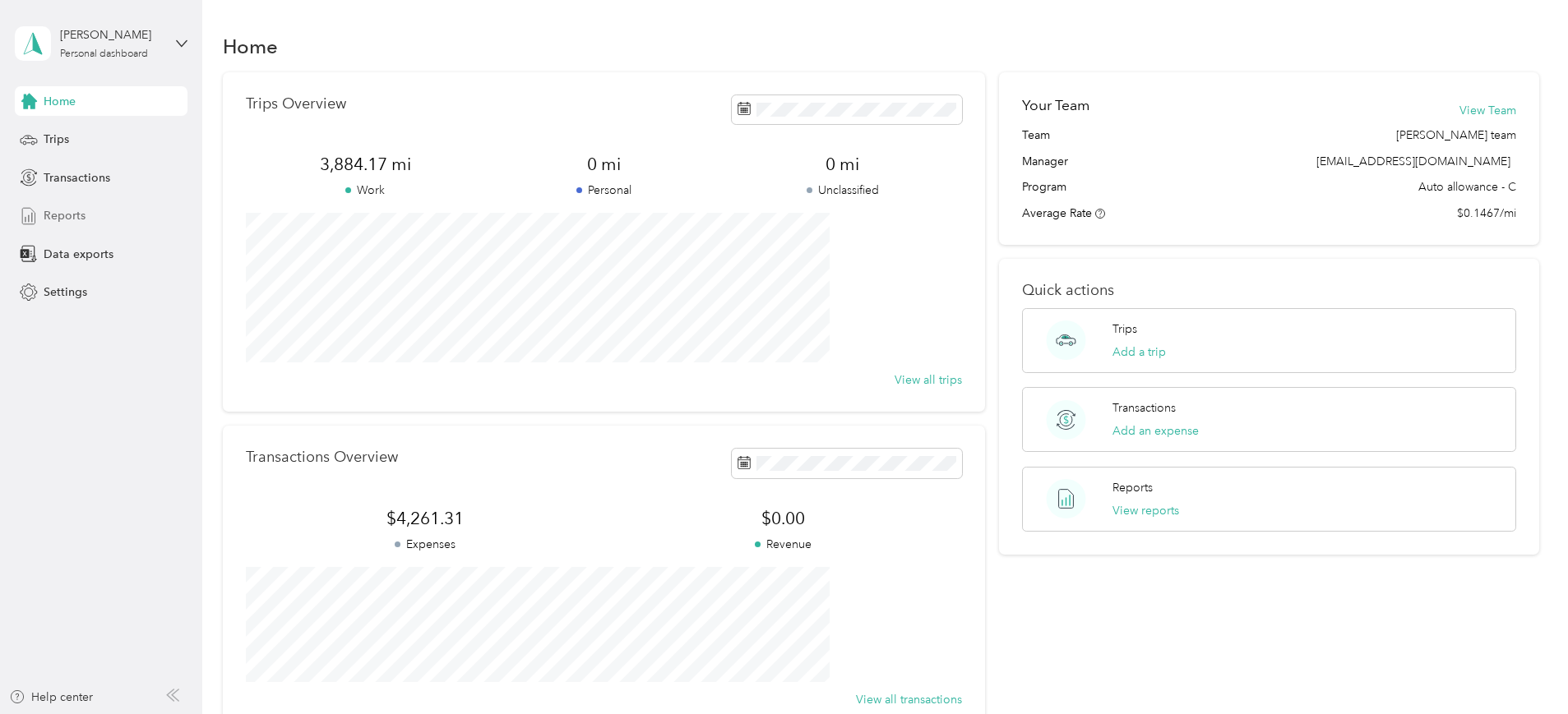
click at [70, 221] on span "Reports" at bounding box center [65, 215] width 42 height 17
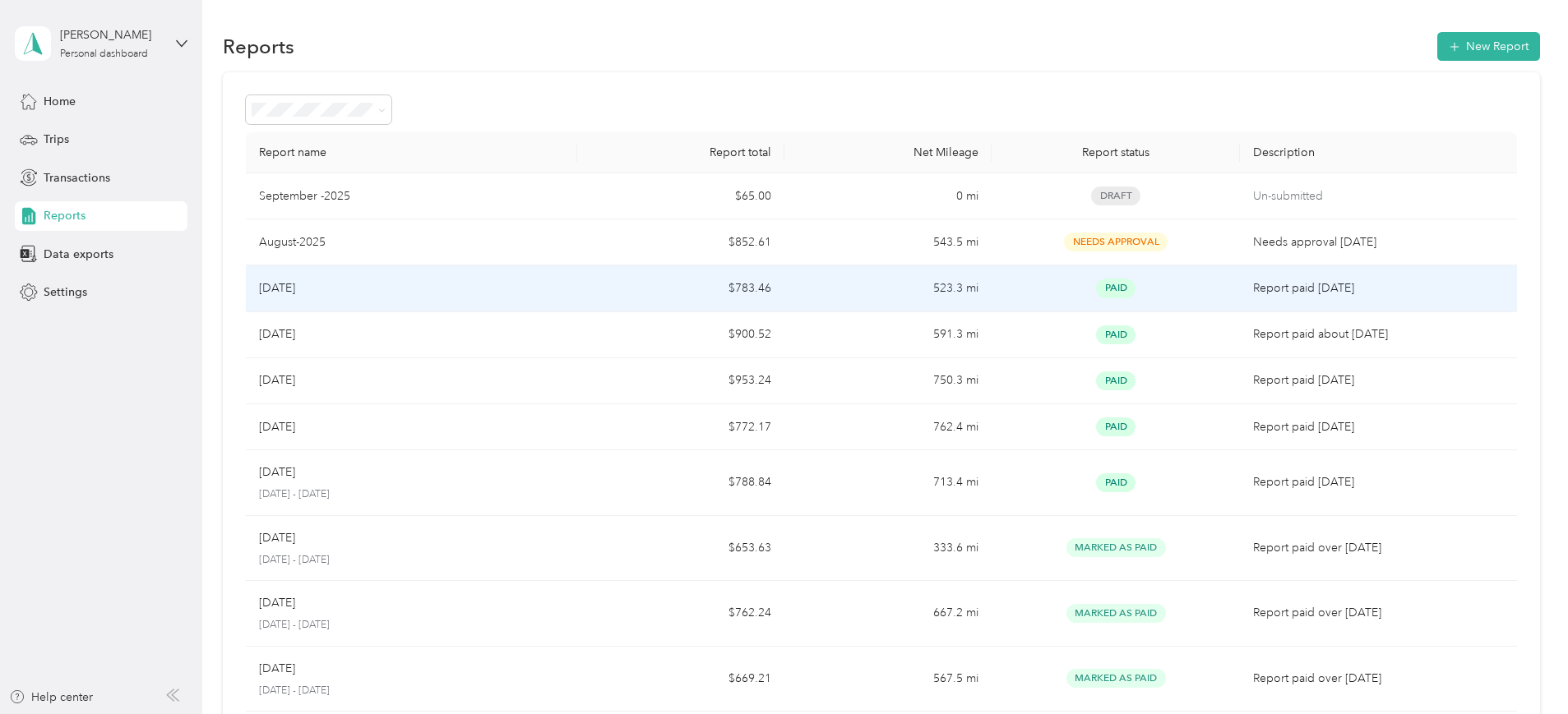
click at [653, 298] on td "$783.46" at bounding box center [680, 288] width 207 height 46
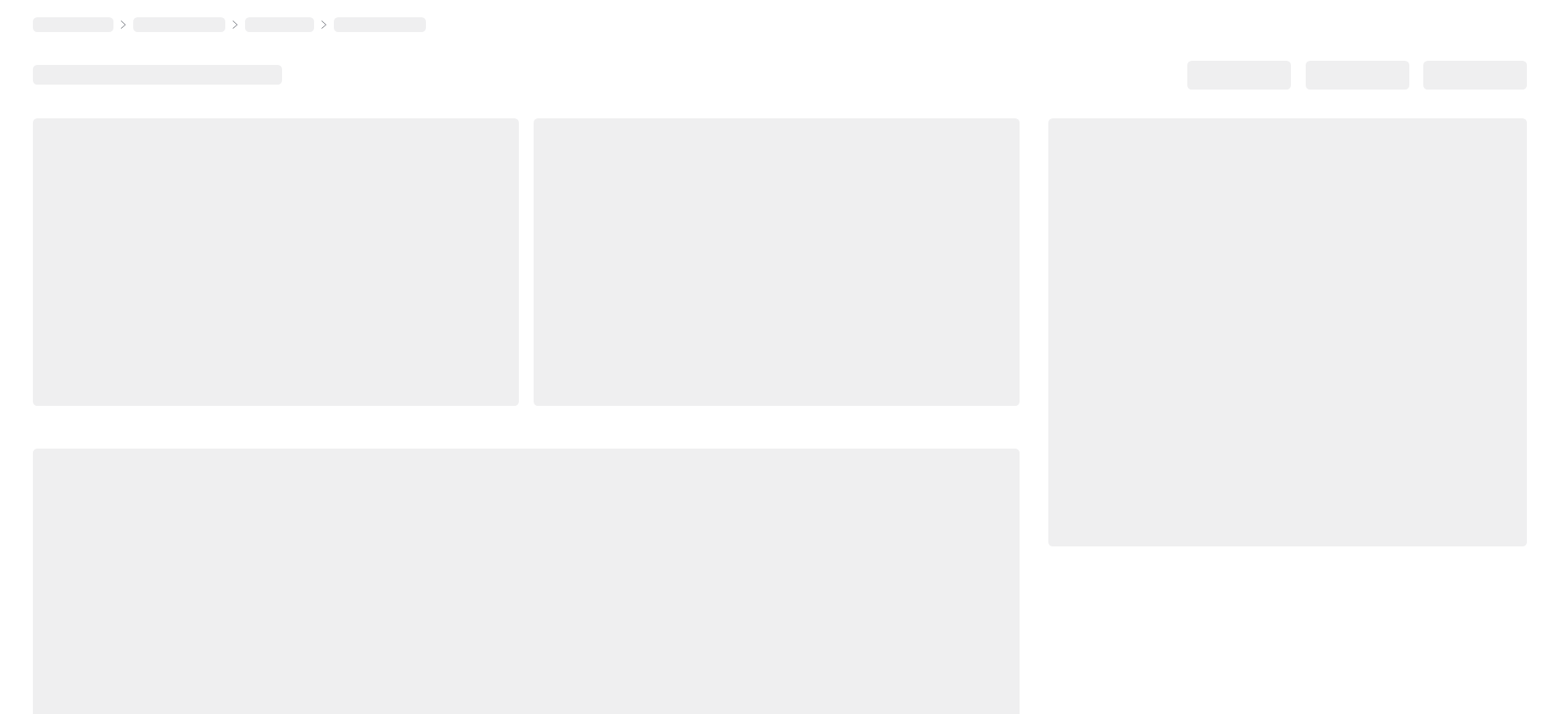
click at [653, 298] on div at bounding box center [775, 262] width 486 height 288
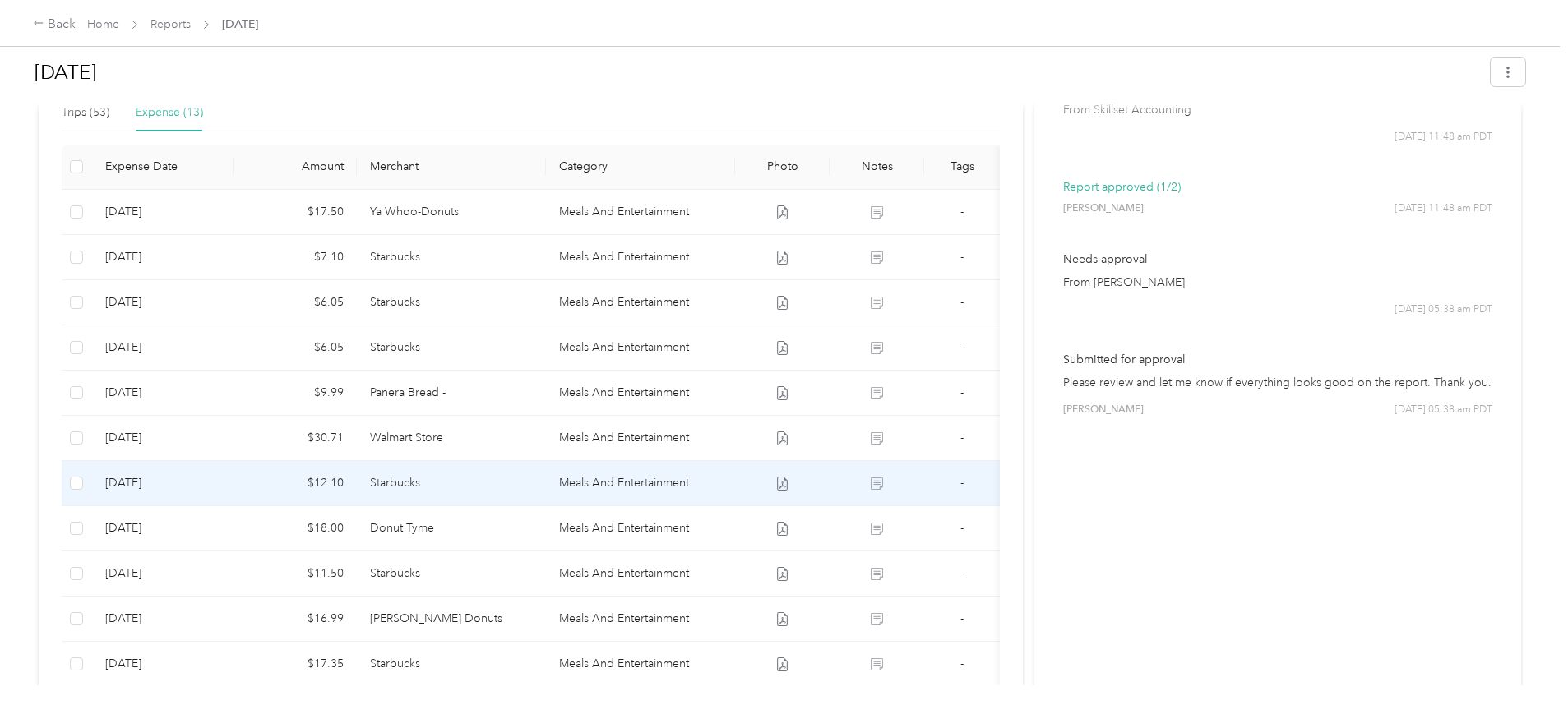
scroll to position [644, 0]
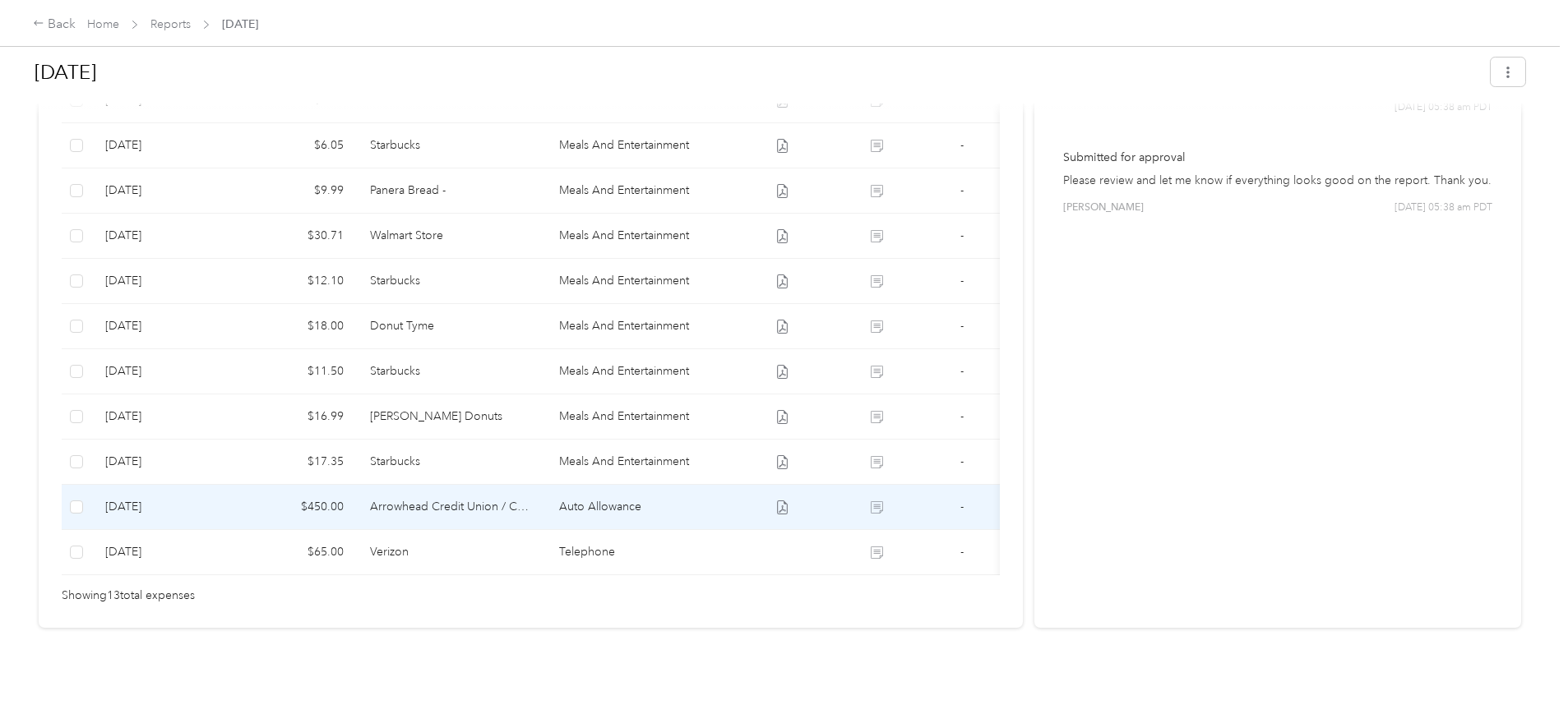
click at [453, 484] on td "Arrowhead Credit Union / Car Note" at bounding box center [451, 507] width 189 height 45
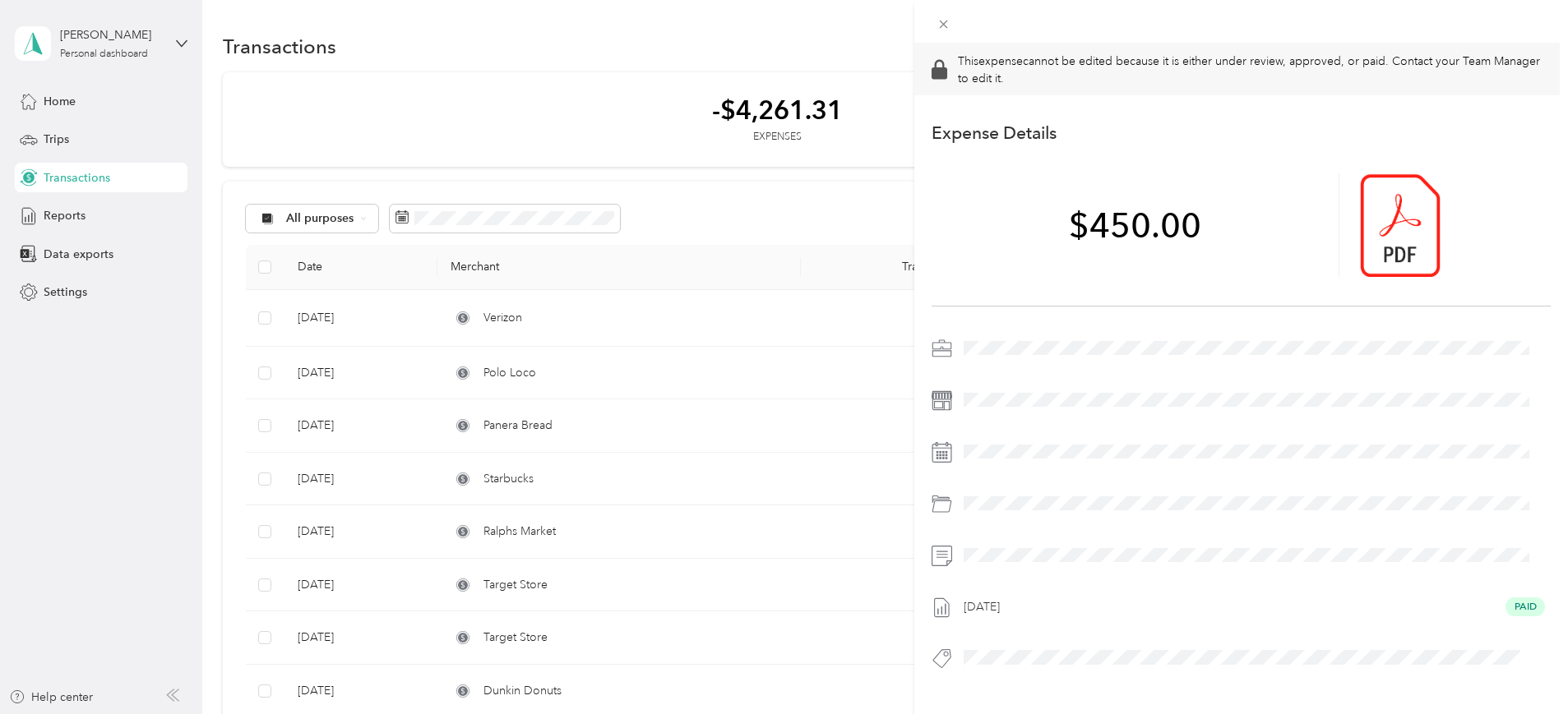
click at [60, 104] on div "This expense cannot be edited because it is either under review, approved, or p…" at bounding box center [784, 357] width 1568 height 714
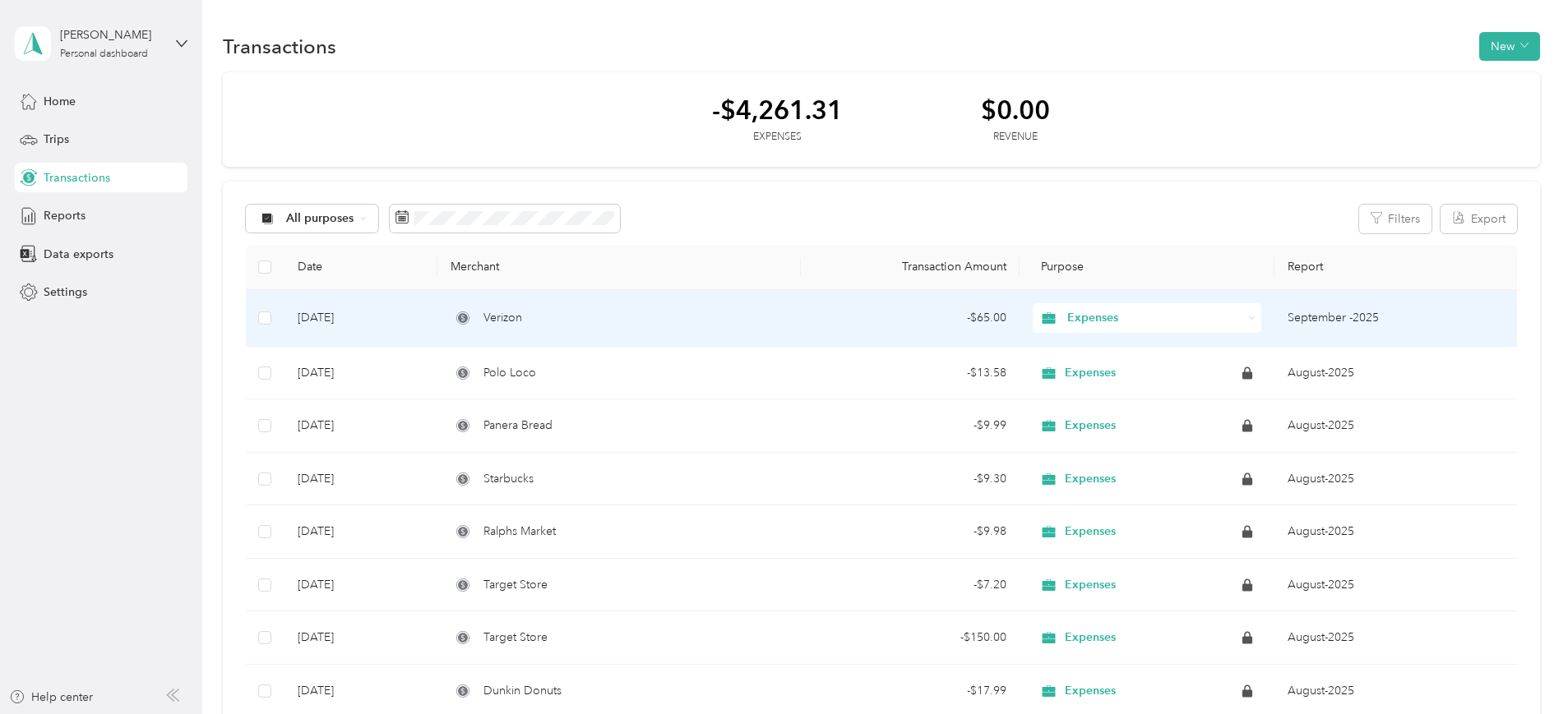
click at [522, 327] on span "Verizon" at bounding box center [503, 318] width 39 height 18
click at [582, 713] on div "Loading the revenue" at bounding box center [780, 714] width 1560 height 0
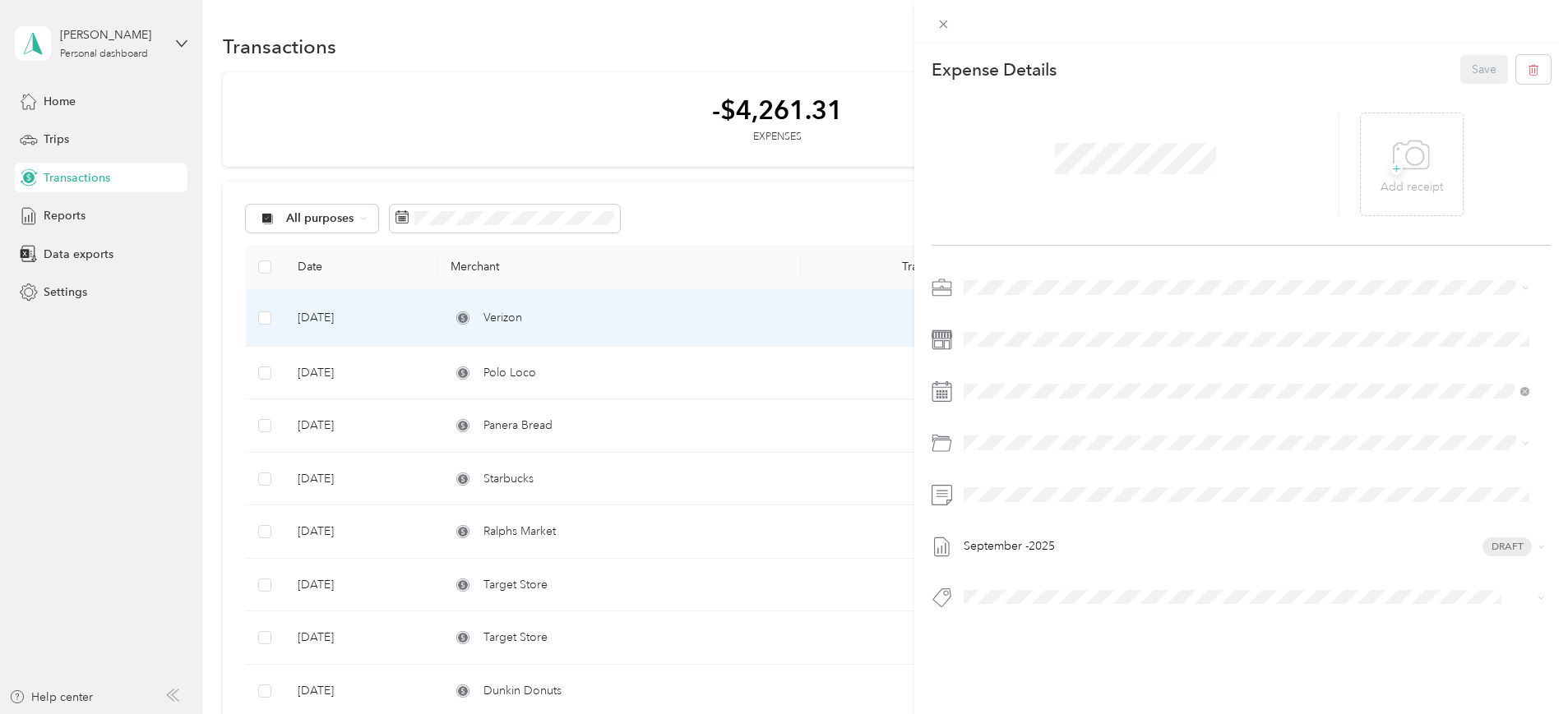
click at [1468, 72] on div "Save" at bounding box center [1506, 69] width 92 height 29
click at [80, 181] on div "This expense cannot be edited because it is either under review, approved, or p…" at bounding box center [784, 357] width 1568 height 714
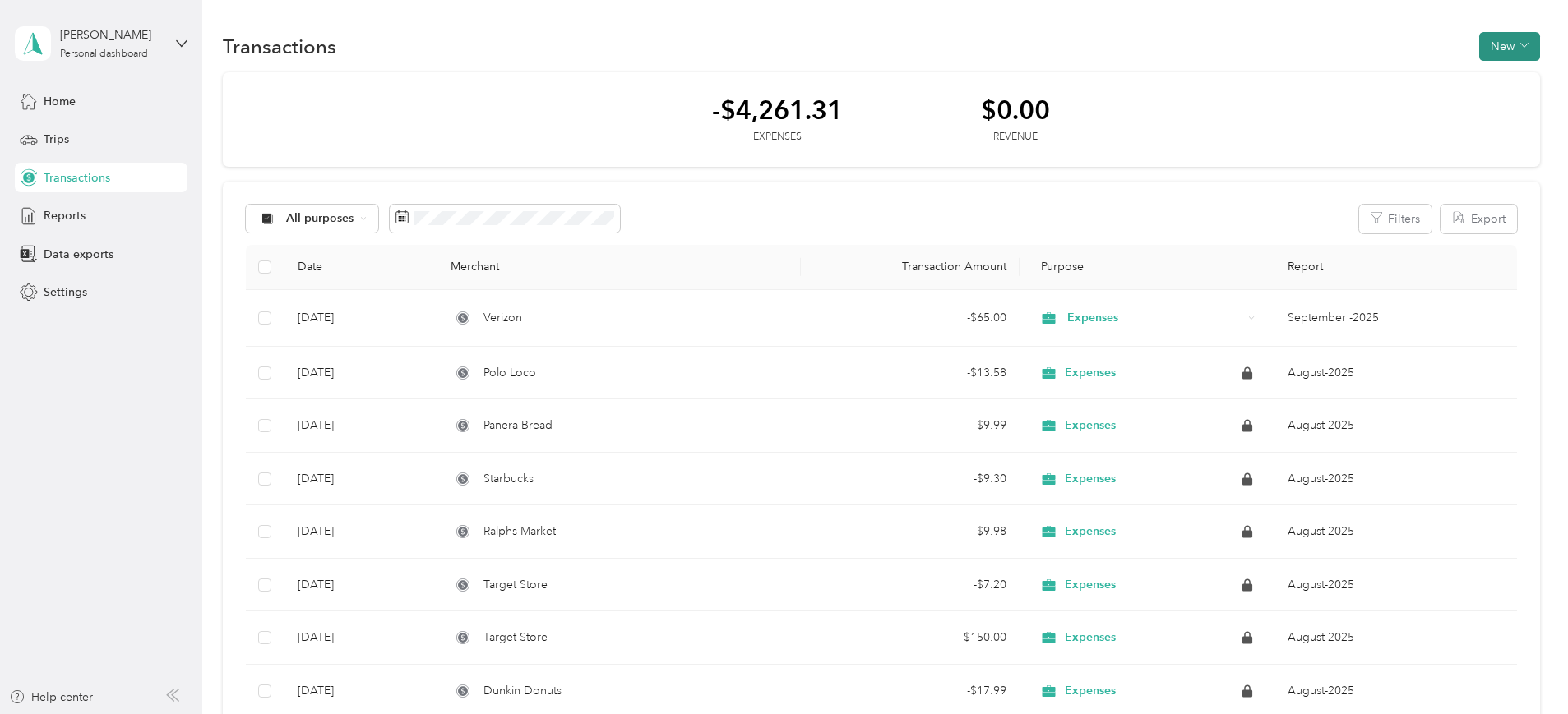
click at [1479, 39] on button "New" at bounding box center [1510, 47] width 61 height 29
click at [1375, 74] on span "Expense" at bounding box center [1388, 77] width 44 height 17
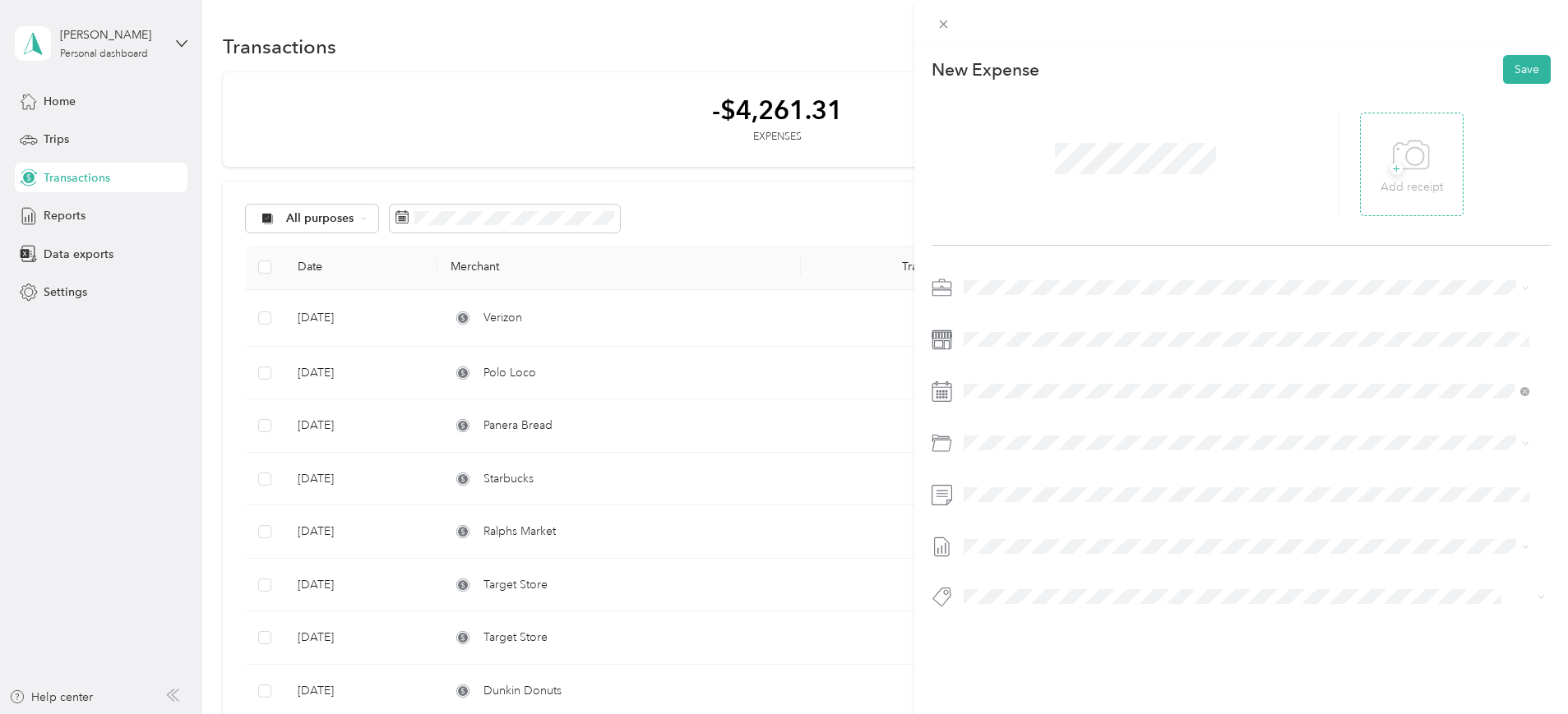
click at [1390, 175] on span "+" at bounding box center [1397, 169] width 13 height 13
click at [1024, 506] on span "Auto Allowance" at bounding box center [1049, 503] width 83 height 14
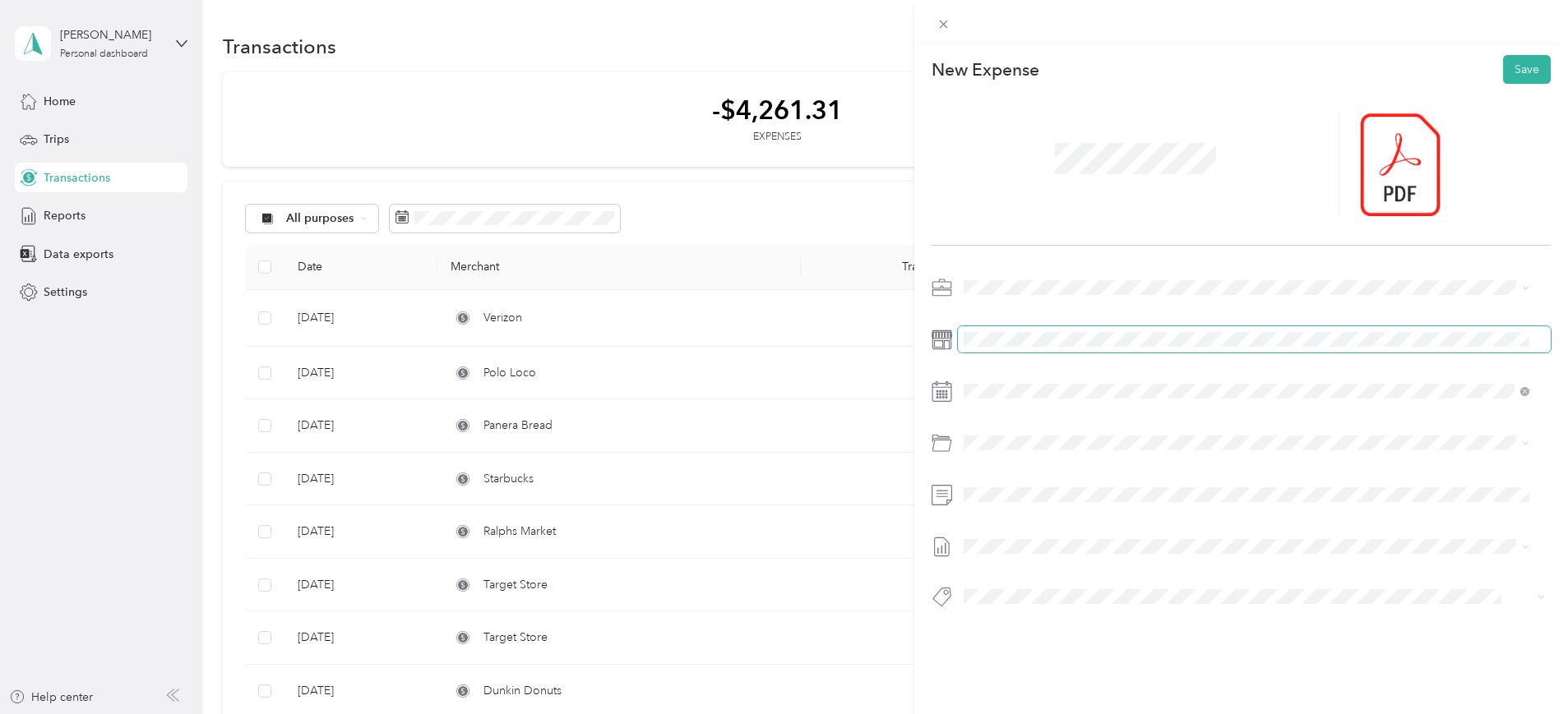
click at [1021, 347] on span at bounding box center [1254, 339] width 592 height 26
click at [1002, 594] on span "September -2025" at bounding box center [1009, 599] width 92 height 17
click at [1510, 64] on button "Save" at bounding box center [1526, 69] width 48 height 29
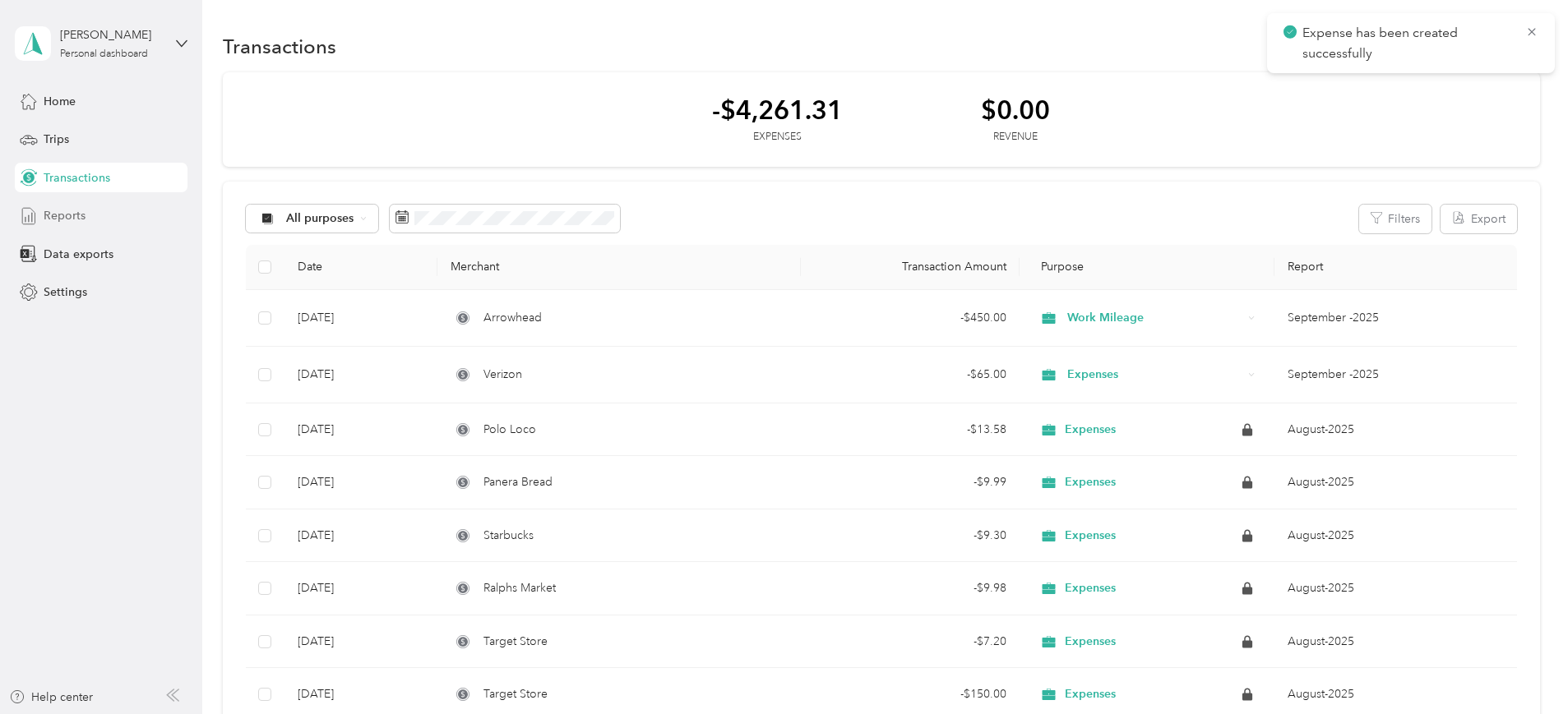
click at [66, 219] on span "Reports" at bounding box center [65, 215] width 42 height 17
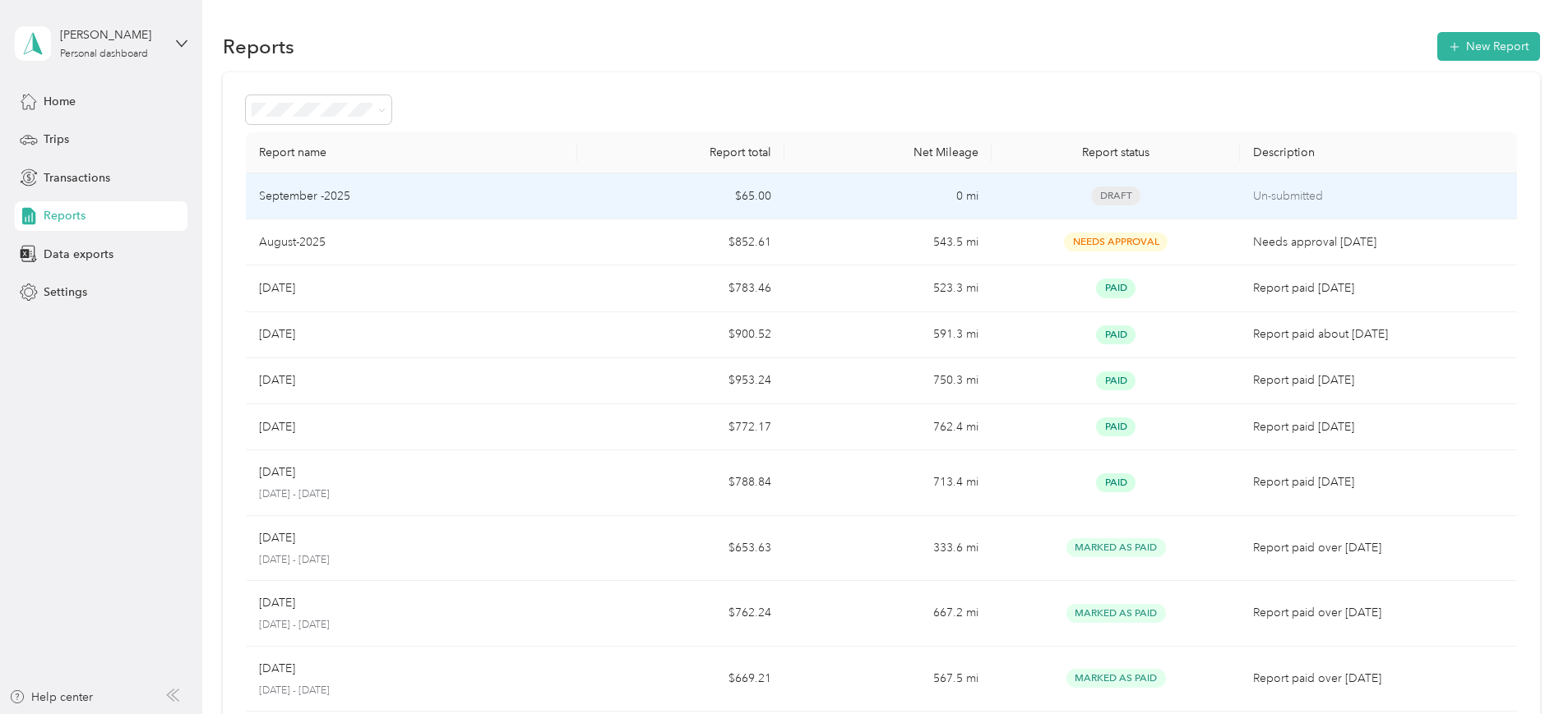
click at [635, 199] on td "$65.00" at bounding box center [680, 196] width 207 height 46
